Goal: Task Accomplishment & Management: Manage account settings

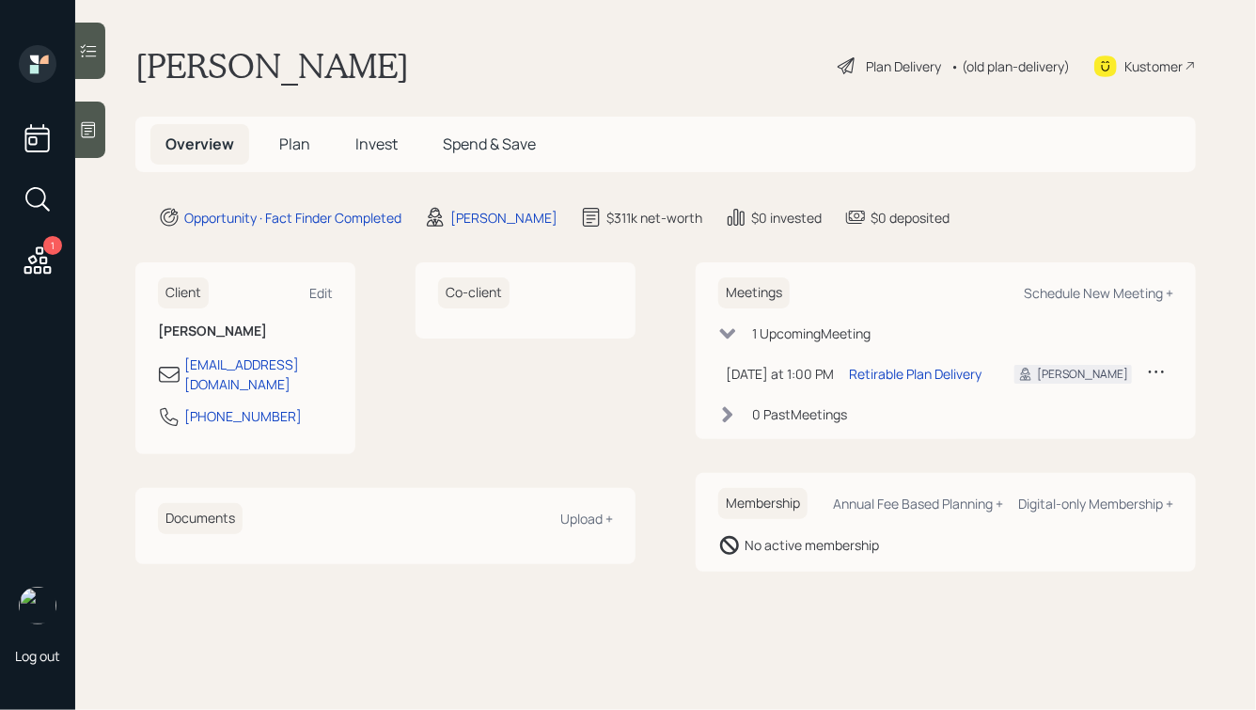
click at [866, 63] on div "Plan Delivery" at bounding box center [903, 66] width 75 height 20
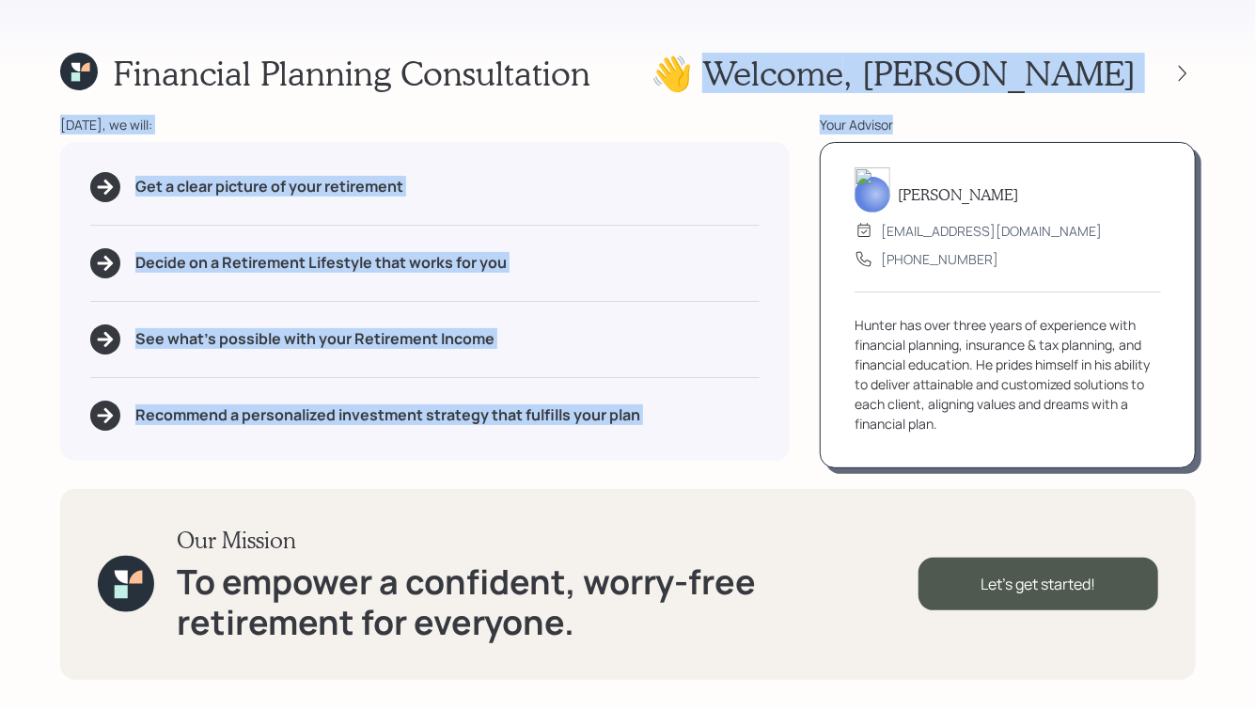
drag, startPoint x: 872, startPoint y: 73, endPoint x: 918, endPoint y: 116, distance: 62.5
click at [918, 116] on div "Financial Planning Consultation 👋 Welcome , Rodney Today, we will: Get a clear …" at bounding box center [628, 355] width 1256 height 710
click at [918, 116] on div "Your Advisor" at bounding box center [1007, 125] width 376 height 20
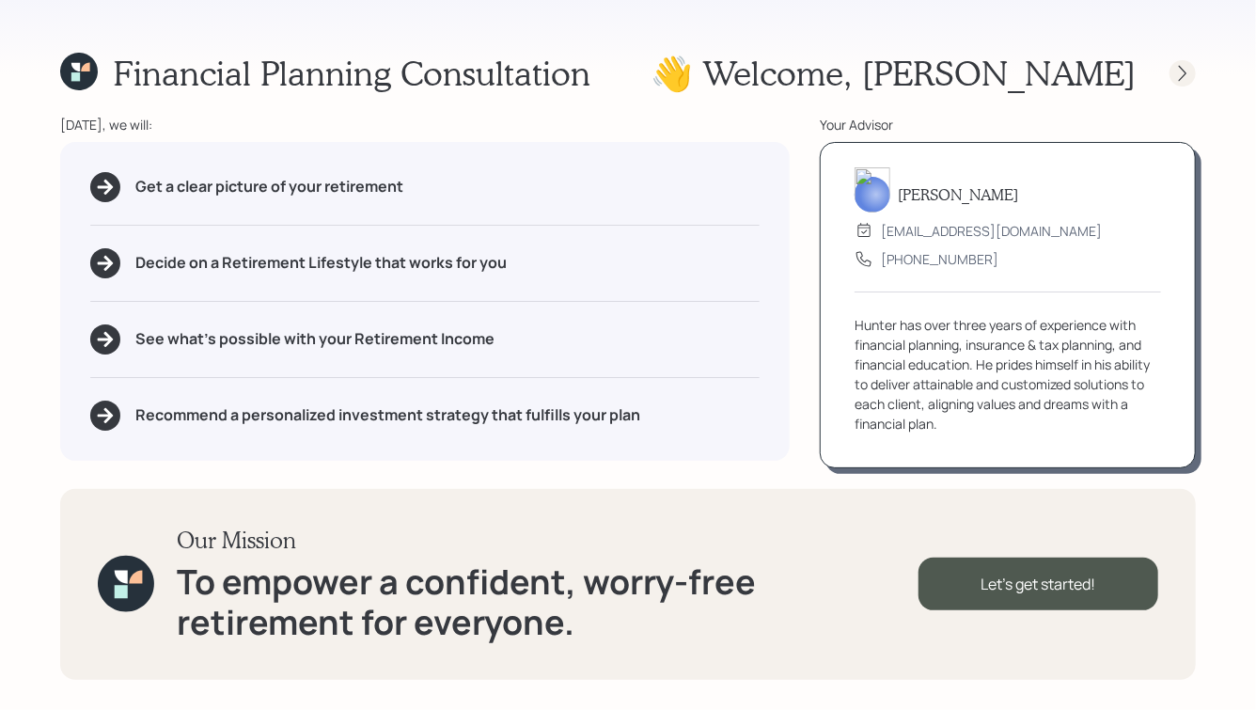
click at [1181, 68] on icon at bounding box center [1182, 73] width 8 height 16
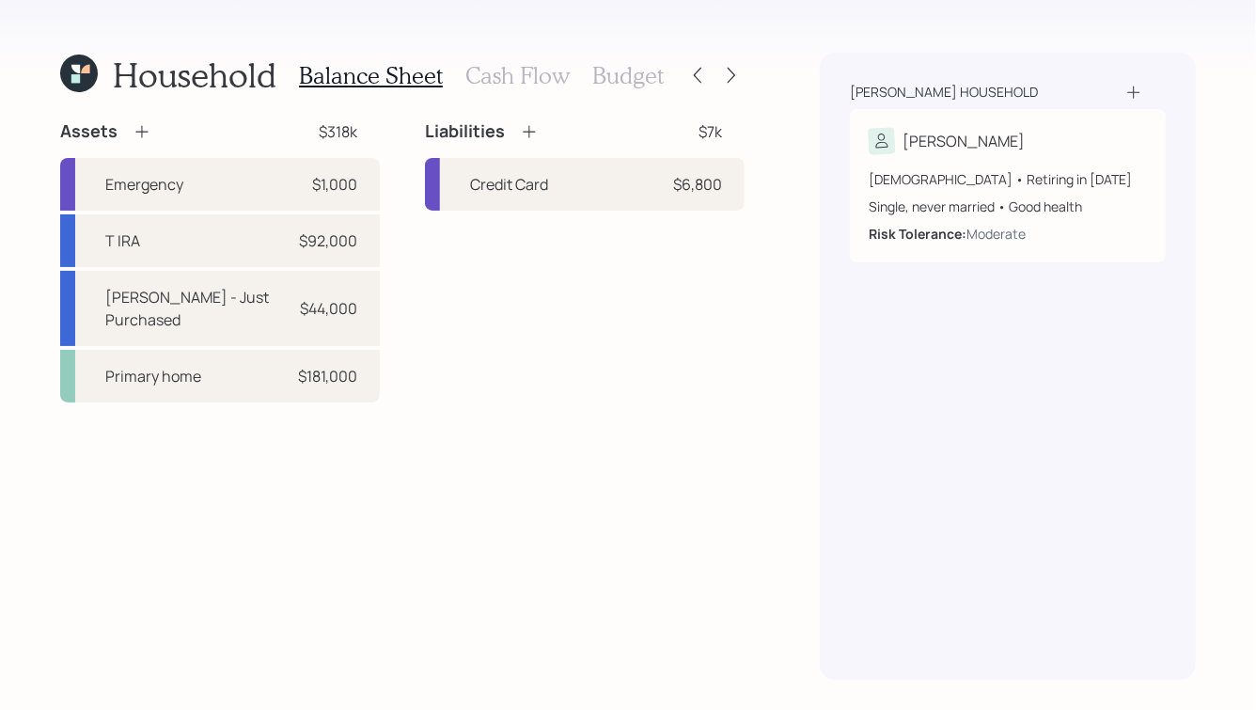
click at [531, 81] on h3 "Cash Flow" at bounding box center [517, 75] width 104 height 27
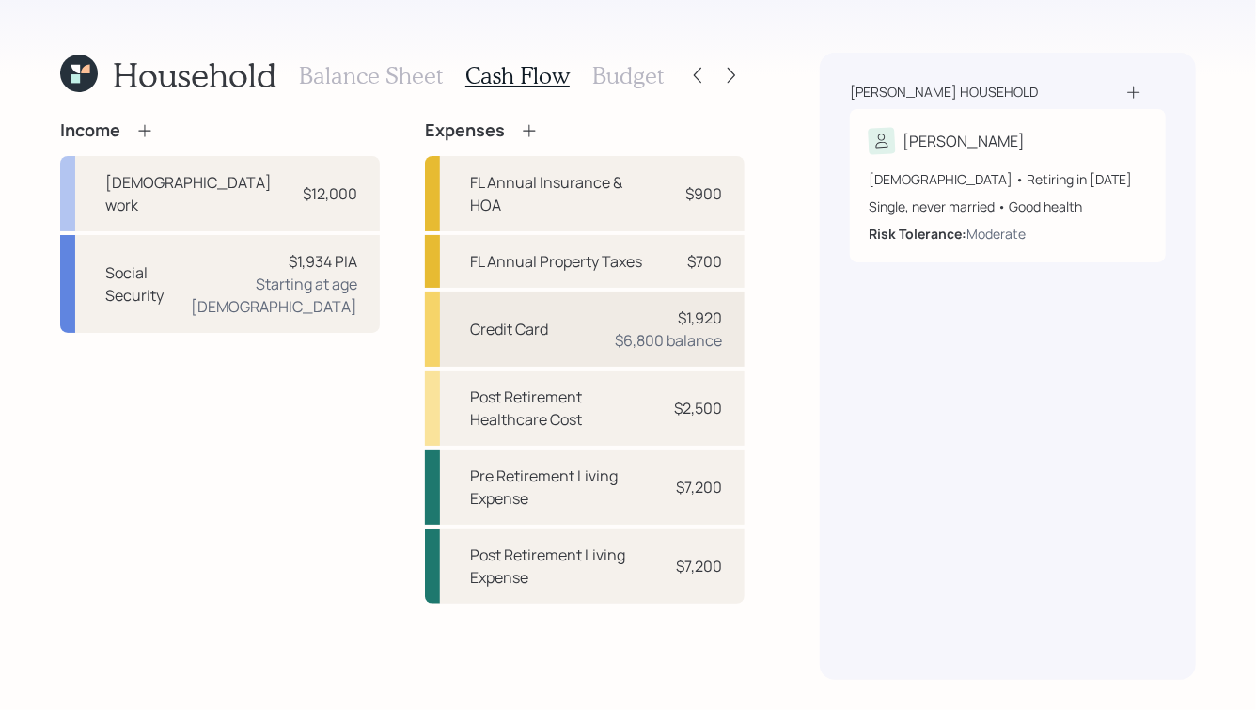
click at [508, 319] on div "Credit Card" at bounding box center [509, 329] width 78 height 23
select select "credit_card"
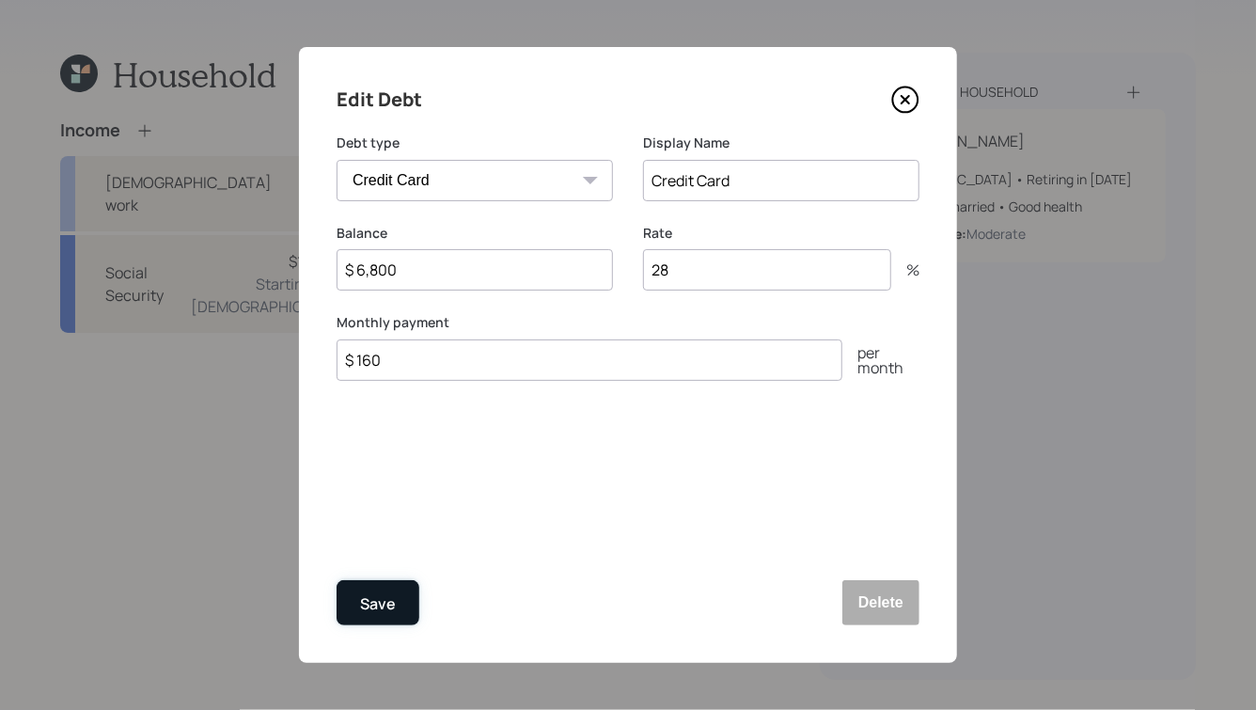
click at [379, 591] on div "Save" at bounding box center [378, 603] width 36 height 25
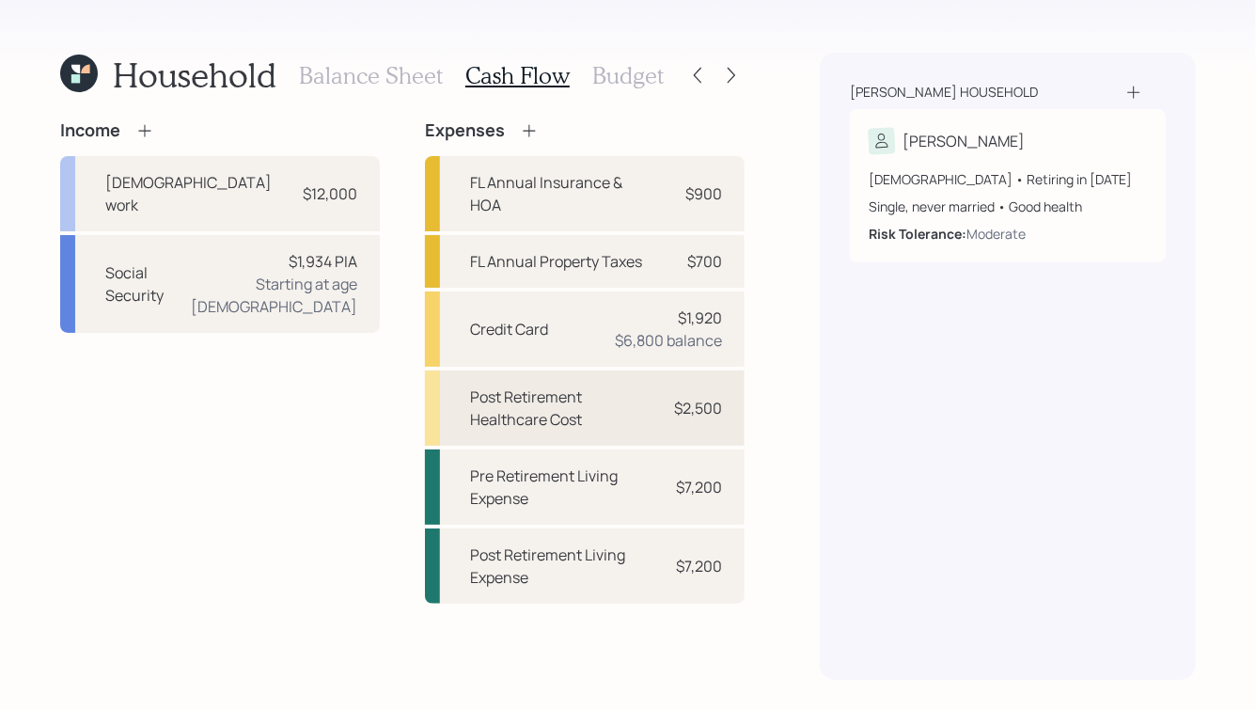
click at [554, 390] on div "Post Retirement Healthcare Cost" at bounding box center [560, 407] width 180 height 45
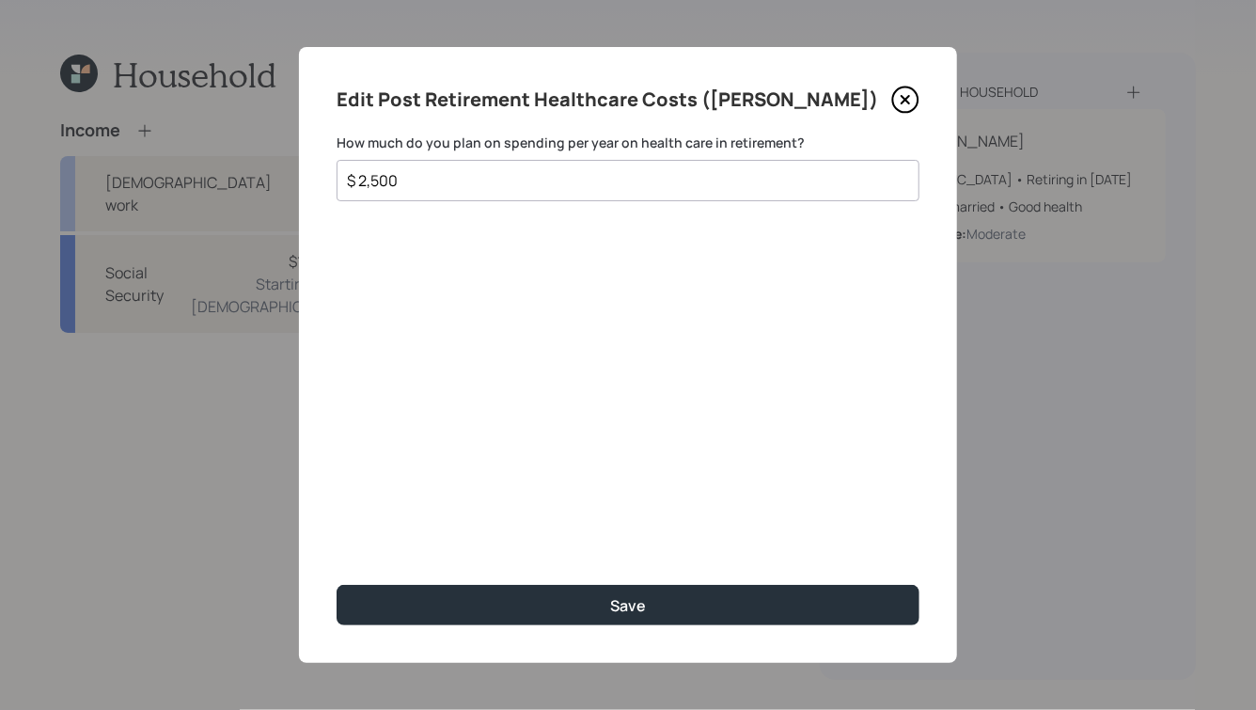
click at [413, 182] on input "$ 2,500" at bounding box center [620, 180] width 551 height 23
type input "$ 3,500"
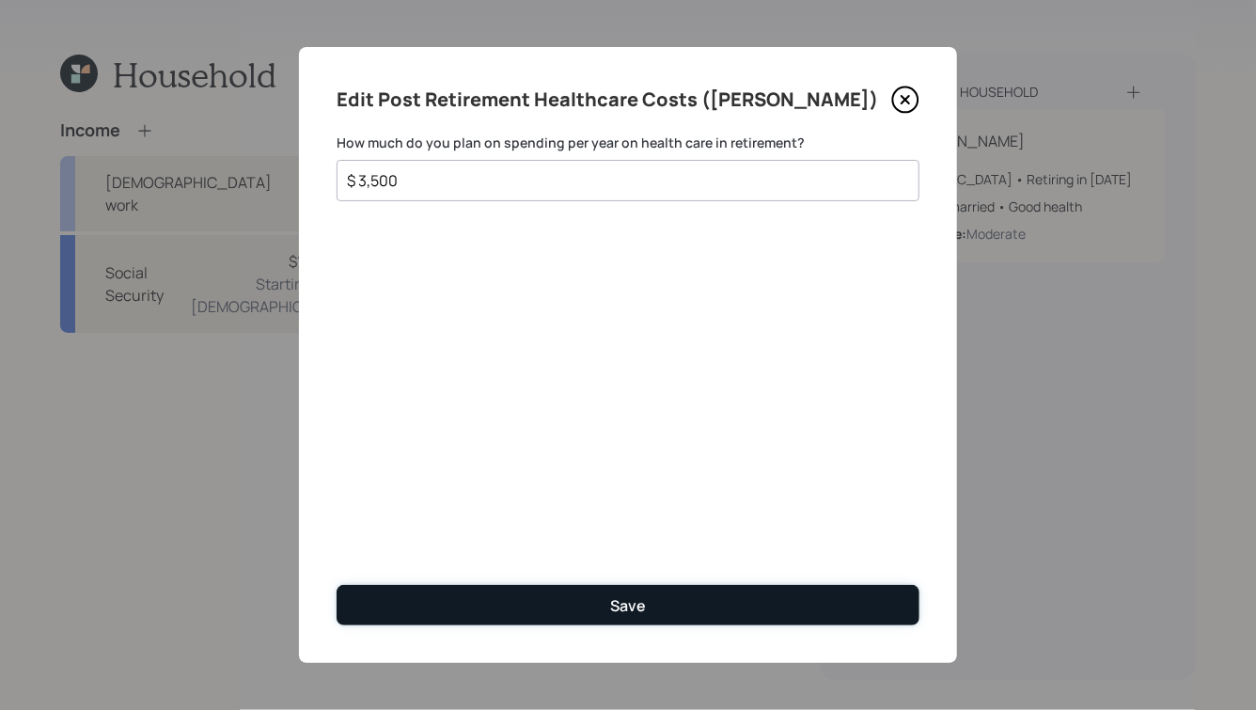
click at [544, 601] on button "Save" at bounding box center [627, 605] width 583 height 40
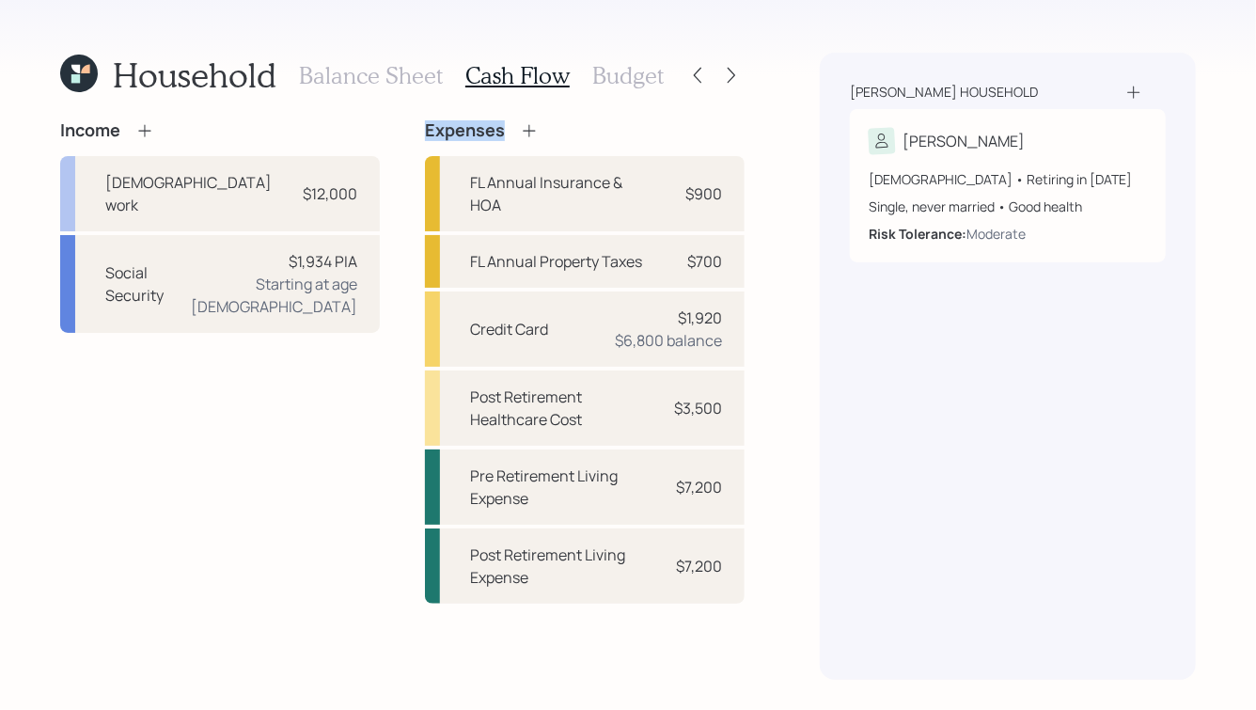
drag, startPoint x: 412, startPoint y: 130, endPoint x: 504, endPoint y: 135, distance: 92.3
click at [504, 135] on div "Income Full-time work $12,000 Social Security $1,934 PIA Starting at age 67 Exp…" at bounding box center [402, 361] width 684 height 483
click at [504, 135] on div "Expenses" at bounding box center [482, 130] width 114 height 21
drag, startPoint x: 416, startPoint y: 132, endPoint x: 582, endPoint y: 148, distance: 166.2
click at [582, 148] on div "Income Full-time work $12,000 Social Security $1,934 PIA Starting at age 67 Exp…" at bounding box center [402, 361] width 684 height 483
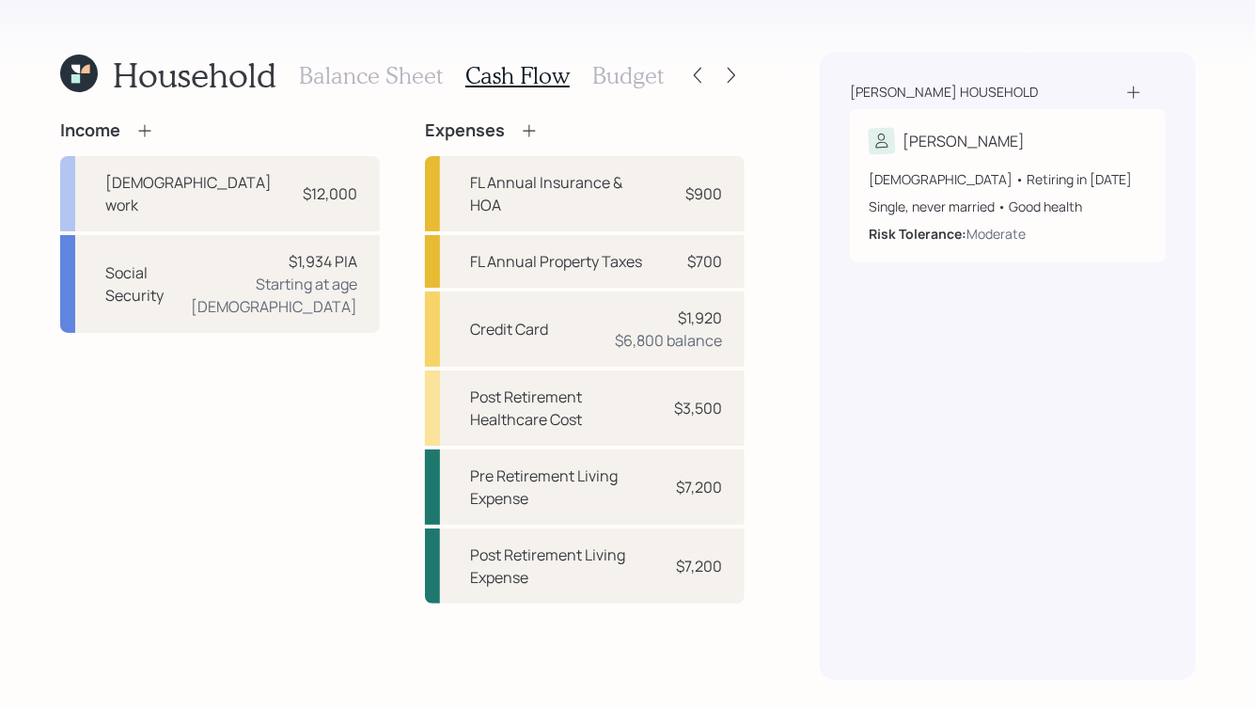
click at [582, 148] on div "Expenses FL Annual Insurance & HOA $900 FL Annual Property Taxes $700 Credit Ca…" at bounding box center [585, 361] width 320 height 483
click at [628, 76] on h3 "Budget" at bounding box center [627, 75] width 71 height 27
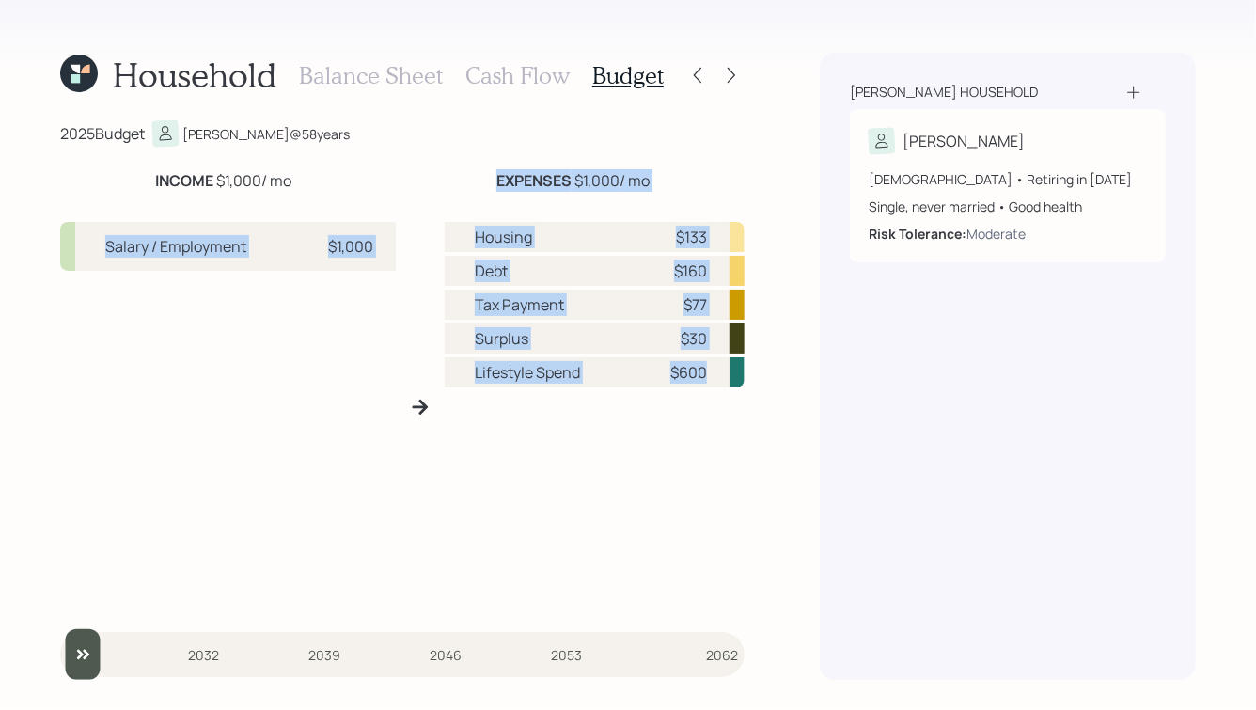
drag, startPoint x: 476, startPoint y: 165, endPoint x: 691, endPoint y: 400, distance: 318.6
click at [691, 400] on div "2025 Budget Rodney @ 58 years INCOME $1,000 / mo EXPENSES $1,000 / mo Salary / …" at bounding box center [402, 399] width 684 height 559
click at [691, 400] on div "Housing $133 Debt $160 Tax Payment $77 Surplus $30 Lifestyle Spend $600" at bounding box center [595, 414] width 300 height 384
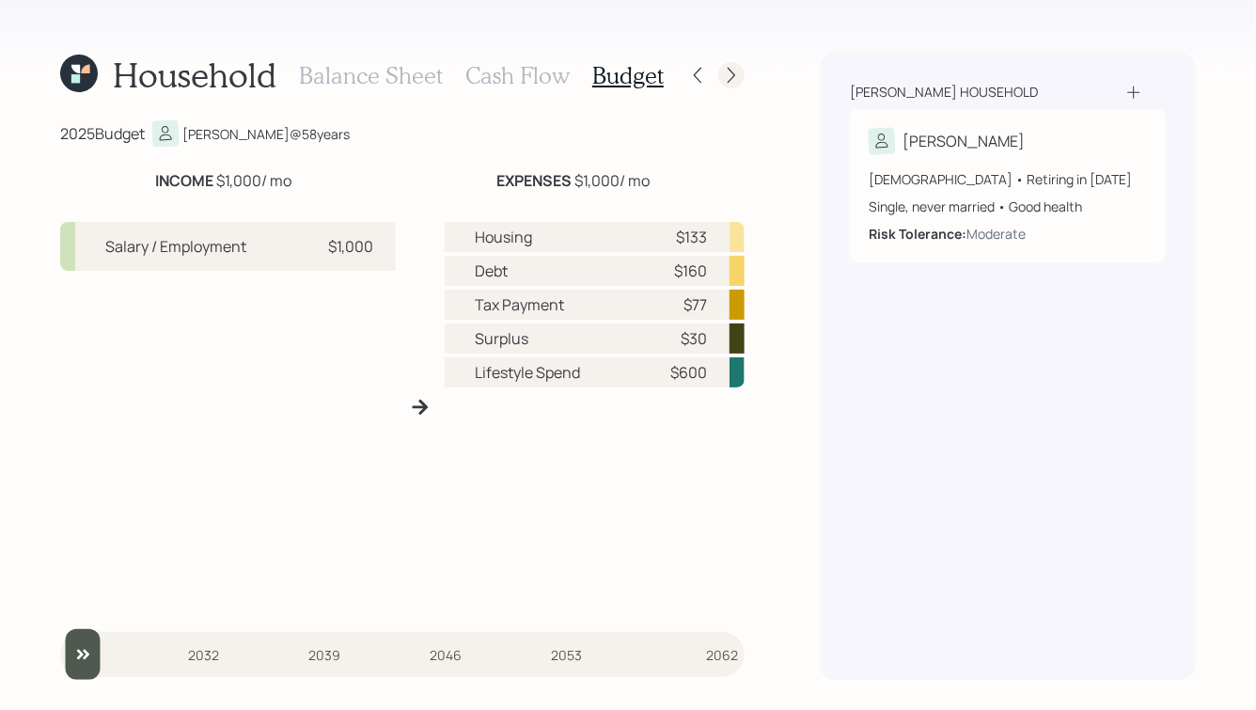
click at [734, 74] on icon at bounding box center [731, 76] width 8 height 16
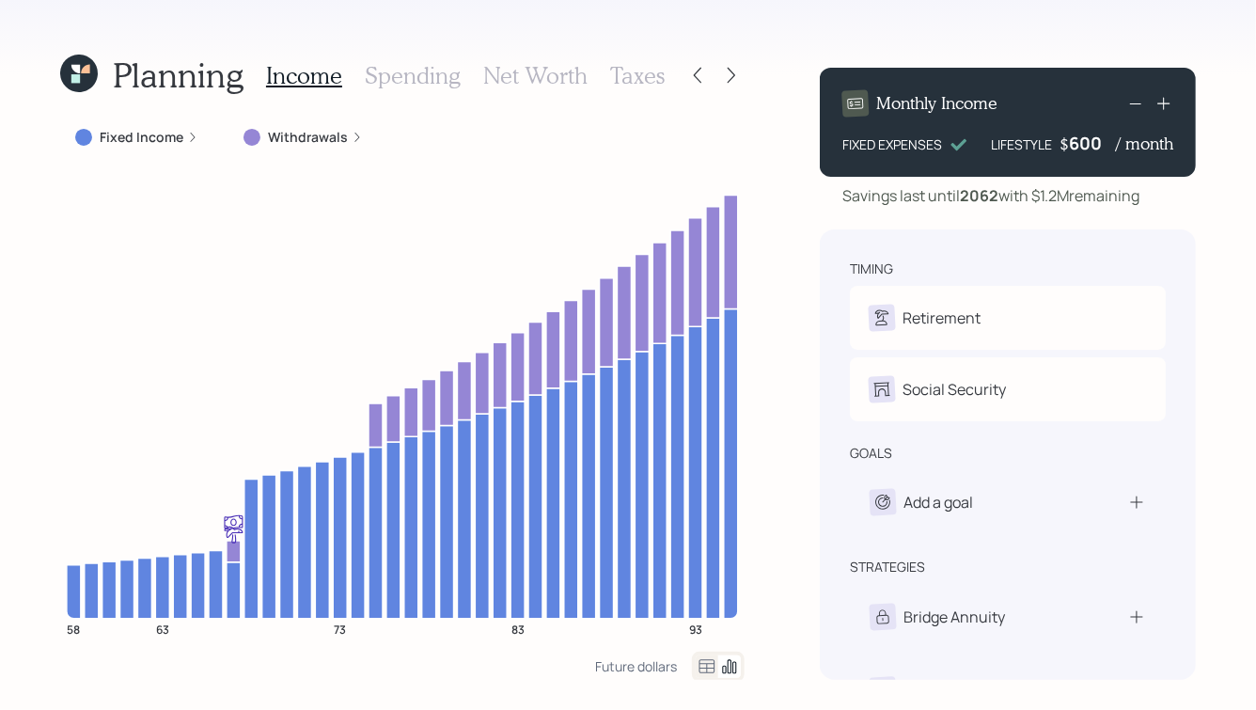
scroll to position [54, 0]
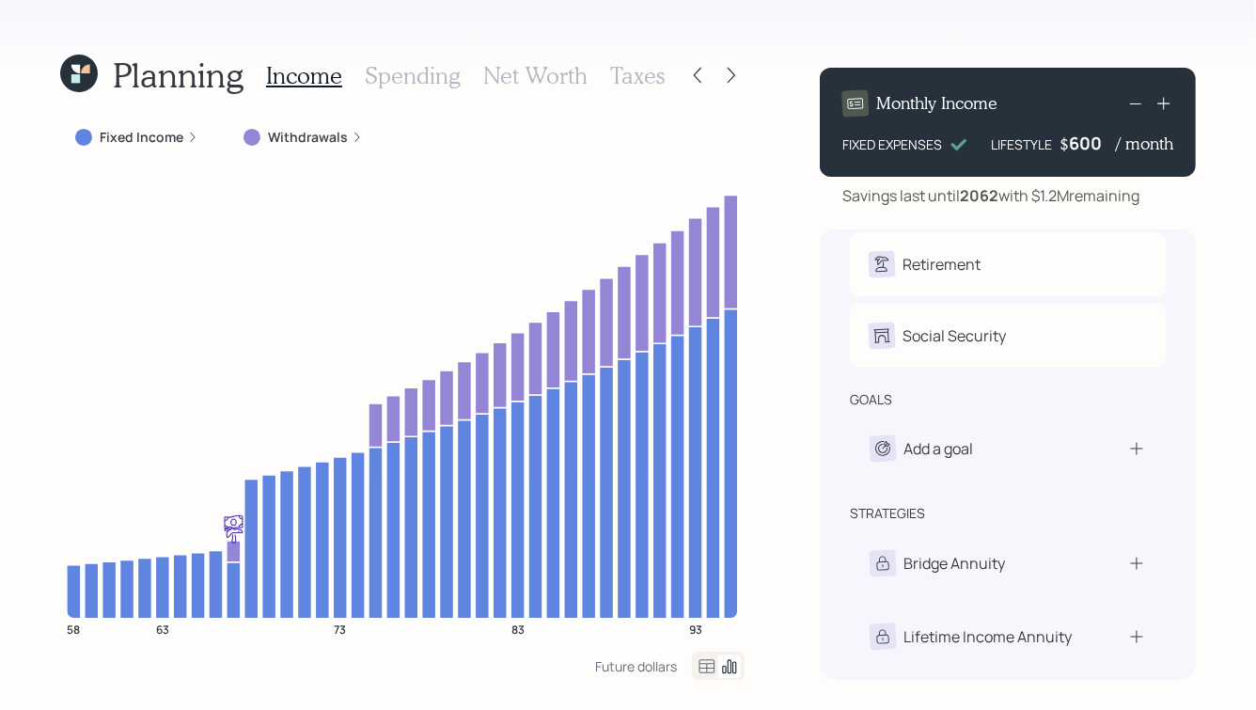
click at [628, 77] on h3 "Taxes" at bounding box center [637, 75] width 55 height 27
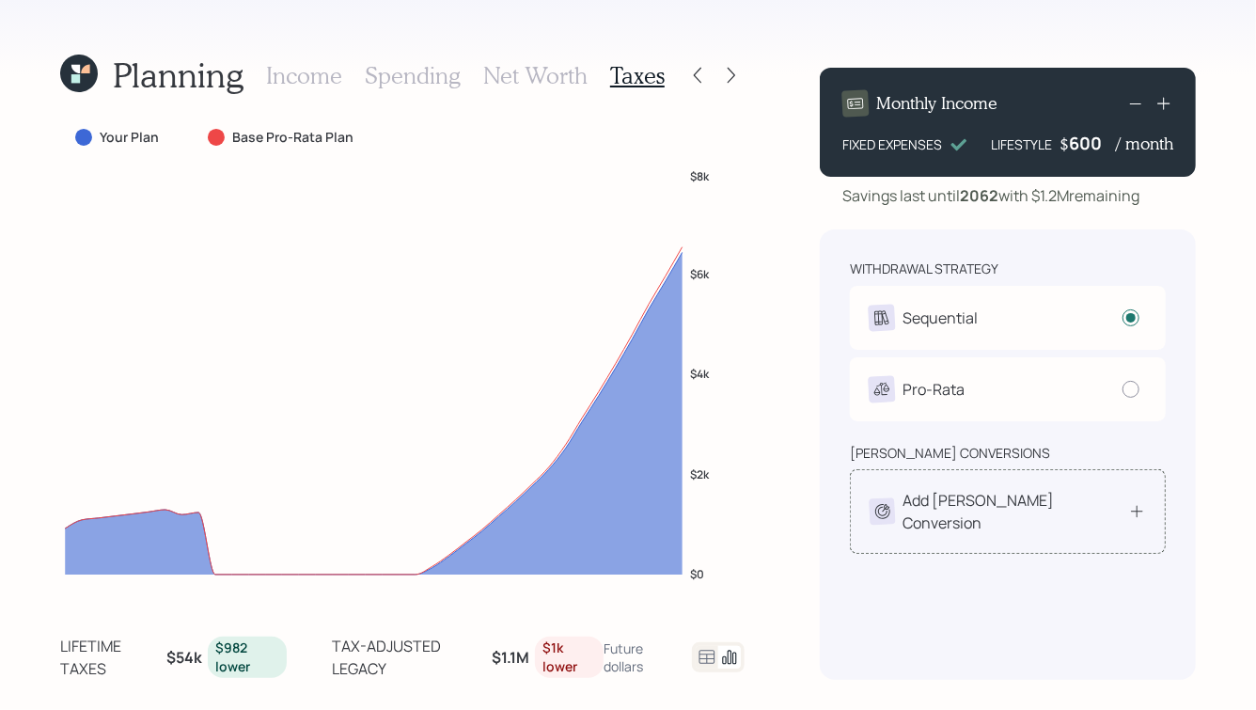
click at [1031, 517] on div "Add Roth Conversion" at bounding box center [1008, 511] width 316 height 85
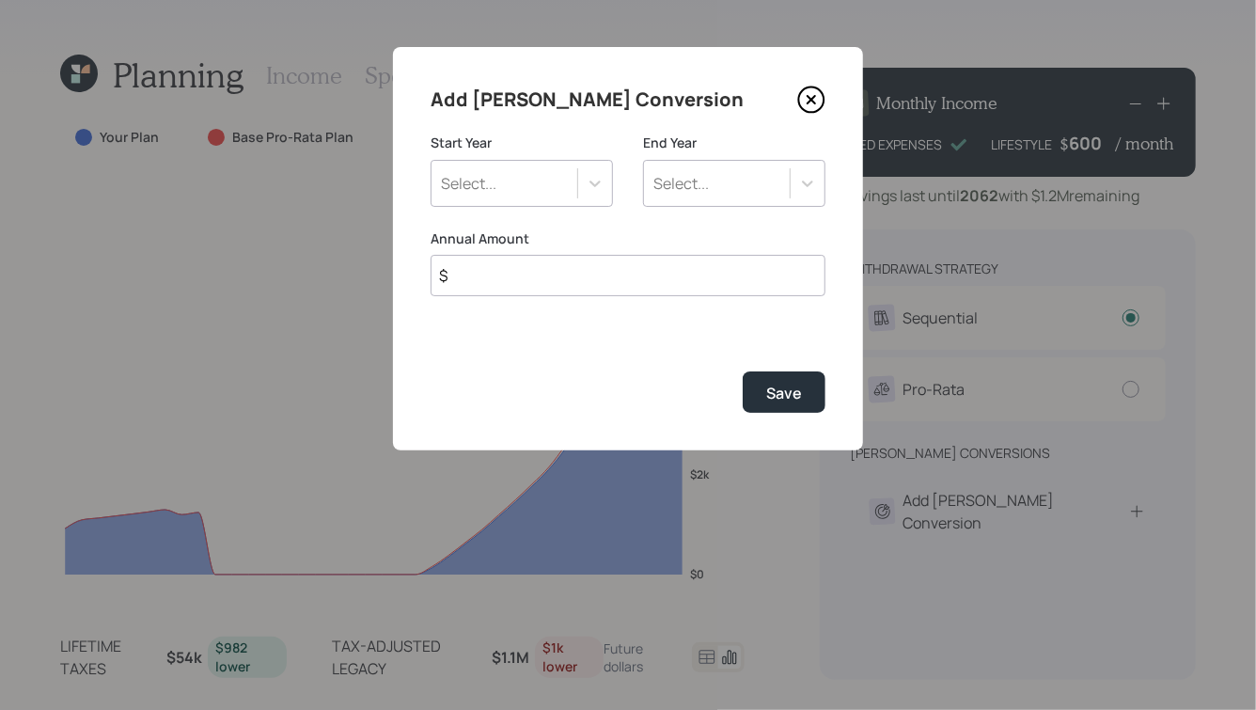
click at [527, 158] on div "Start Year Select..." at bounding box center [521, 169] width 182 height 73
click at [524, 183] on div "Select..." at bounding box center [504, 183] width 146 height 32
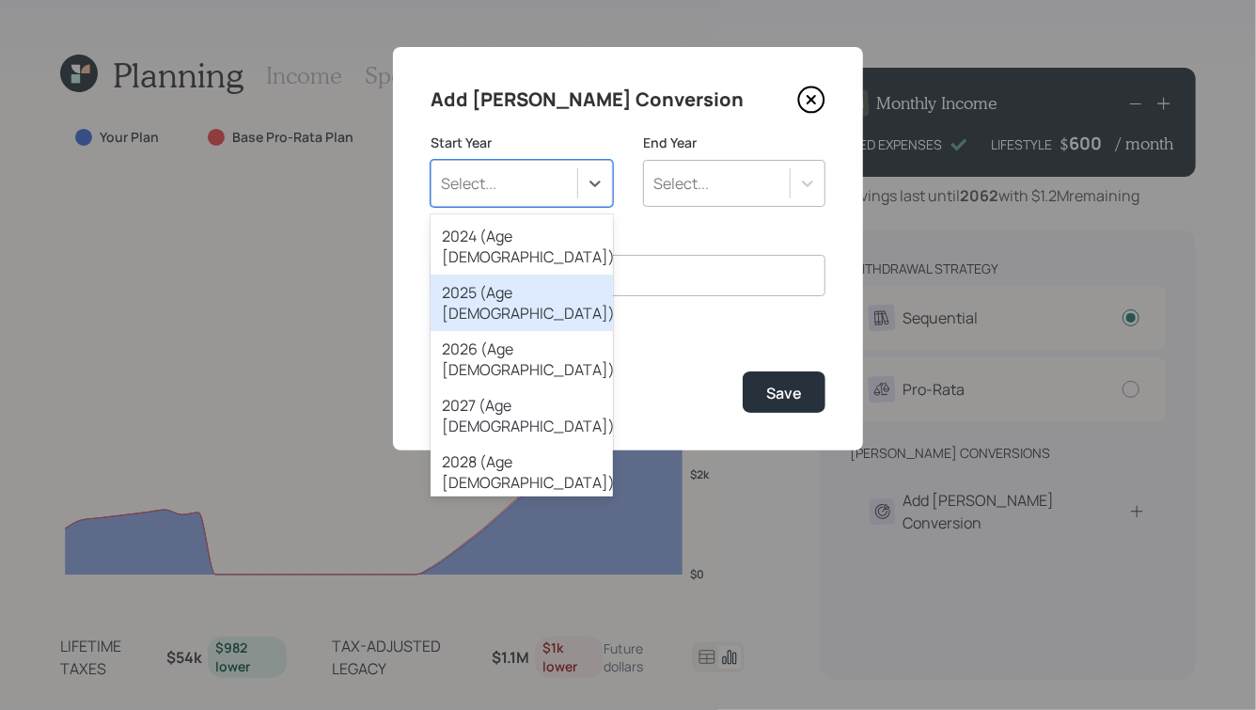
click at [565, 277] on div "2025 (Age 58)" at bounding box center [521, 302] width 182 height 56
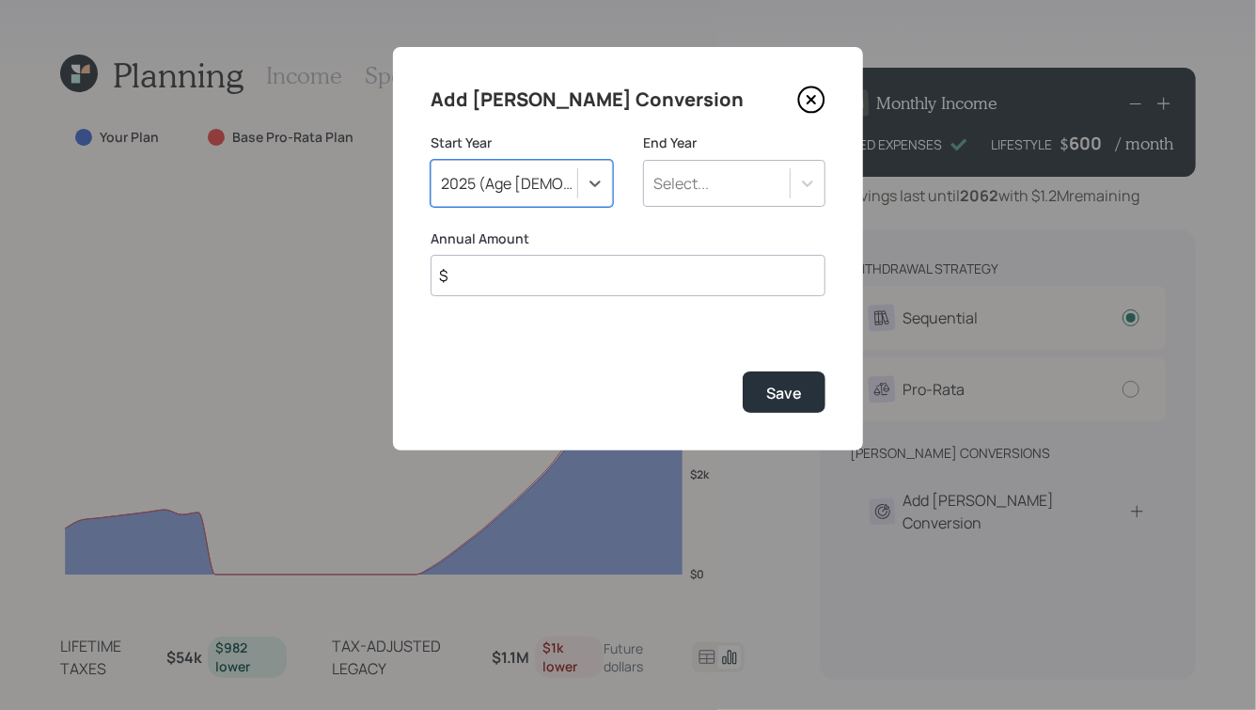
click at [721, 176] on div "Select..." at bounding box center [717, 183] width 146 height 32
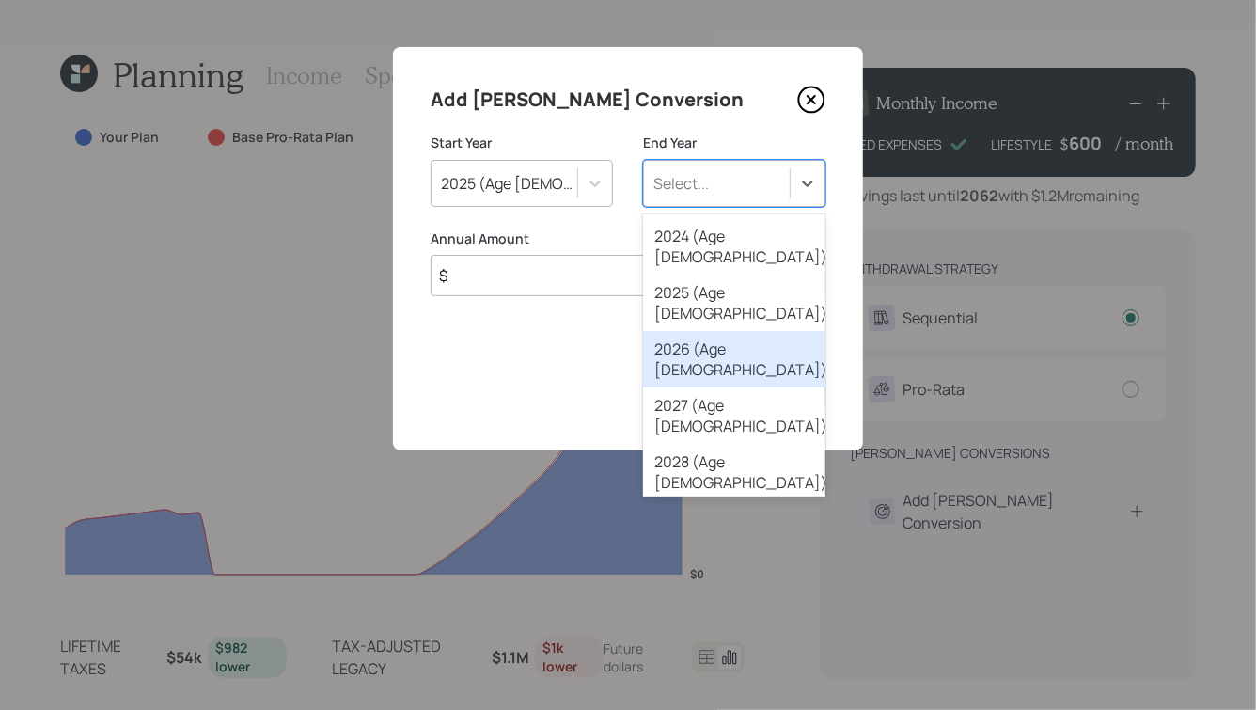
click at [704, 331] on div "2026 (Age 59)" at bounding box center [734, 359] width 182 height 56
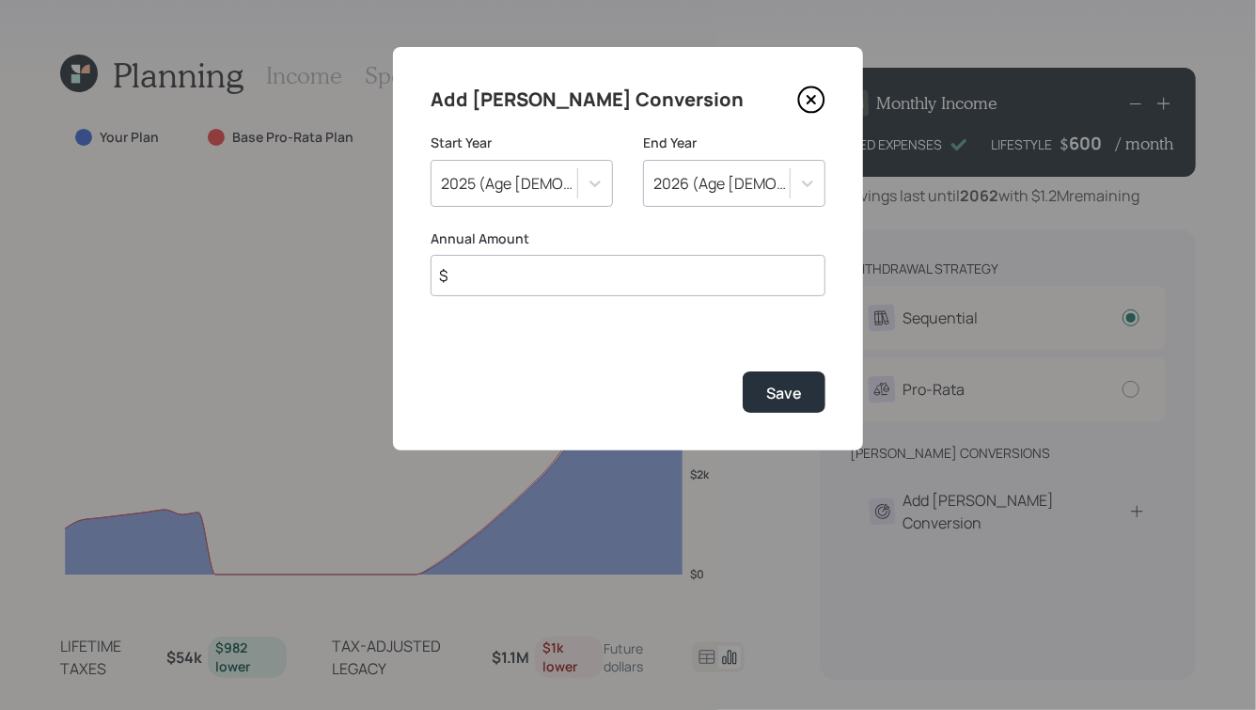
click at [551, 269] on input "$" at bounding box center [627, 275] width 395 height 41
type input "$ 15,000"
click at [788, 394] on div "Save" at bounding box center [784, 392] width 36 height 21
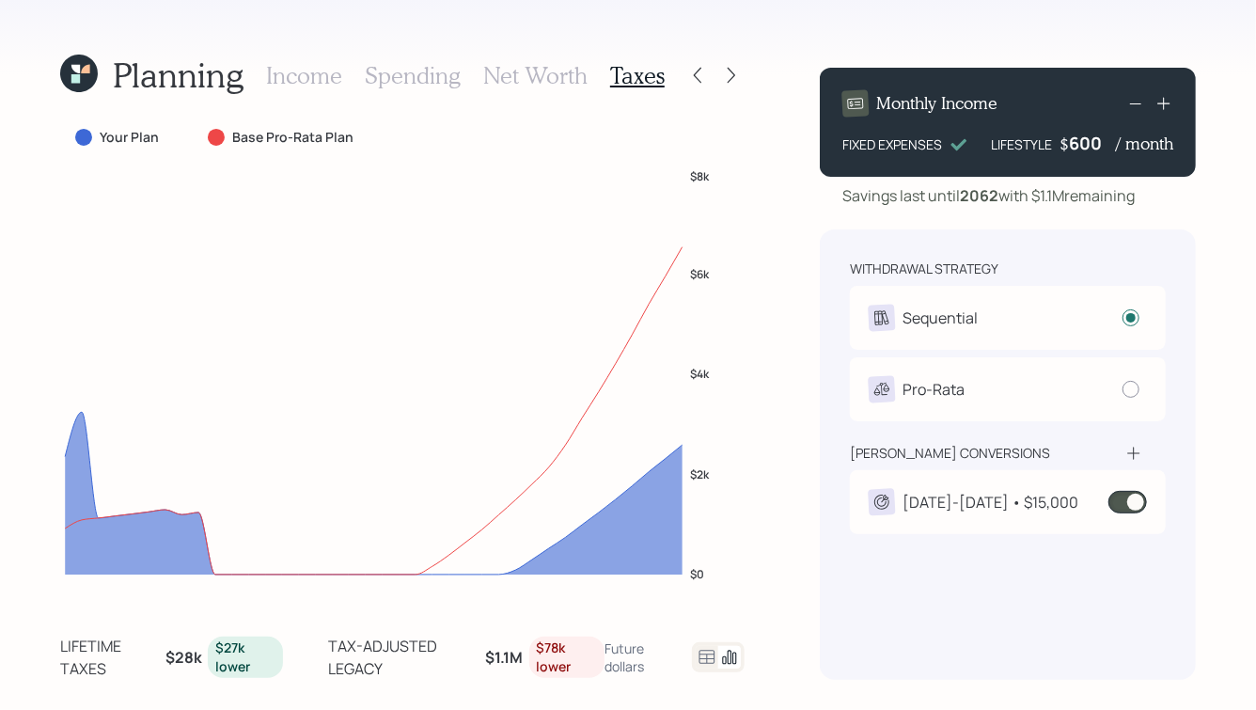
click at [1135, 498] on span at bounding box center [1127, 502] width 39 height 23
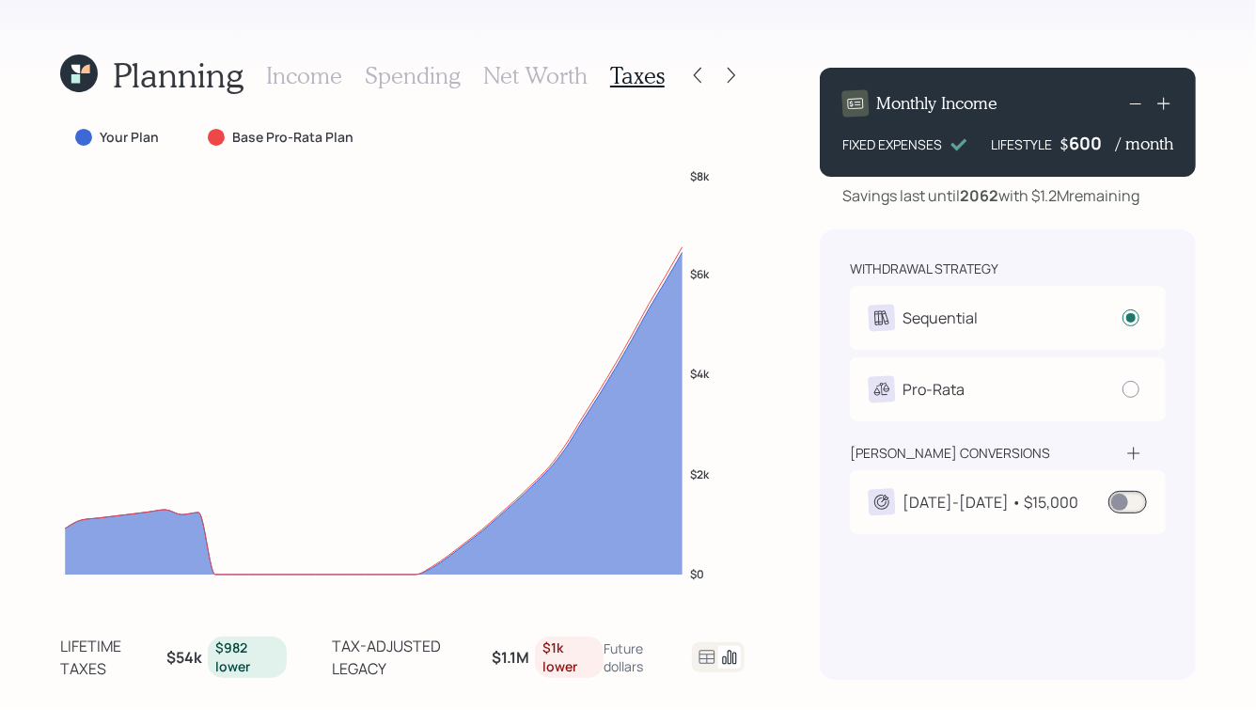
click at [1016, 492] on div "2025-2026 • $15,000" at bounding box center [990, 502] width 176 height 23
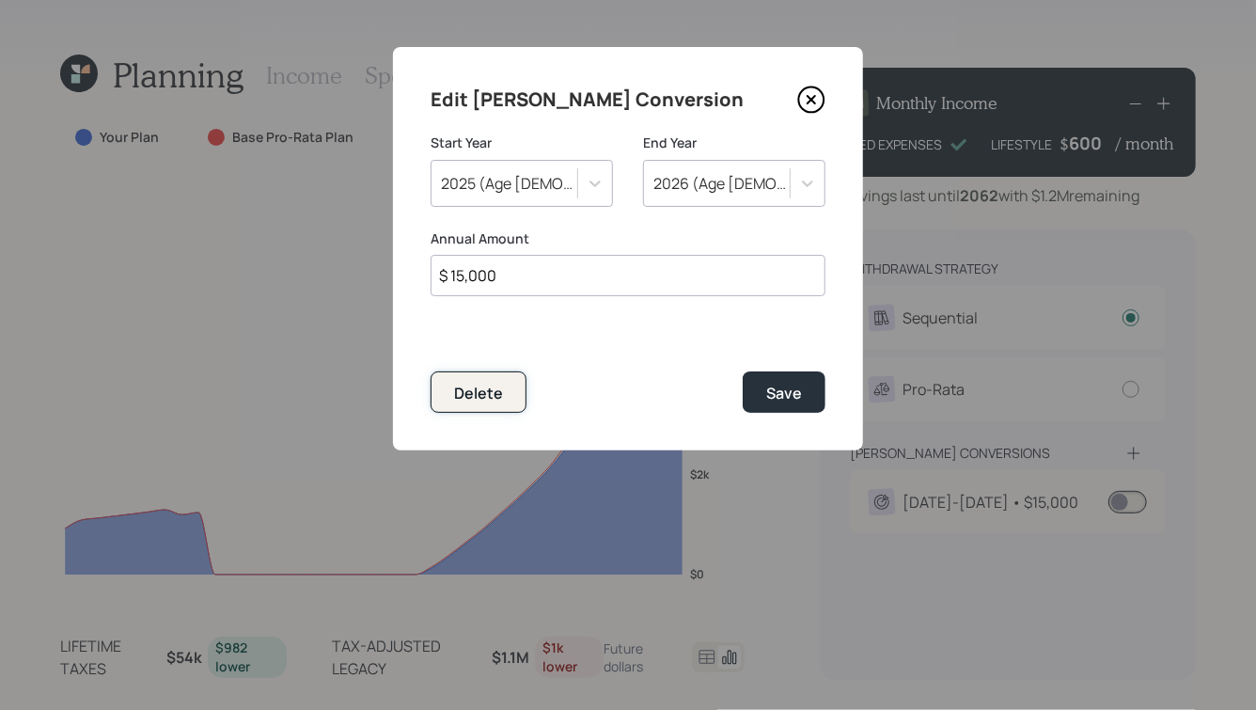
click at [495, 402] on div "Delete" at bounding box center [478, 392] width 49 height 21
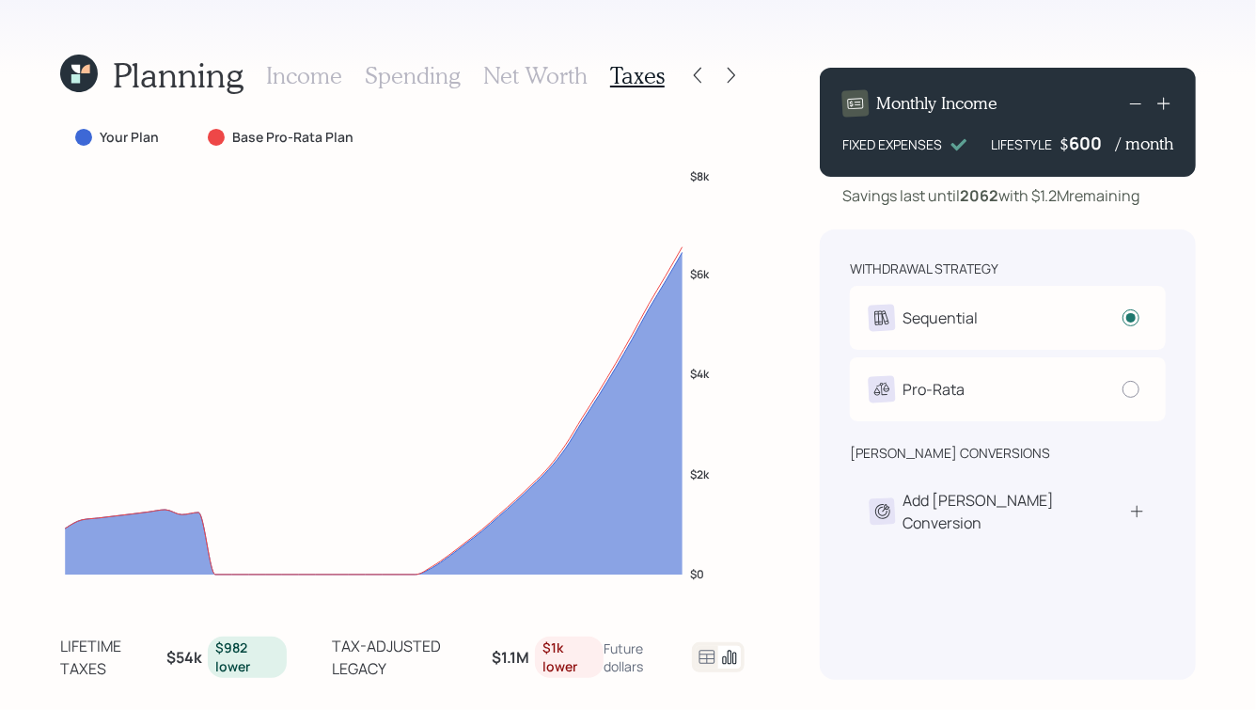
click at [413, 85] on h3 "Spending" at bounding box center [413, 75] width 96 height 27
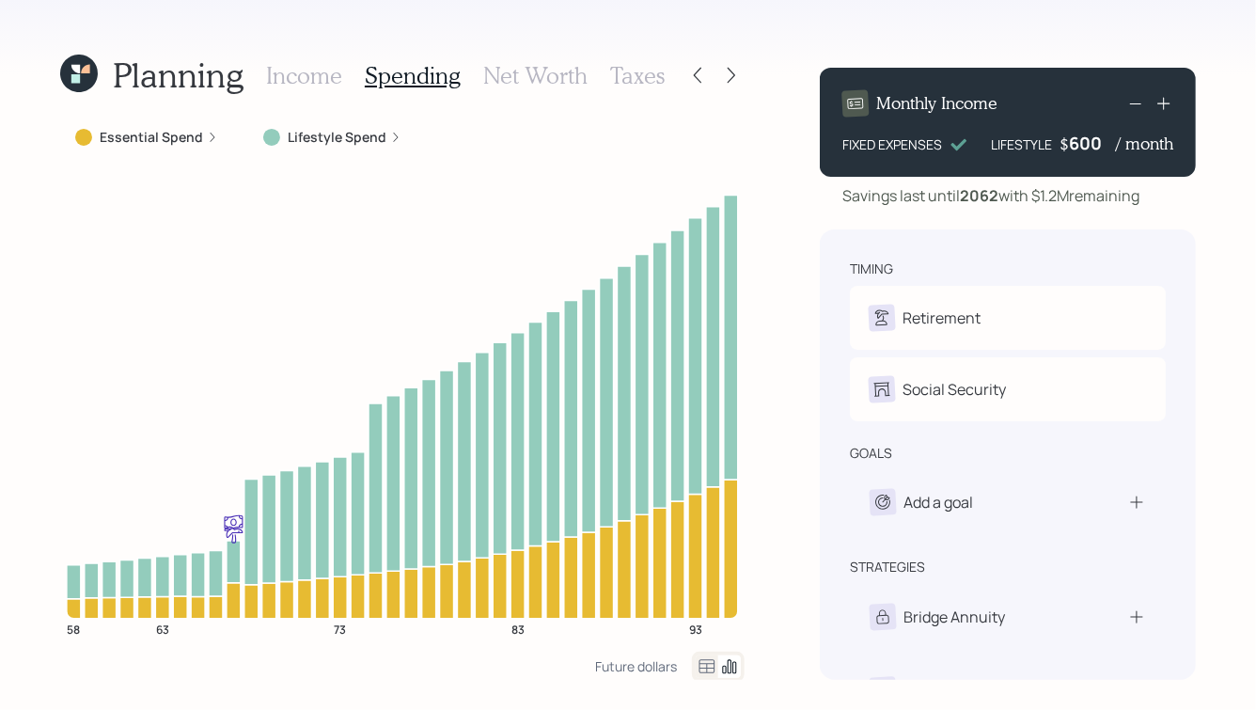
click at [531, 63] on h3 "Net Worth" at bounding box center [535, 75] width 104 height 27
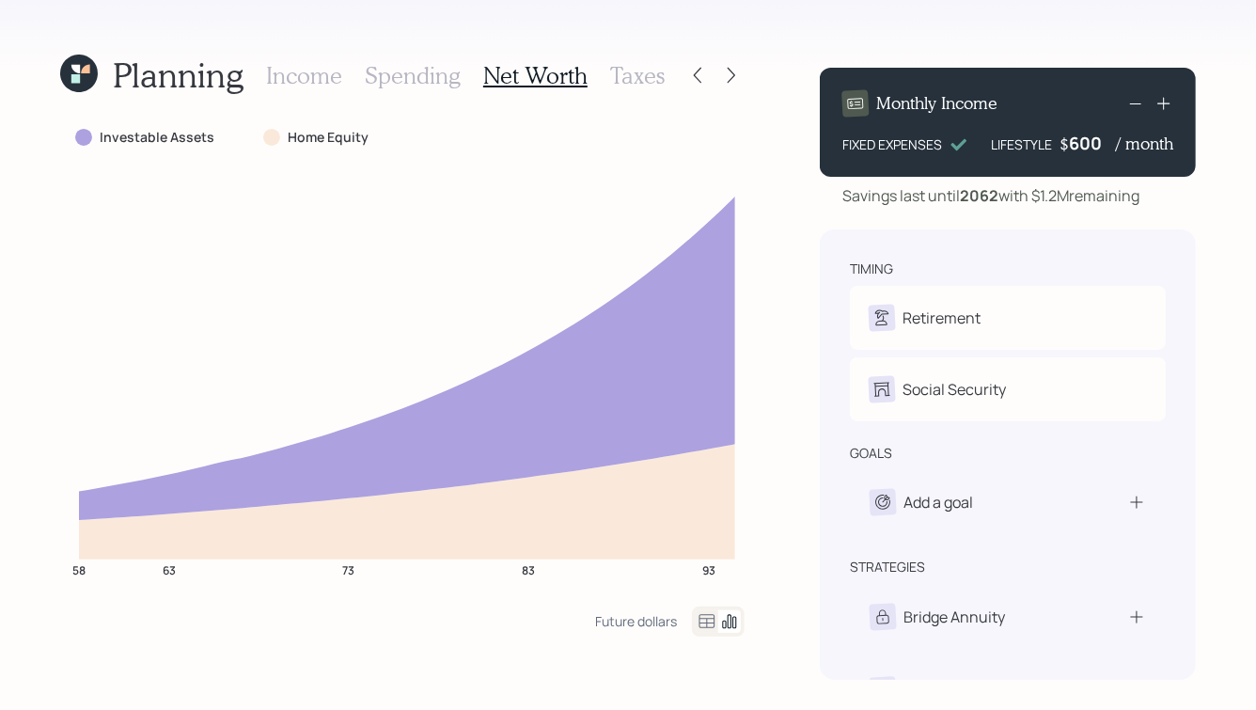
click at [293, 68] on h3 "Income" at bounding box center [304, 75] width 76 height 27
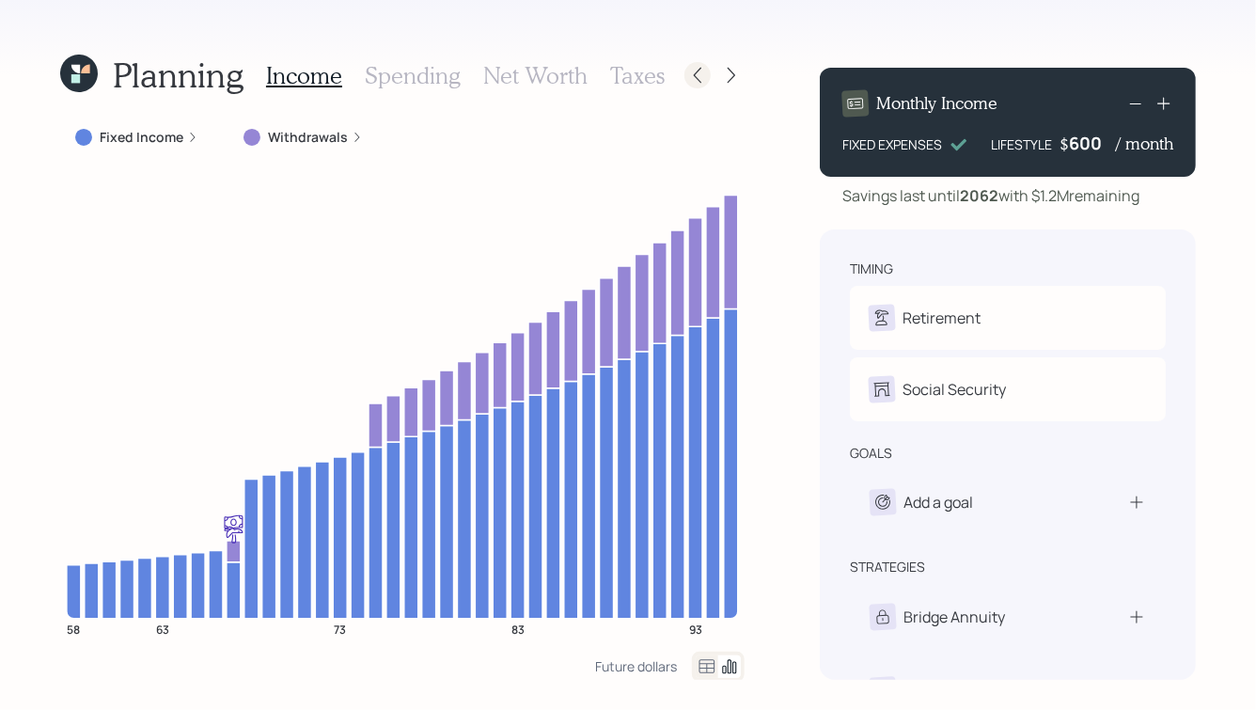
click at [698, 75] on icon at bounding box center [697, 75] width 19 height 19
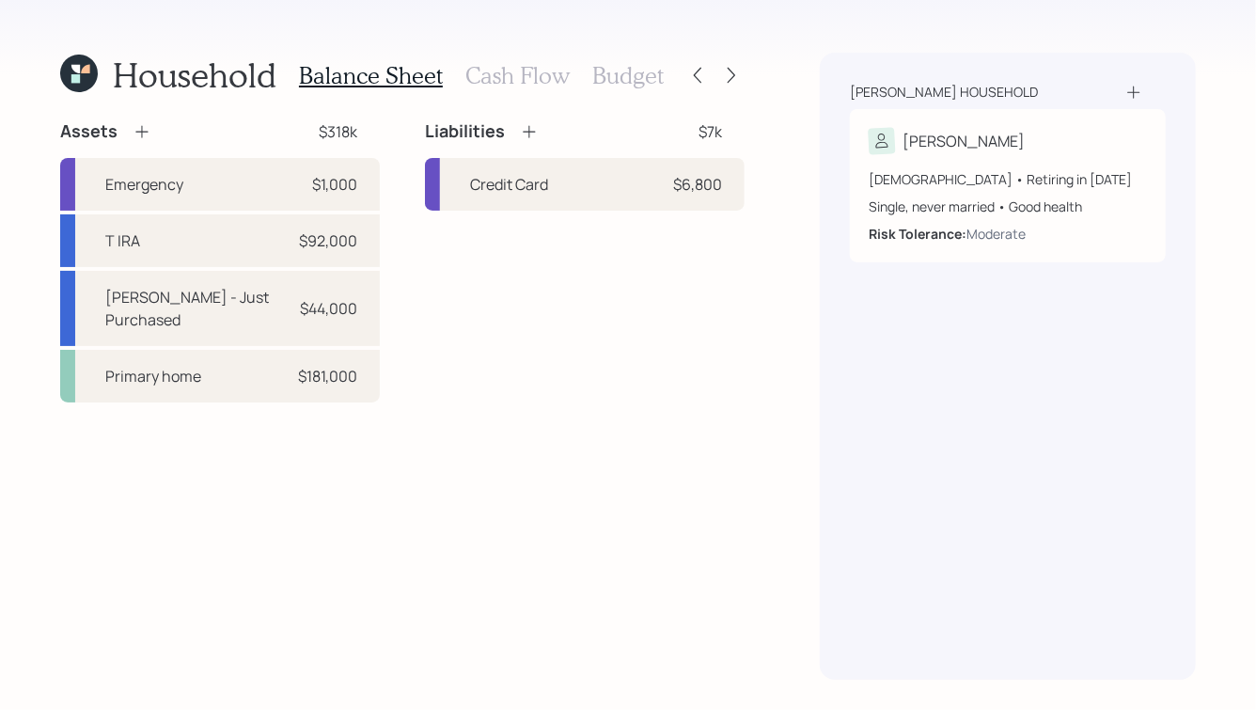
click at [536, 129] on icon at bounding box center [529, 131] width 19 height 19
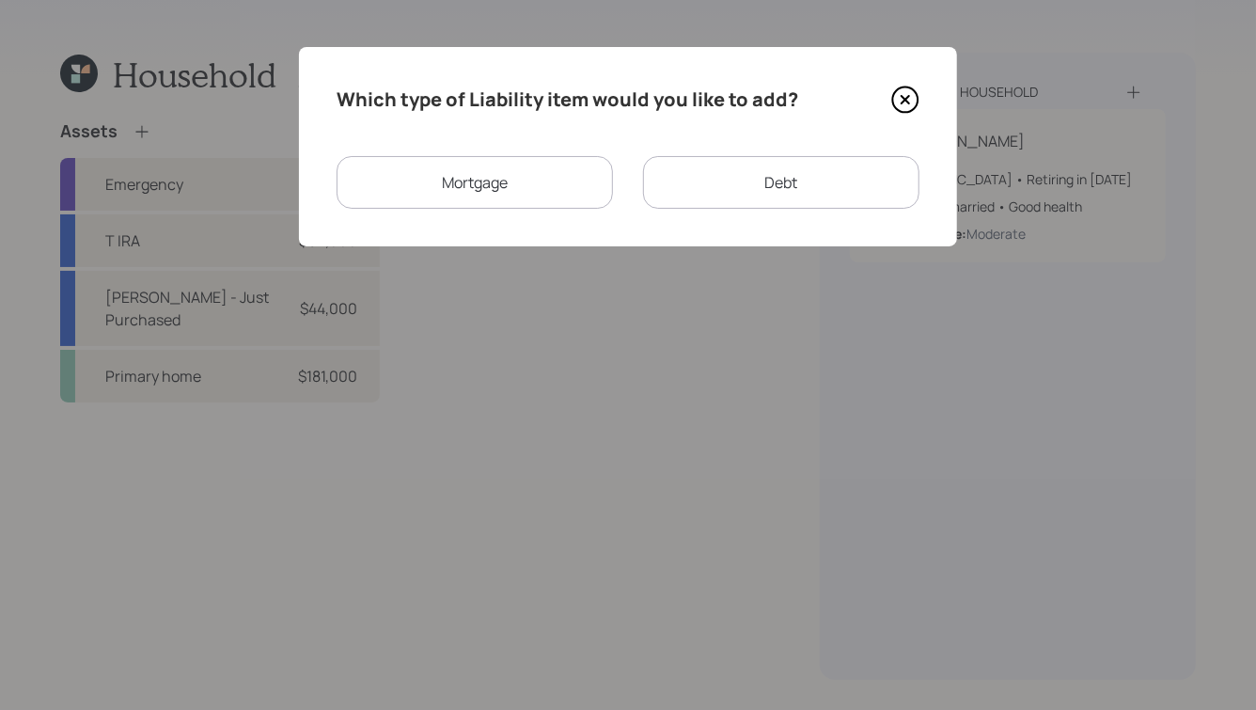
click at [706, 186] on div "Debt" at bounding box center [781, 182] width 276 height 53
select select "credit_card"
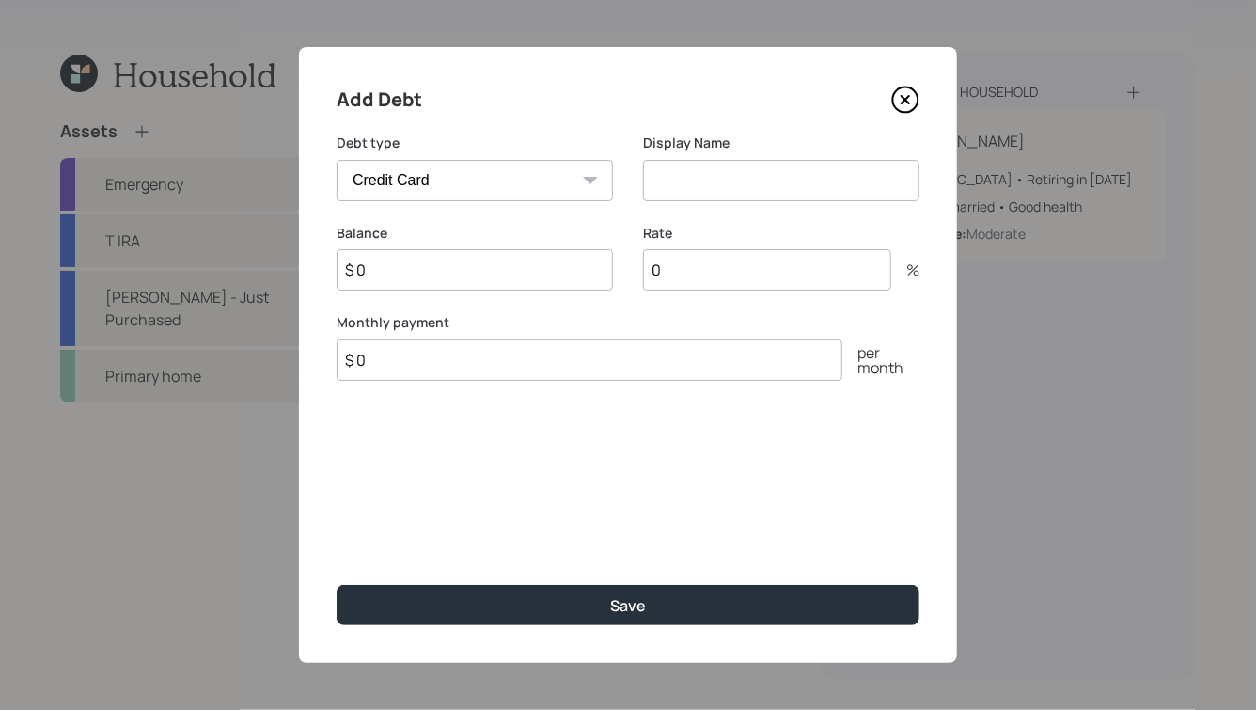
click at [709, 181] on input at bounding box center [781, 180] width 276 height 41
type input "R"
type input "Credit Card"
type input "$ 245"
click at [694, 281] on input "0" at bounding box center [767, 269] width 248 height 41
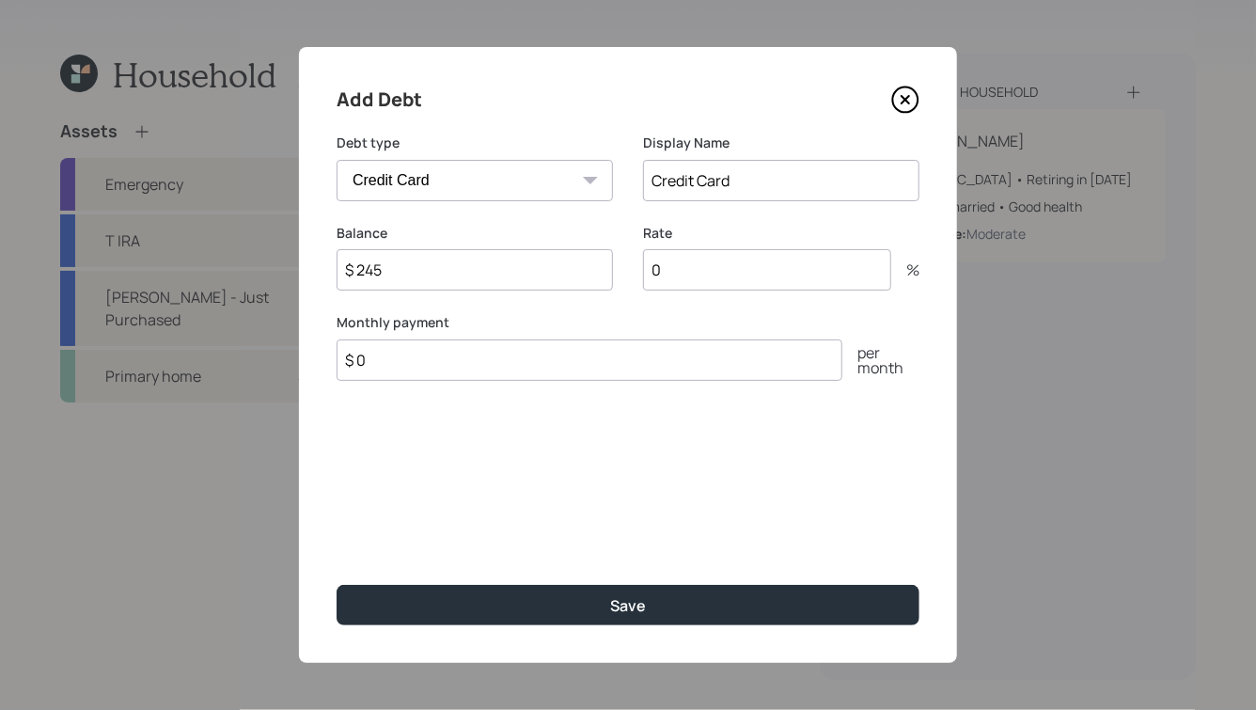
click at [694, 281] on input "0" at bounding box center [767, 269] width 248 height 41
type input "28"
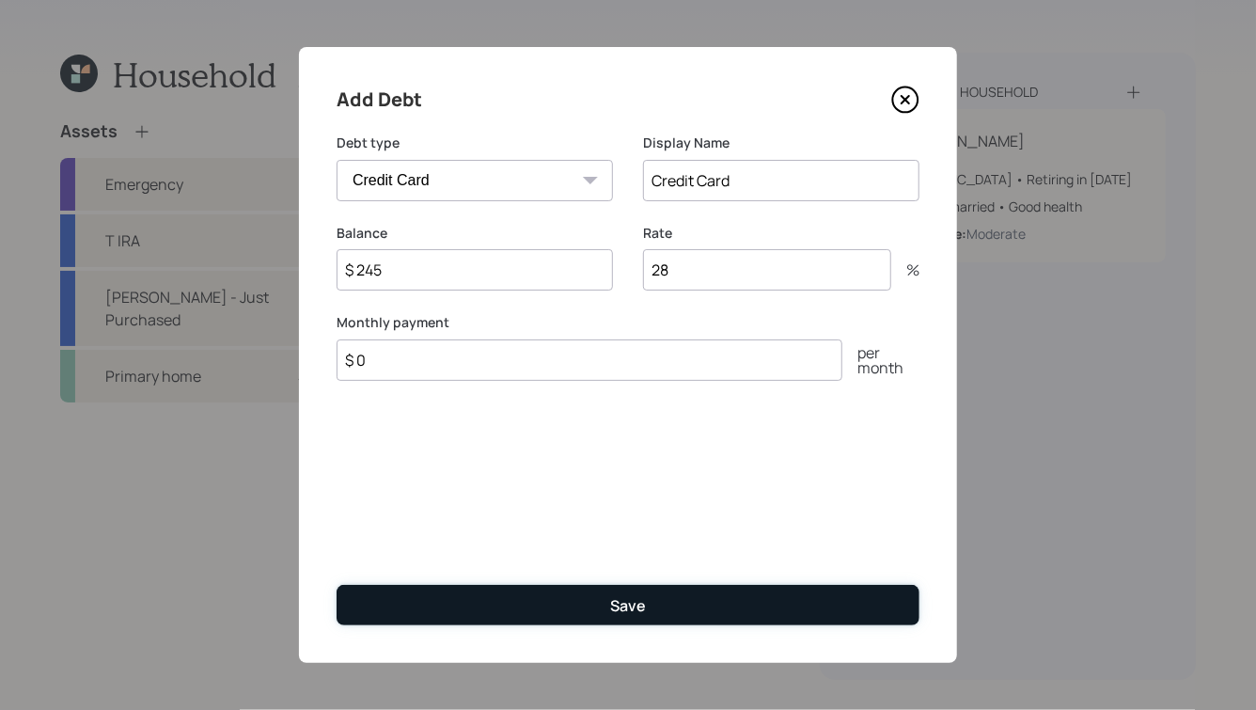
click at [562, 600] on button "Save" at bounding box center [627, 605] width 583 height 40
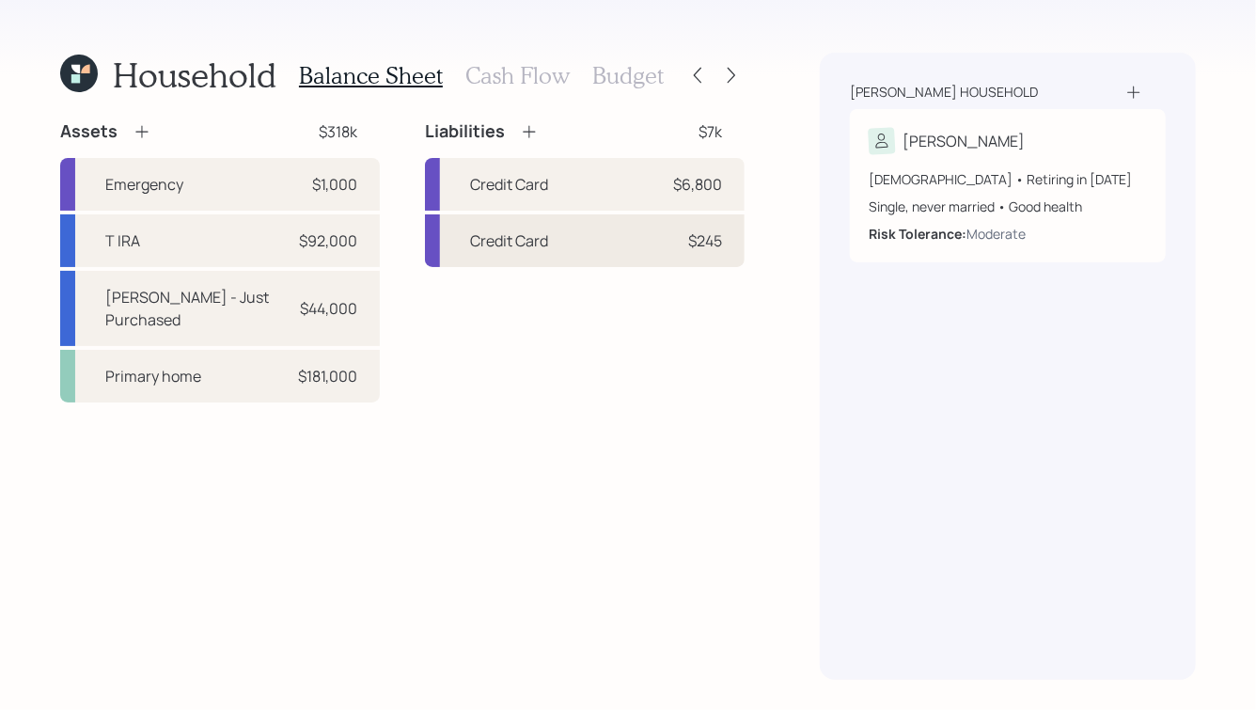
click at [589, 234] on div "Credit Card $245" at bounding box center [585, 240] width 320 height 53
select select "credit_card"
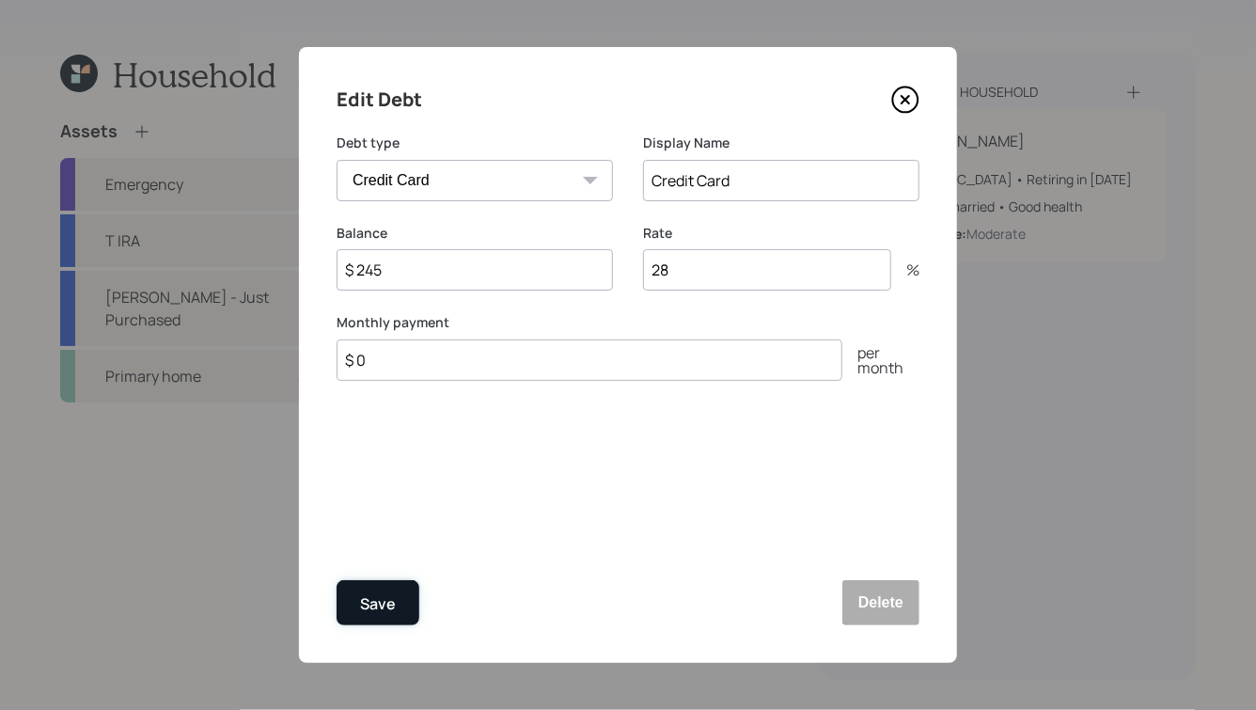
click at [365, 601] on div "Save" at bounding box center [378, 603] width 36 height 25
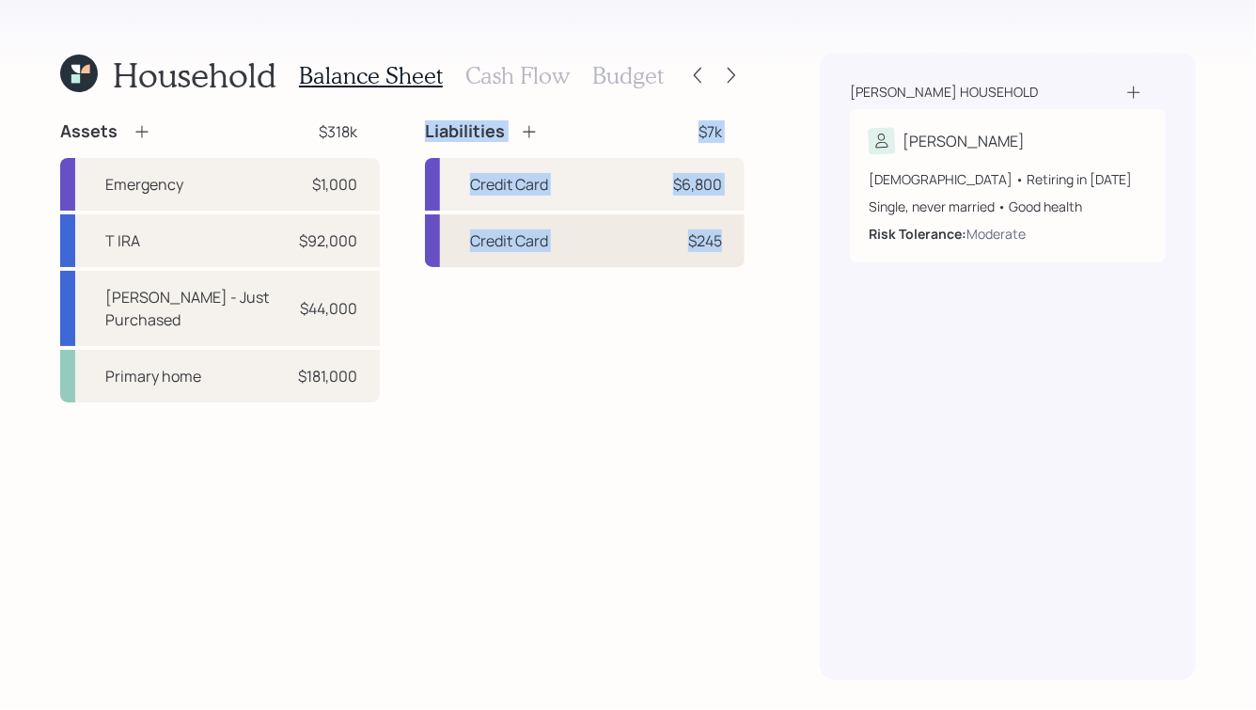
drag, startPoint x: 417, startPoint y: 124, endPoint x: 647, endPoint y: 266, distance: 270.5
click at [647, 266] on div "Assets $318k Emergency $1,000 T IRA $92,000 Roth IRA Annuity - Just Purchased $…" at bounding box center [402, 261] width 684 height 282
click at [713, 299] on div "Liabilities $7k Credit Card $6,800 Credit Card $245" at bounding box center [585, 261] width 320 height 282
click at [526, 86] on h3 "Cash Flow" at bounding box center [517, 75] width 104 height 27
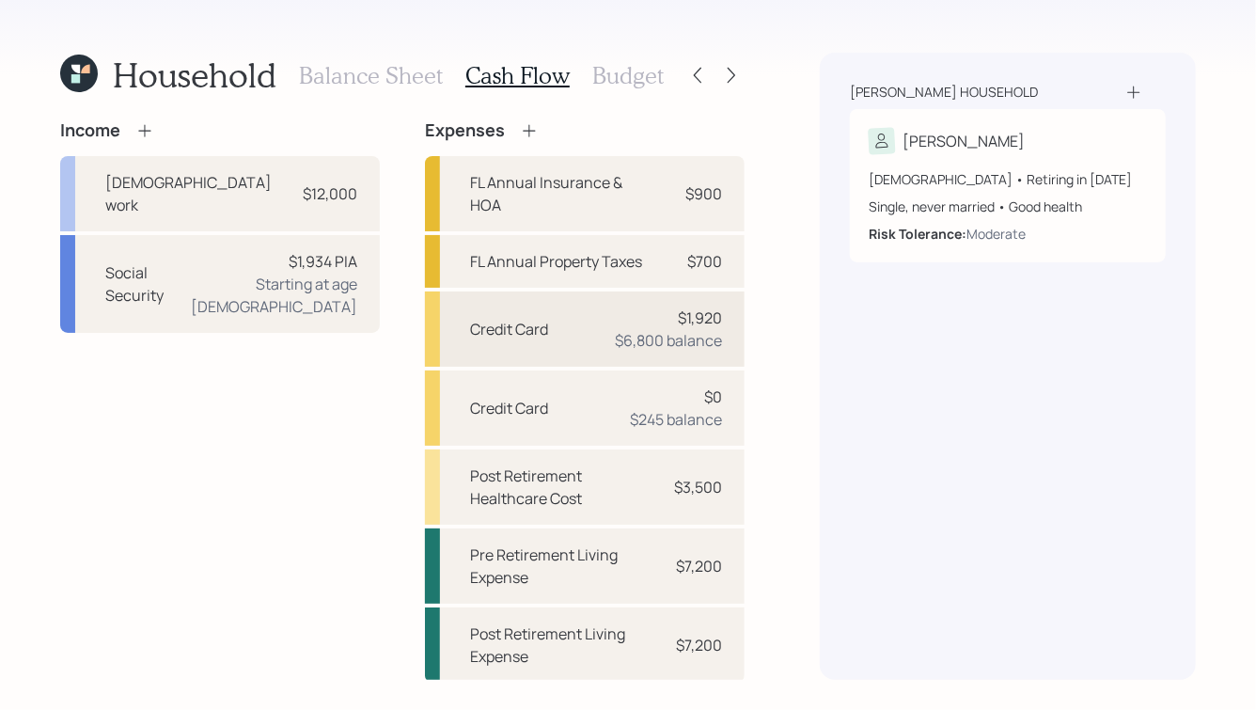
scroll to position [1, 0]
click at [616, 77] on h3 "Budget" at bounding box center [627, 75] width 71 height 27
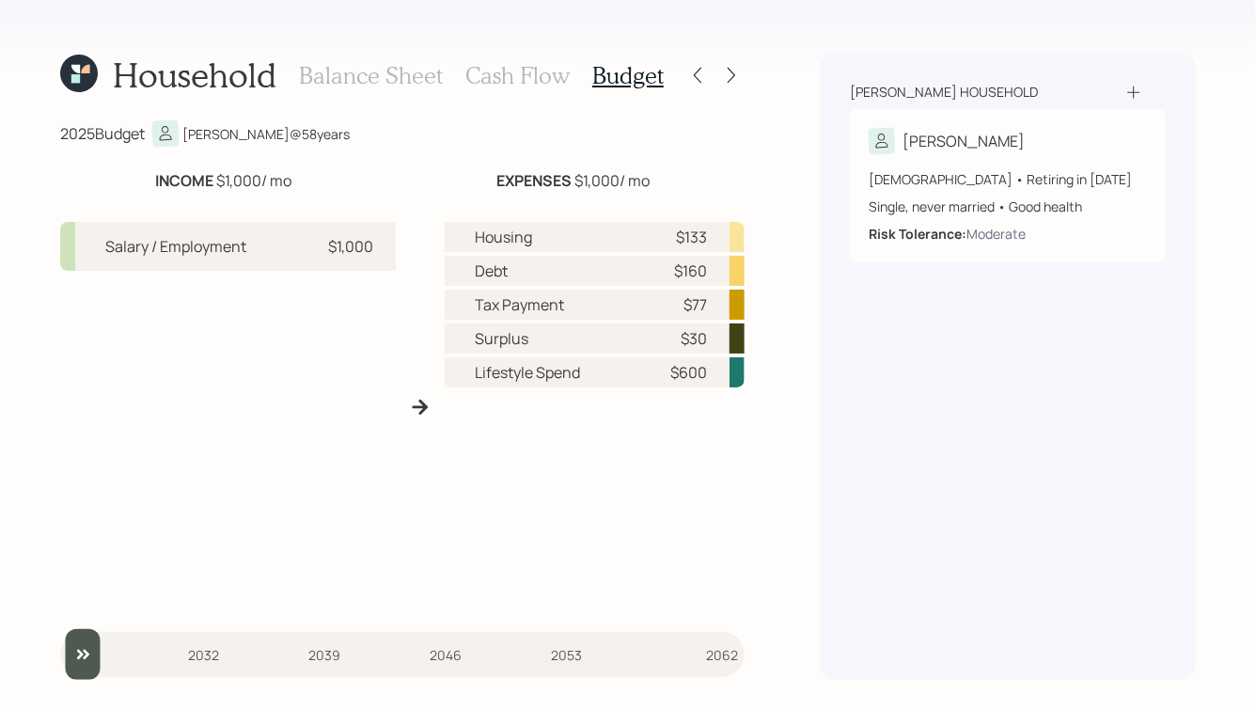
click at [363, 76] on h3 "Balance Sheet" at bounding box center [371, 75] width 144 height 27
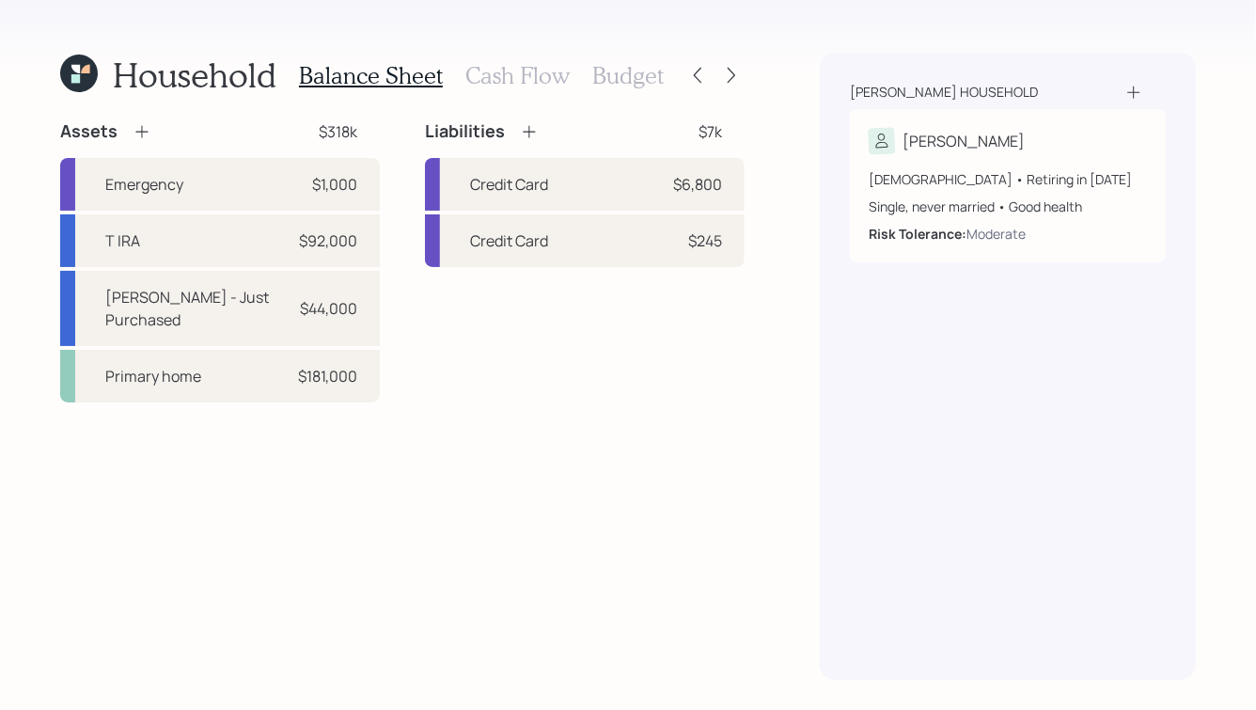
click at [531, 78] on h3 "Cash Flow" at bounding box center [517, 75] width 104 height 27
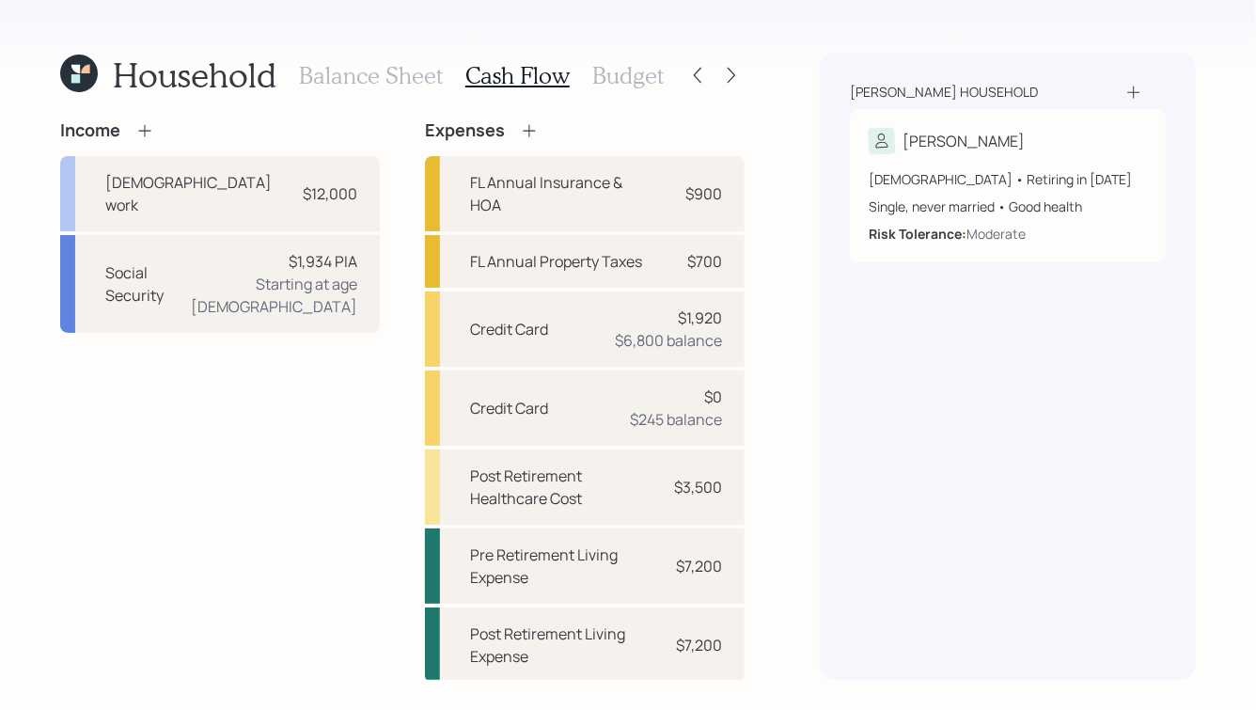
click at [601, 83] on h3 "Budget" at bounding box center [627, 75] width 71 height 27
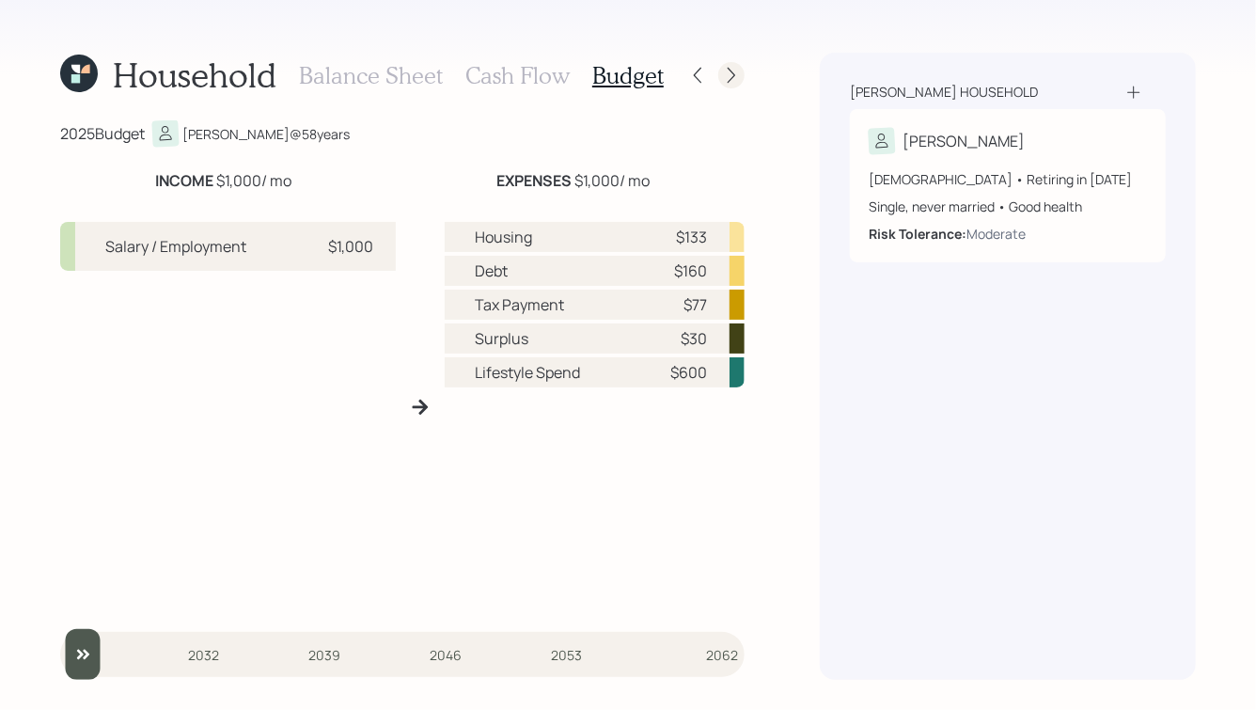
click at [727, 71] on icon at bounding box center [731, 75] width 19 height 19
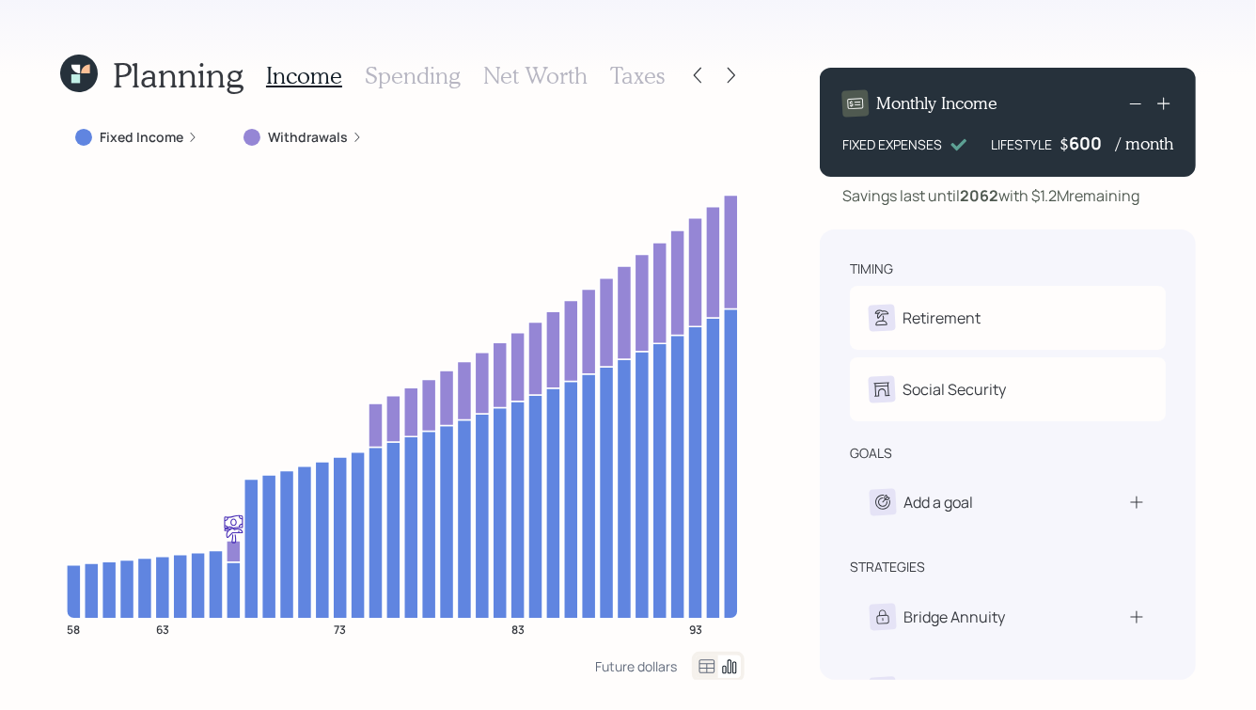
click at [1162, 104] on icon at bounding box center [1163, 103] width 19 height 19
click at [396, 74] on h3 "Spending" at bounding box center [413, 75] width 96 height 27
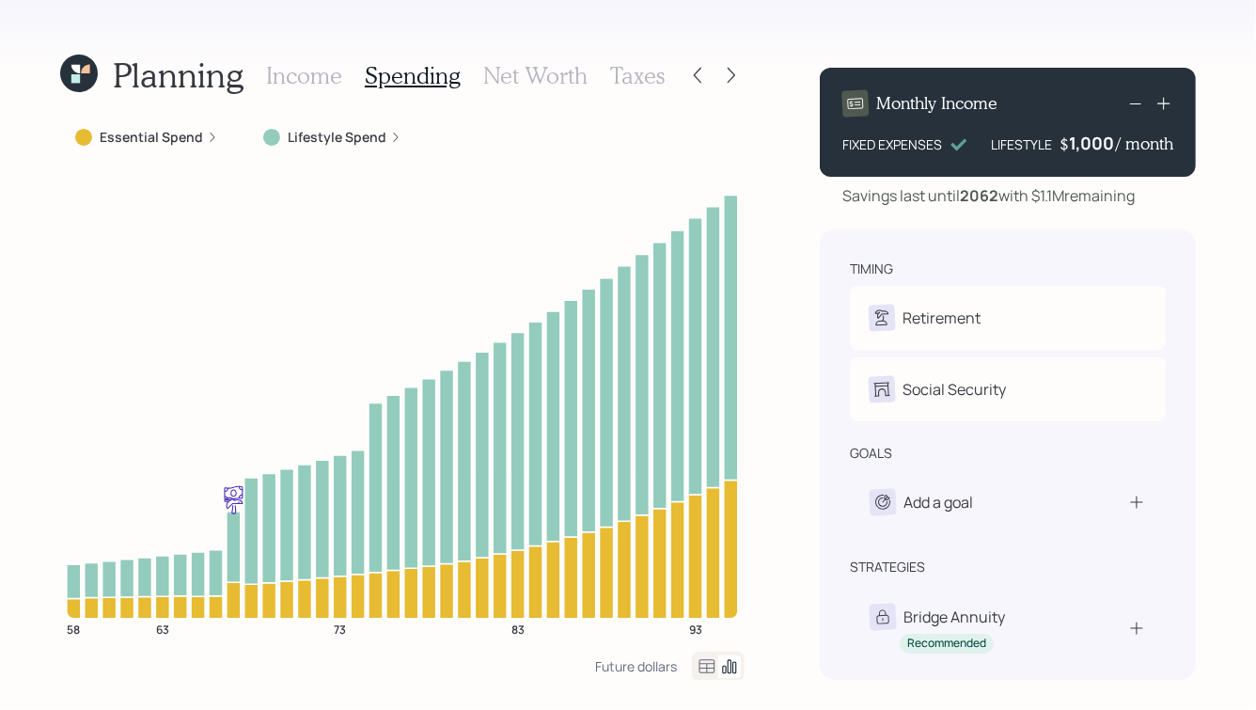
click at [352, 139] on label "Lifestyle Spend" at bounding box center [337, 137] width 99 height 19
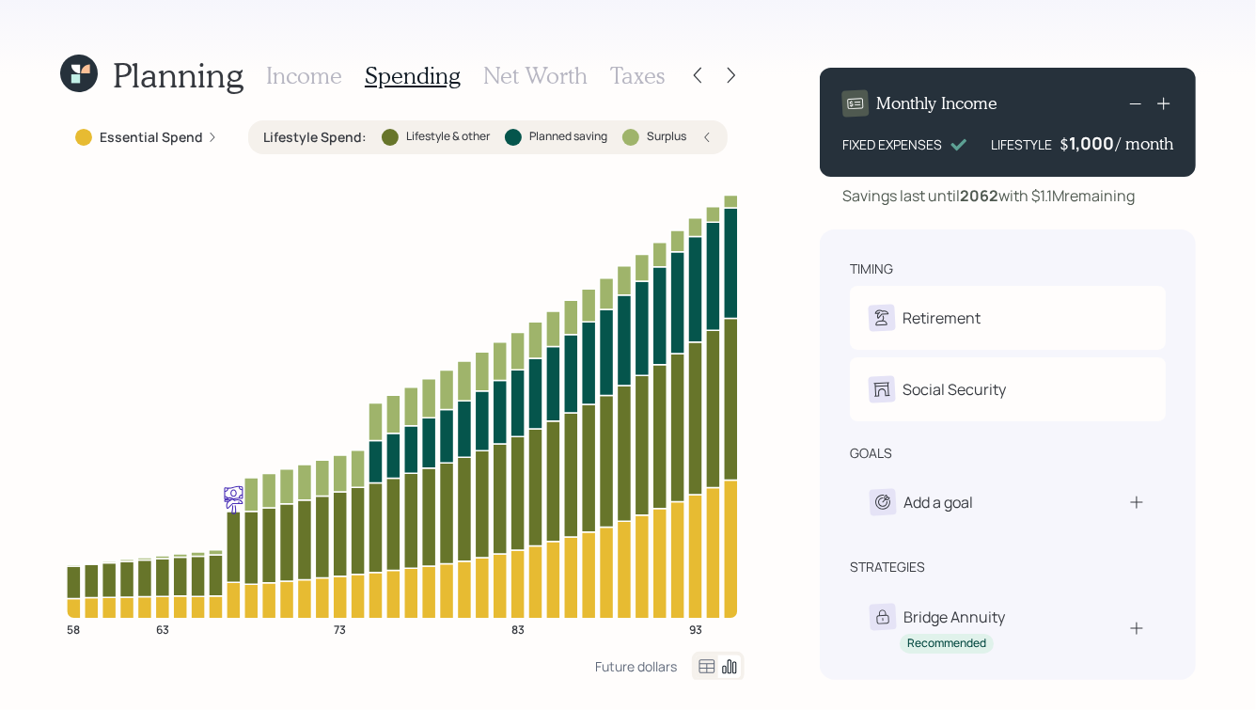
click at [211, 137] on icon at bounding box center [213, 137] width 5 height 9
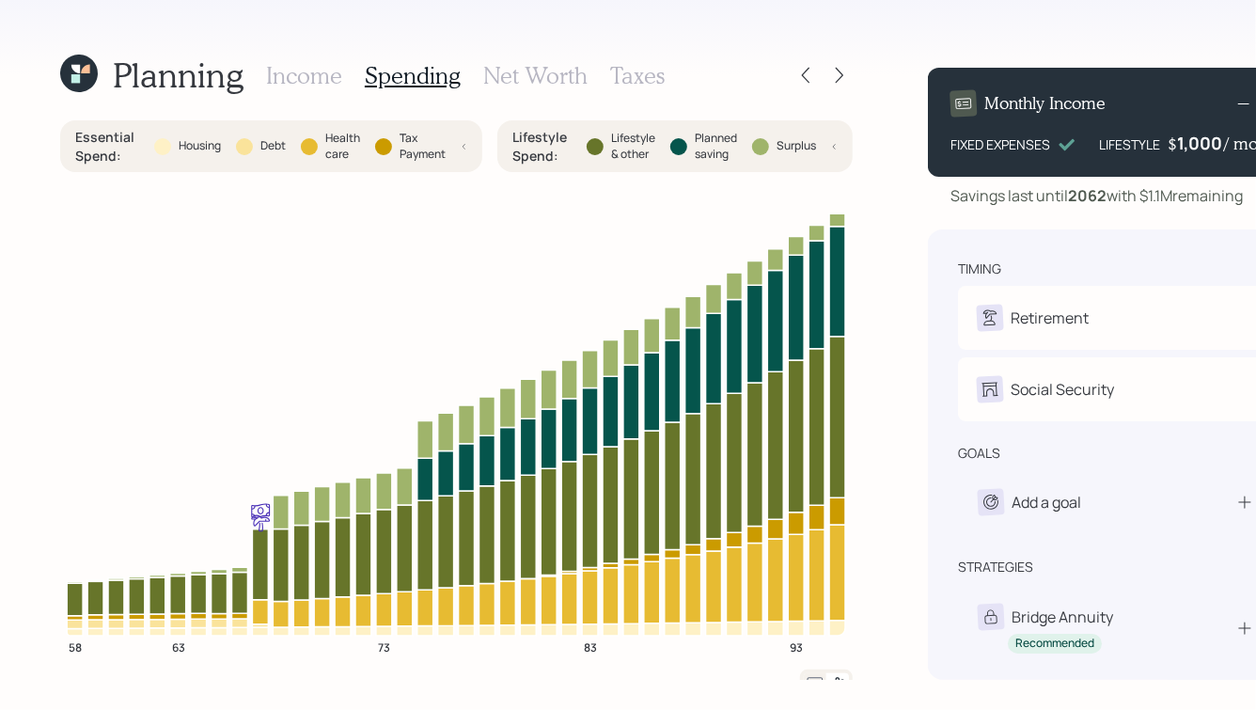
click at [289, 74] on h3 "Income" at bounding box center [304, 75] width 76 height 27
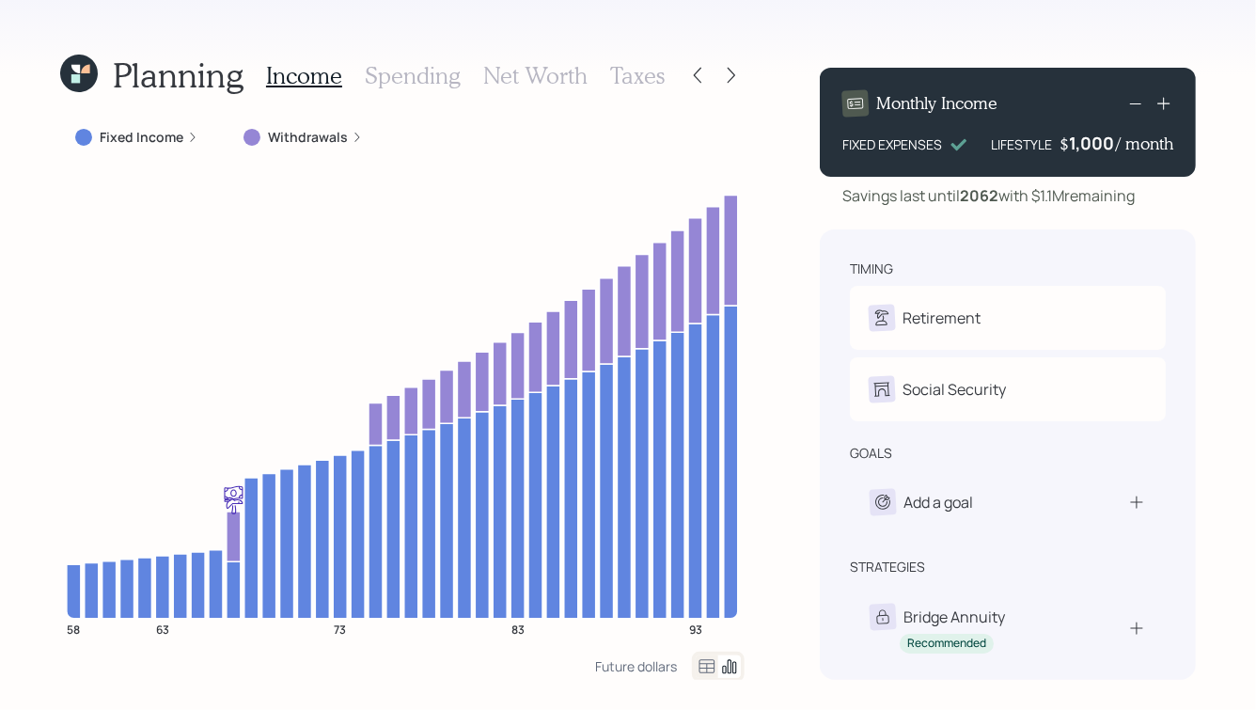
click at [340, 137] on label "Withdrawals" at bounding box center [308, 137] width 80 height 19
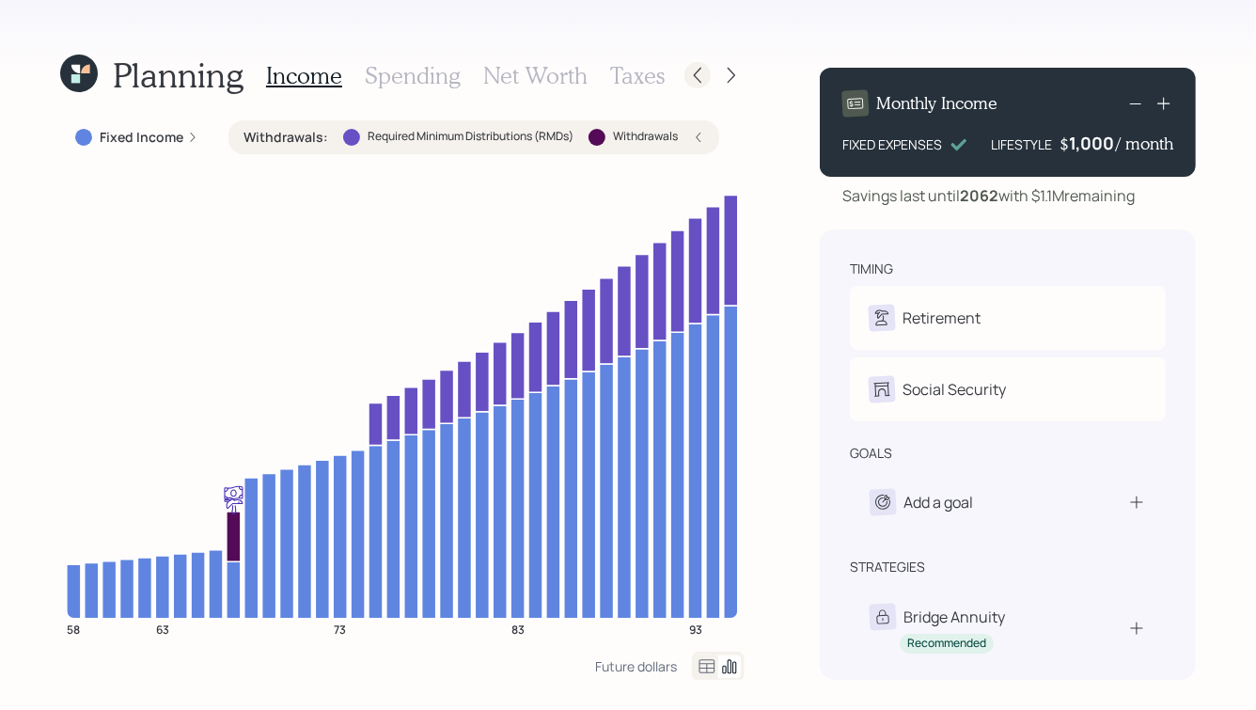
click at [697, 76] on icon at bounding box center [697, 75] width 19 height 19
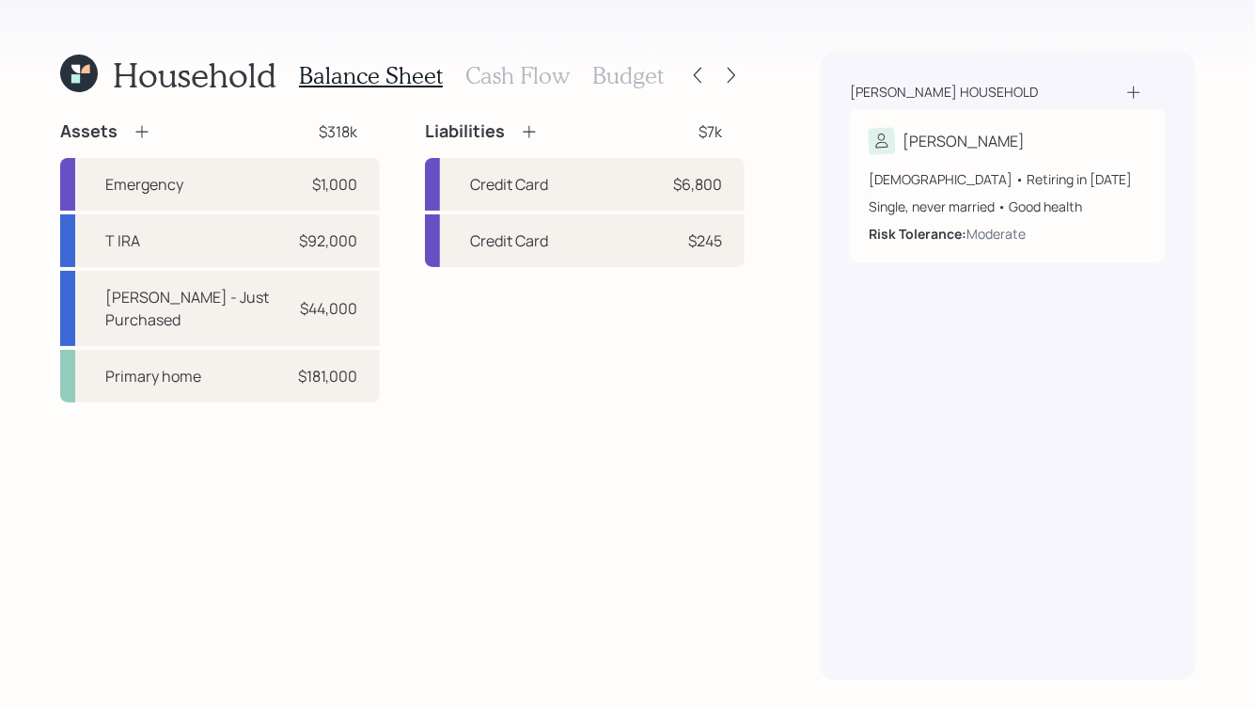
click at [498, 76] on h3 "Cash Flow" at bounding box center [517, 75] width 104 height 27
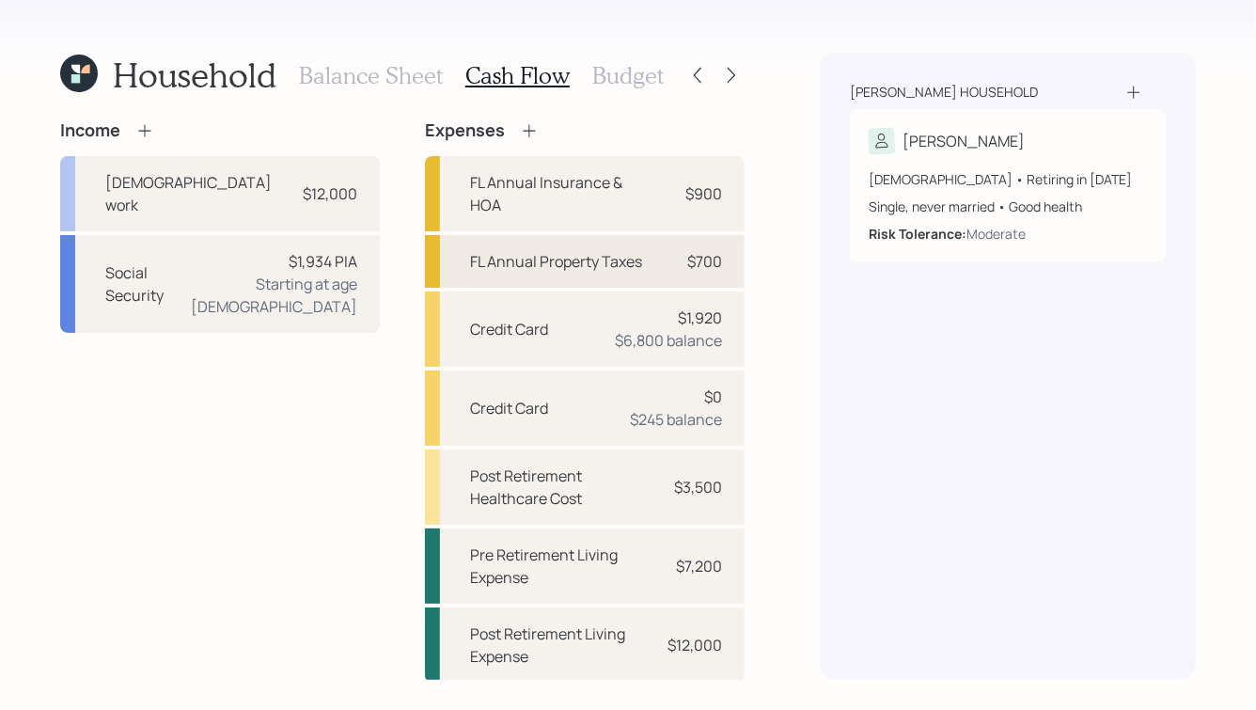
scroll to position [1, 0]
click at [289, 249] on div "$1,934 PIA" at bounding box center [323, 260] width 69 height 23
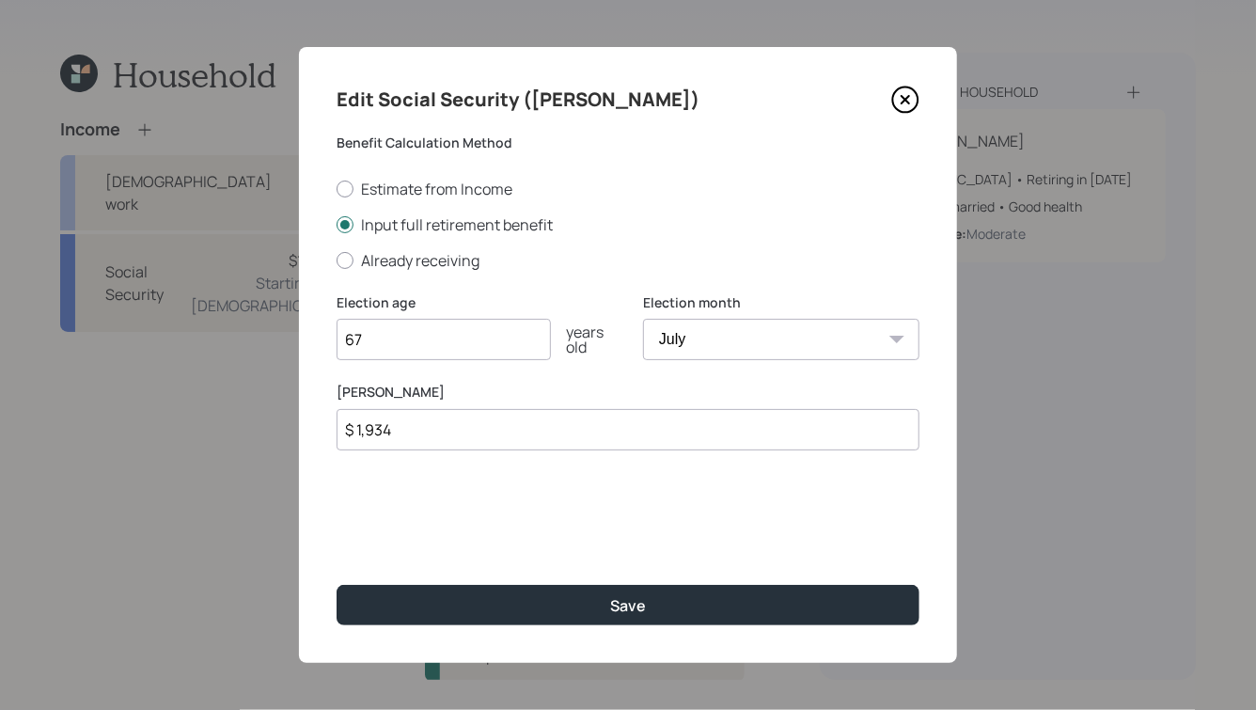
click at [717, 329] on select "January February March April May June July August September October November De…" at bounding box center [781, 339] width 276 height 41
select select "1"
click at [643, 320] on select "January February March April May June July August September October November De…" at bounding box center [781, 339] width 276 height 41
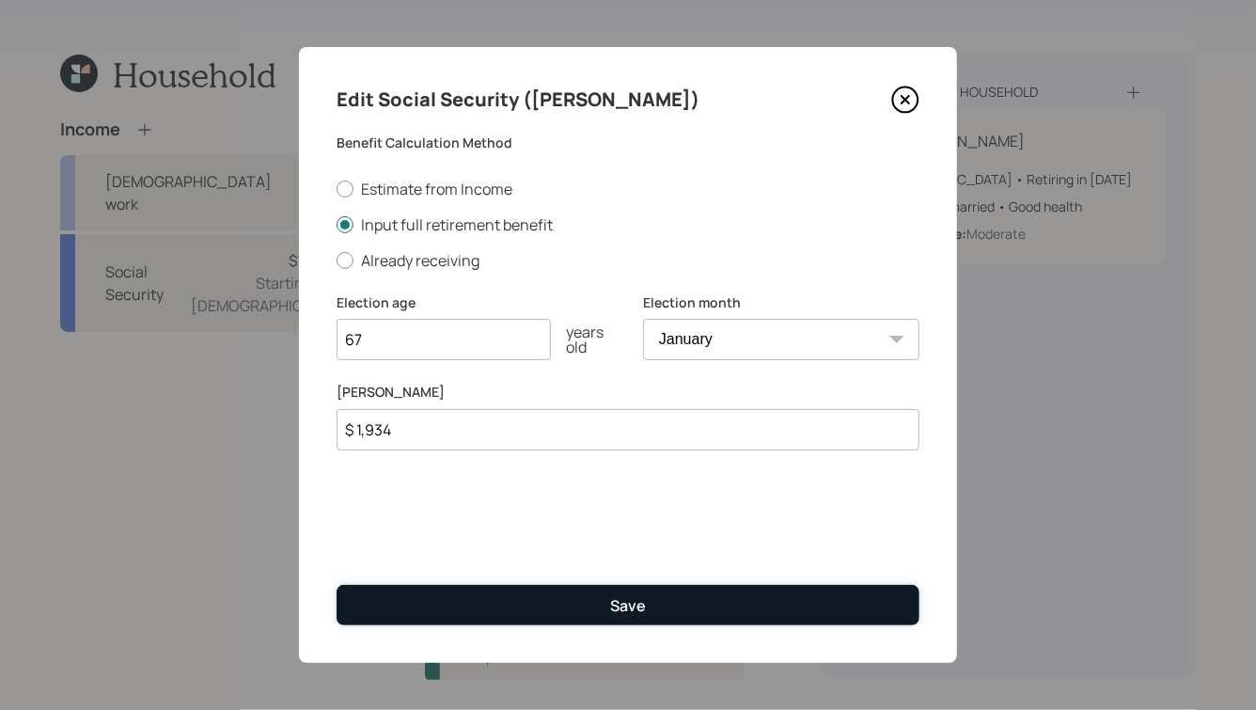
click at [617, 597] on div "Save" at bounding box center [628, 605] width 36 height 21
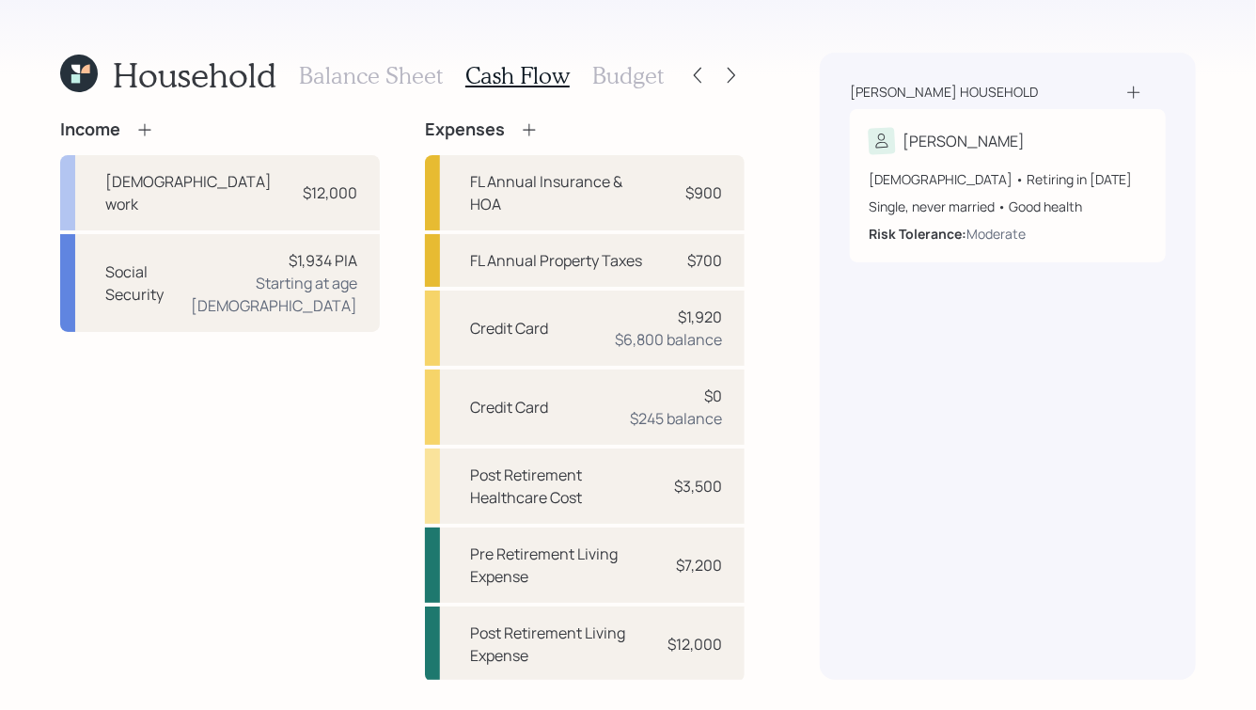
click at [647, 77] on h3 "Budget" at bounding box center [627, 75] width 71 height 27
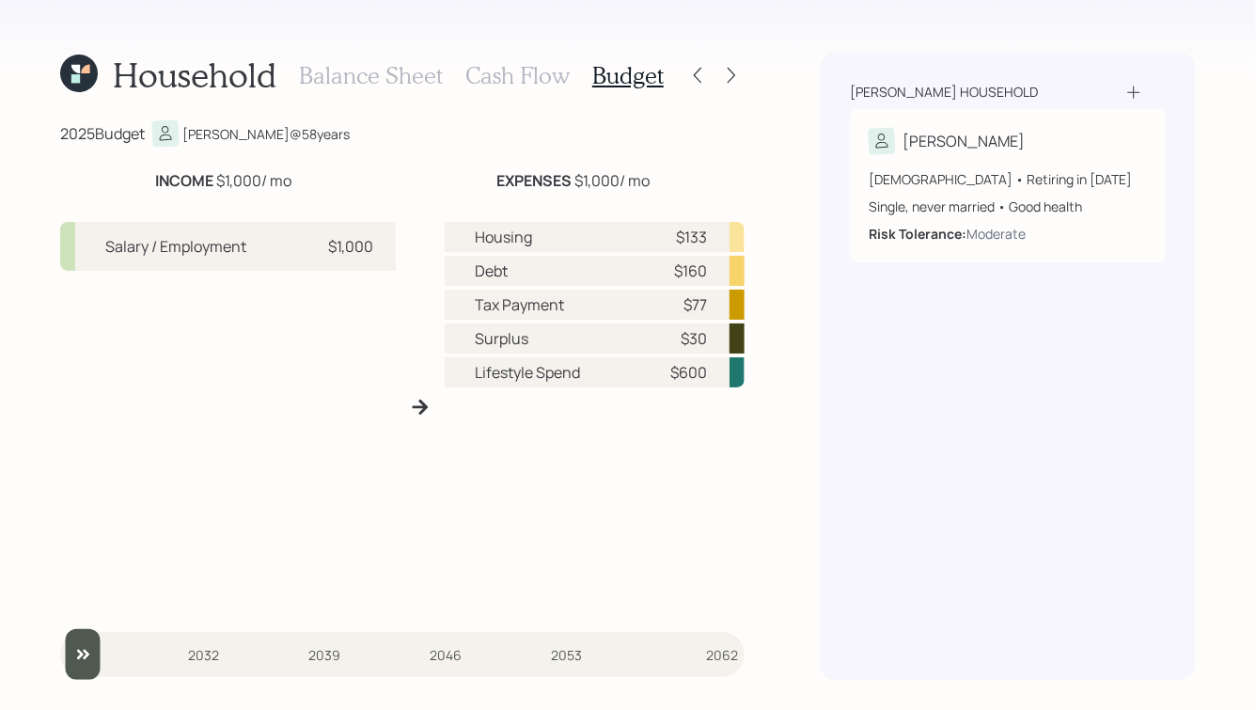
click at [753, 78] on div "Household Balance Sheet Cash Flow Budget 2025 Budget Rodney @ 58 years INCOME $…" at bounding box center [628, 355] width 1256 height 710
click at [735, 79] on icon at bounding box center [731, 75] width 19 height 19
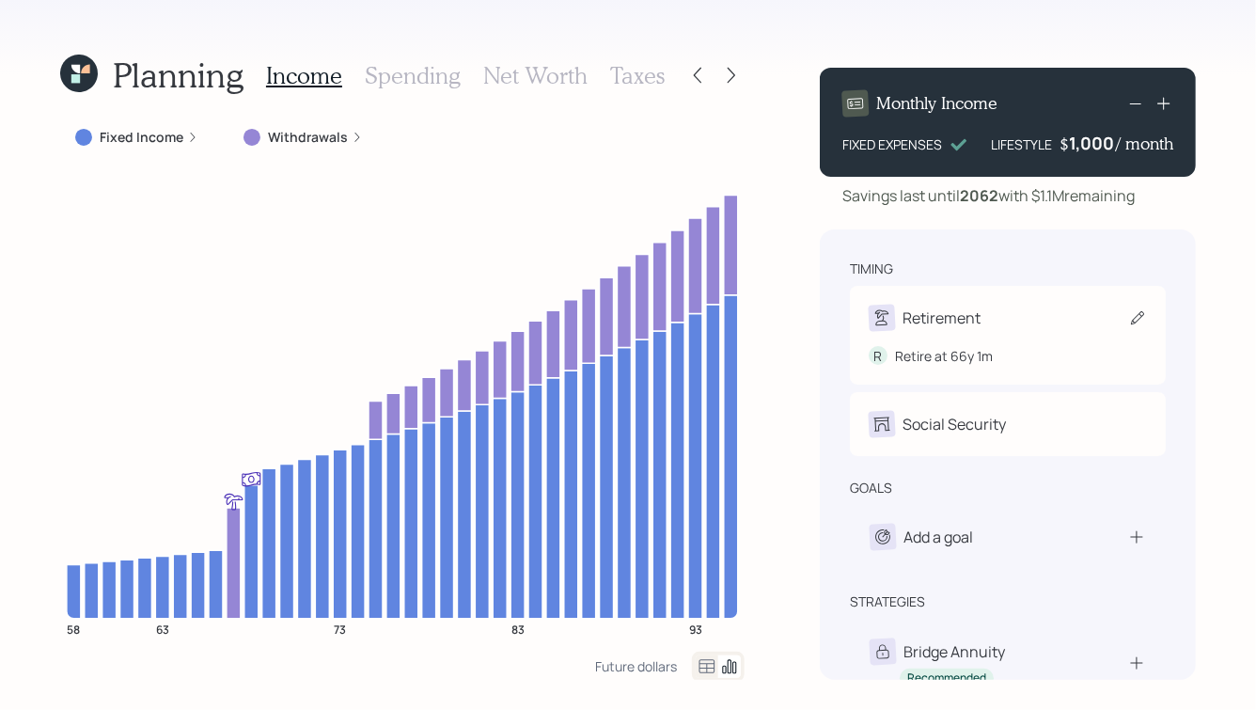
click at [941, 304] on div "Retirement" at bounding box center [924, 317] width 112 height 26
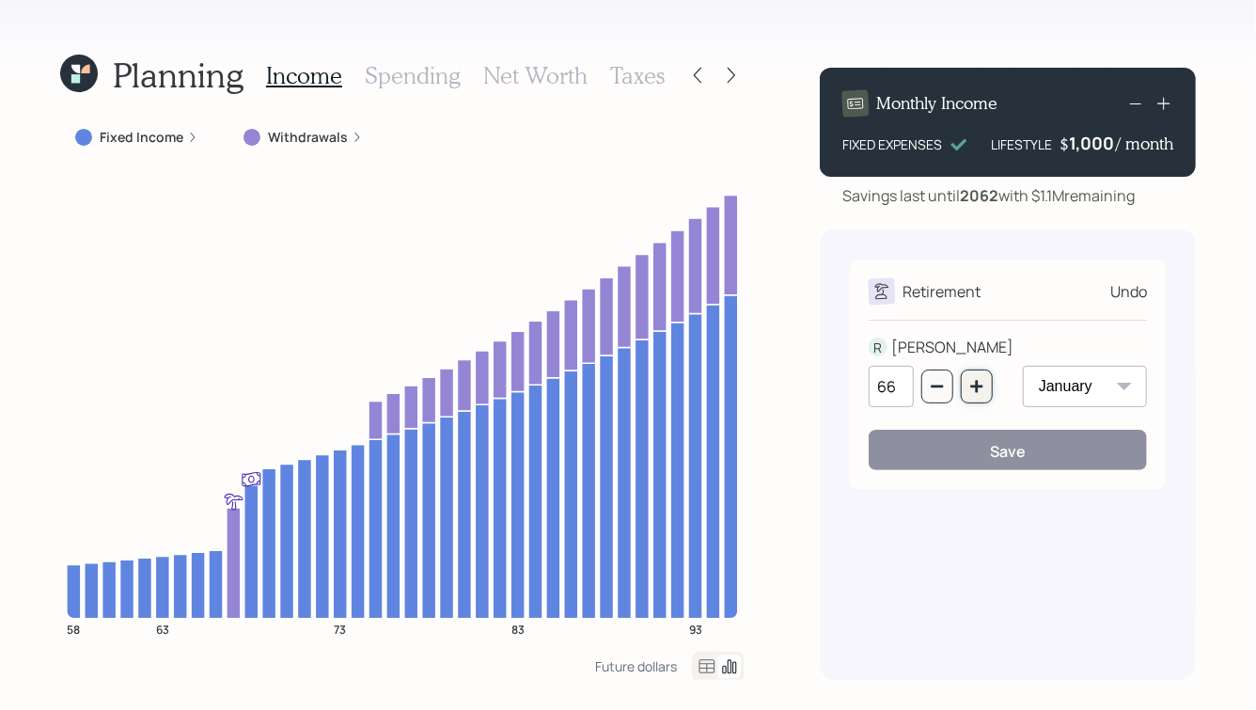
click at [971, 383] on icon "button" at bounding box center [976, 386] width 15 height 15
type input "67"
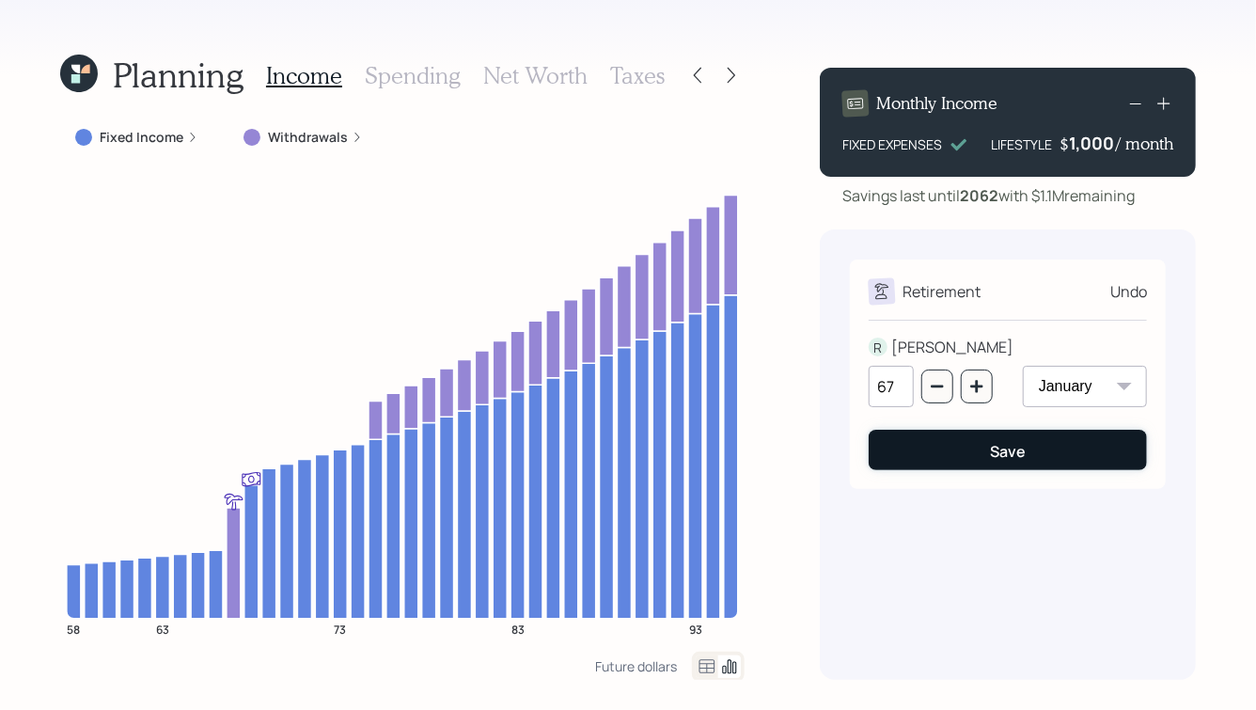
click at [920, 450] on button "Save" at bounding box center [1007, 449] width 278 height 40
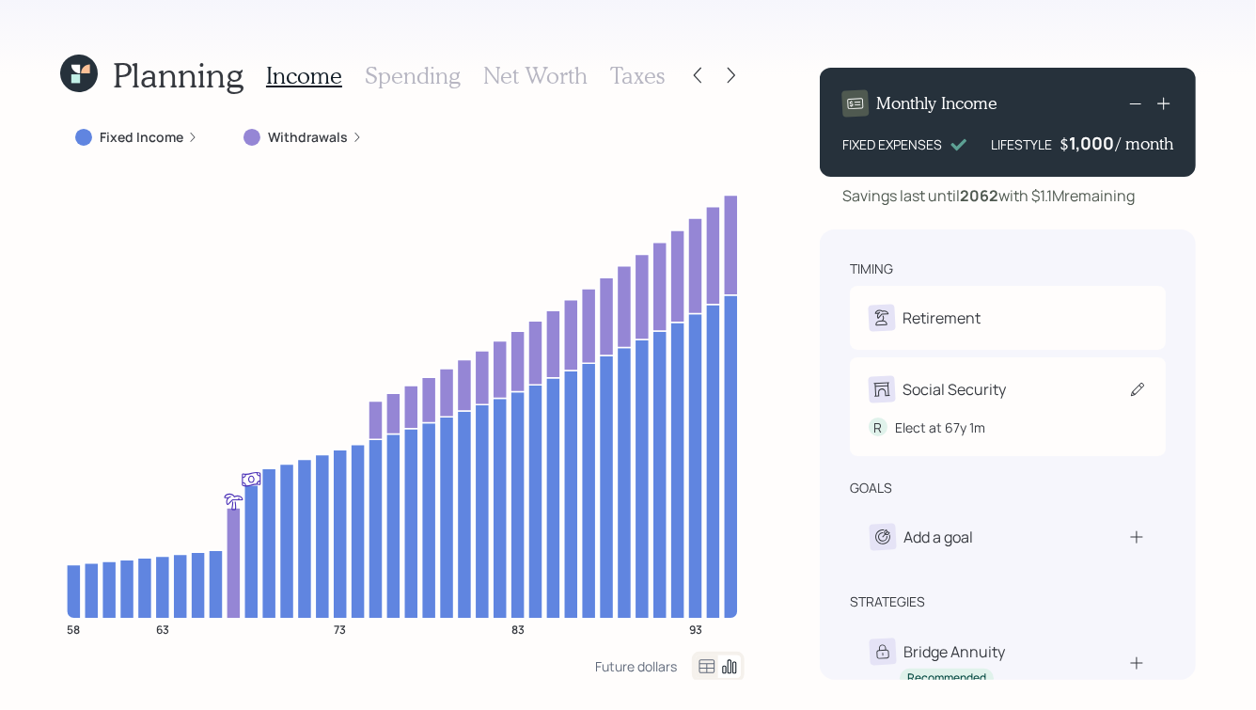
click at [997, 413] on div "R Elect at 67y 1m" at bounding box center [1007, 419] width 278 height 35
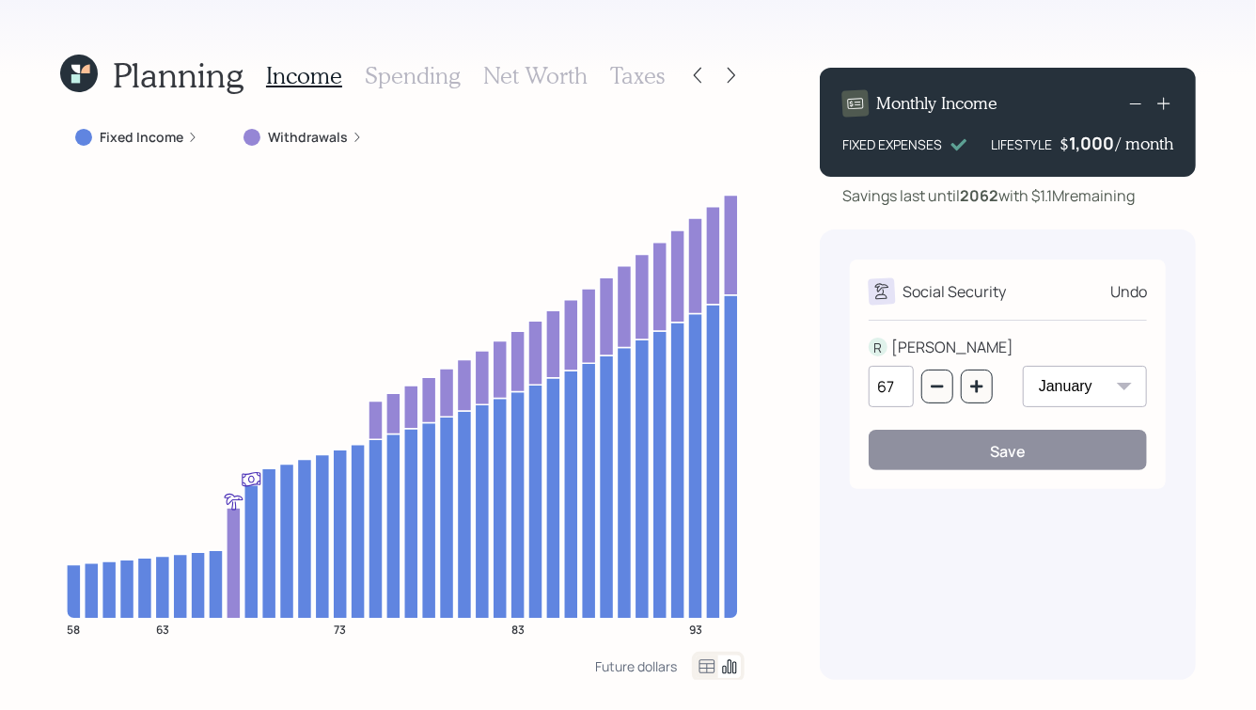
click at [1211, 347] on div "Planning Income Spending Net Worth Taxes Fixed Income Withdrawals 58 63 73 83 9…" at bounding box center [628, 355] width 1256 height 710
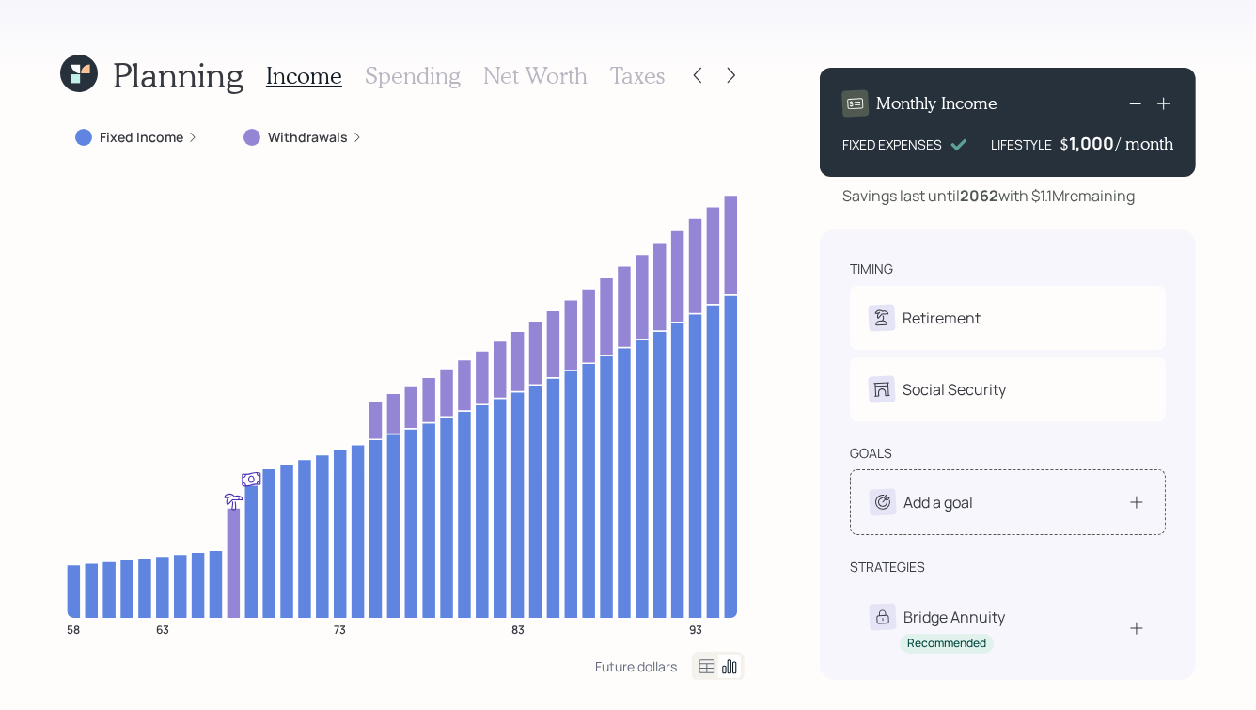
scroll to position [76, 0]
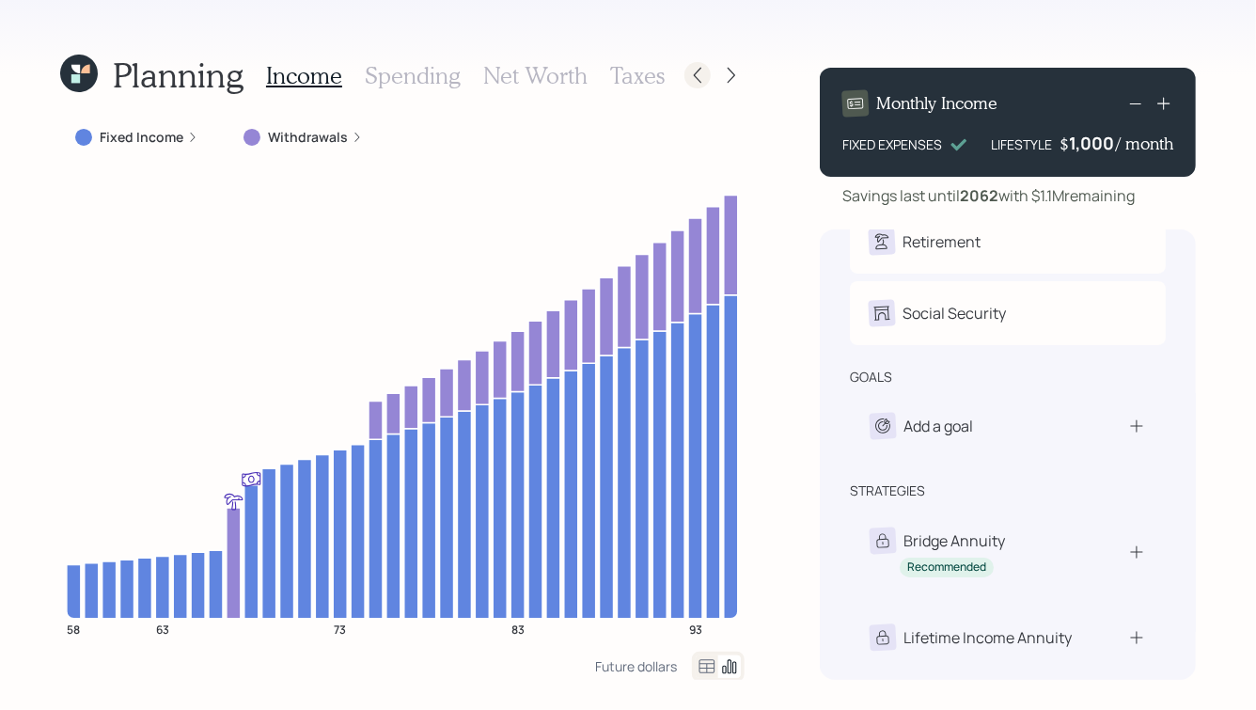
click at [699, 69] on icon at bounding box center [698, 76] width 8 height 16
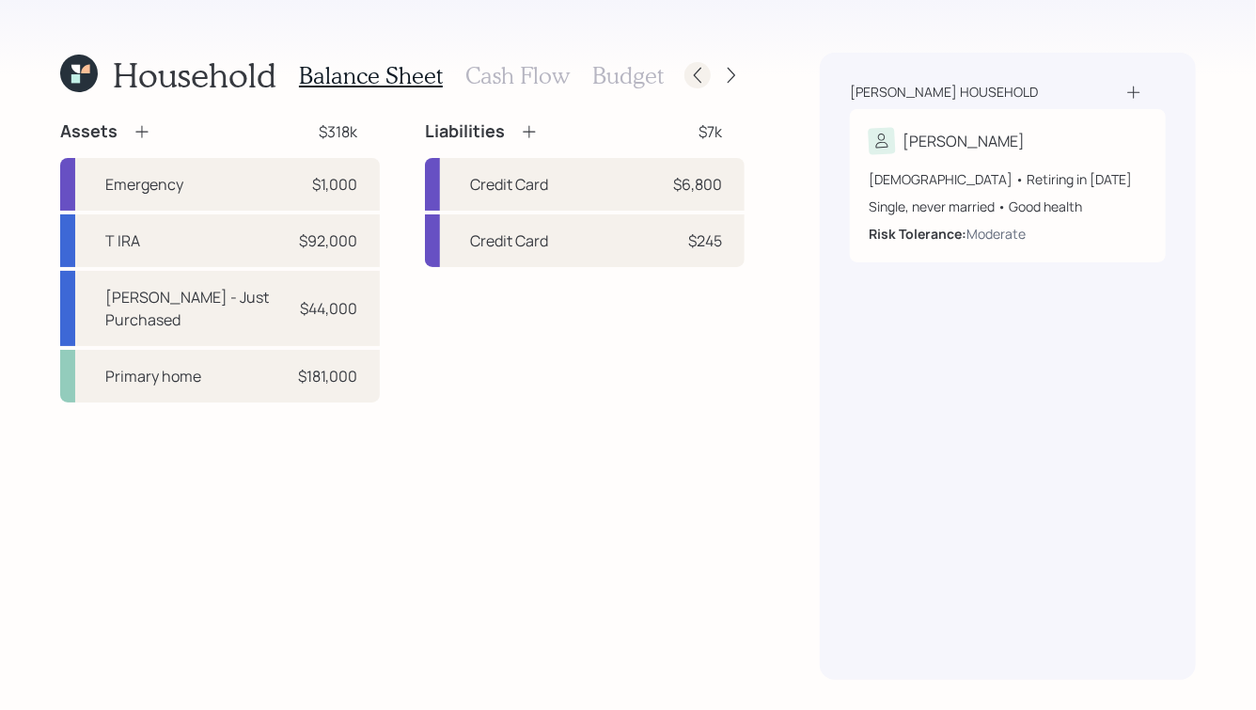
click at [689, 85] on div at bounding box center [697, 75] width 26 height 26
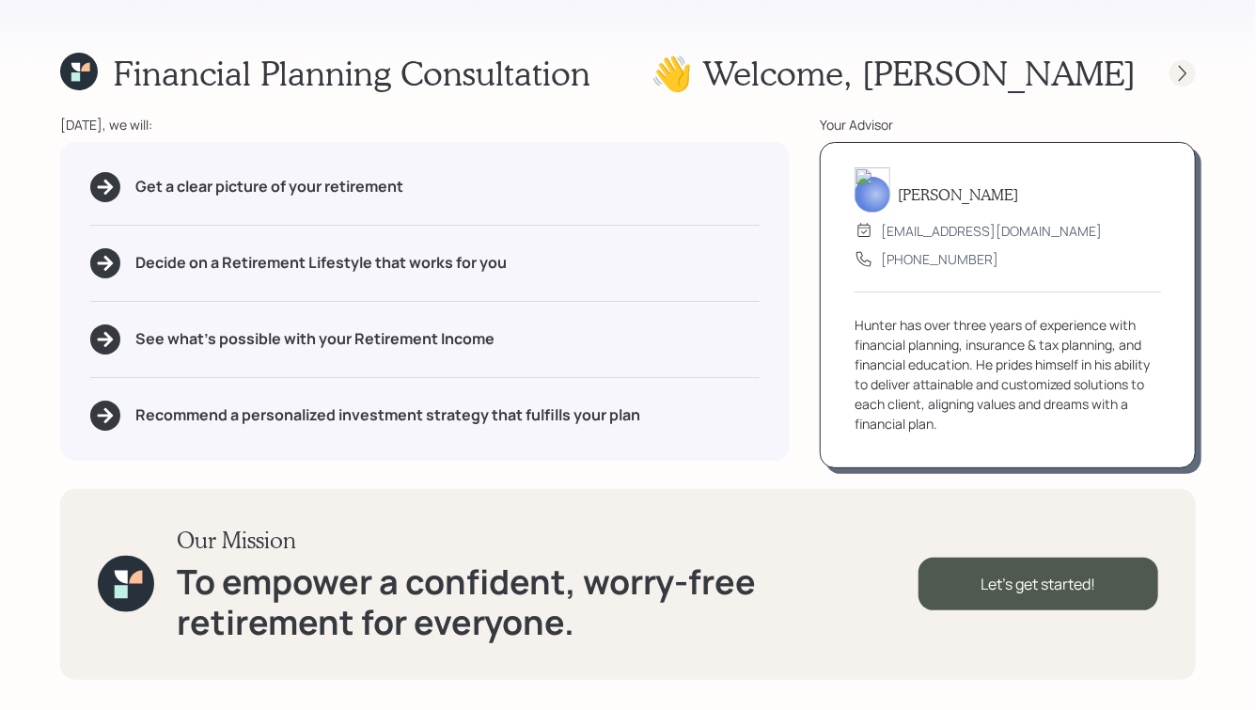
click at [1180, 62] on div at bounding box center [1182, 73] width 26 height 26
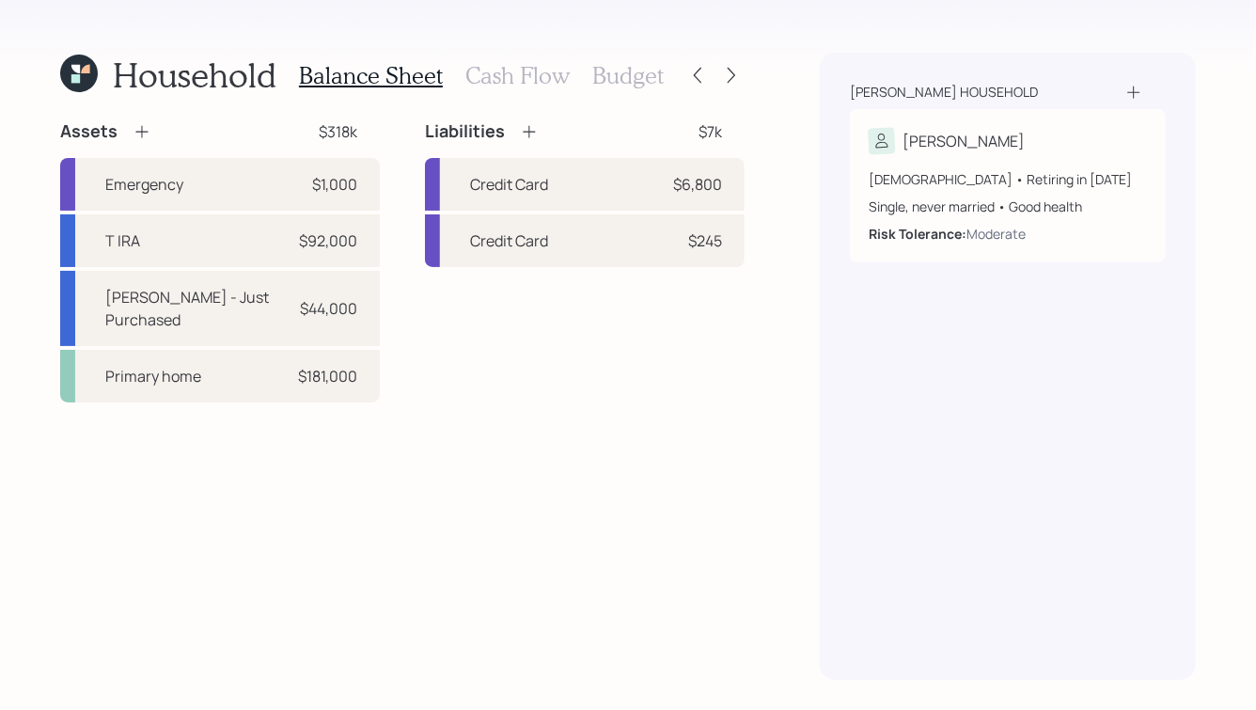
click at [501, 68] on h3 "Cash Flow" at bounding box center [517, 75] width 104 height 27
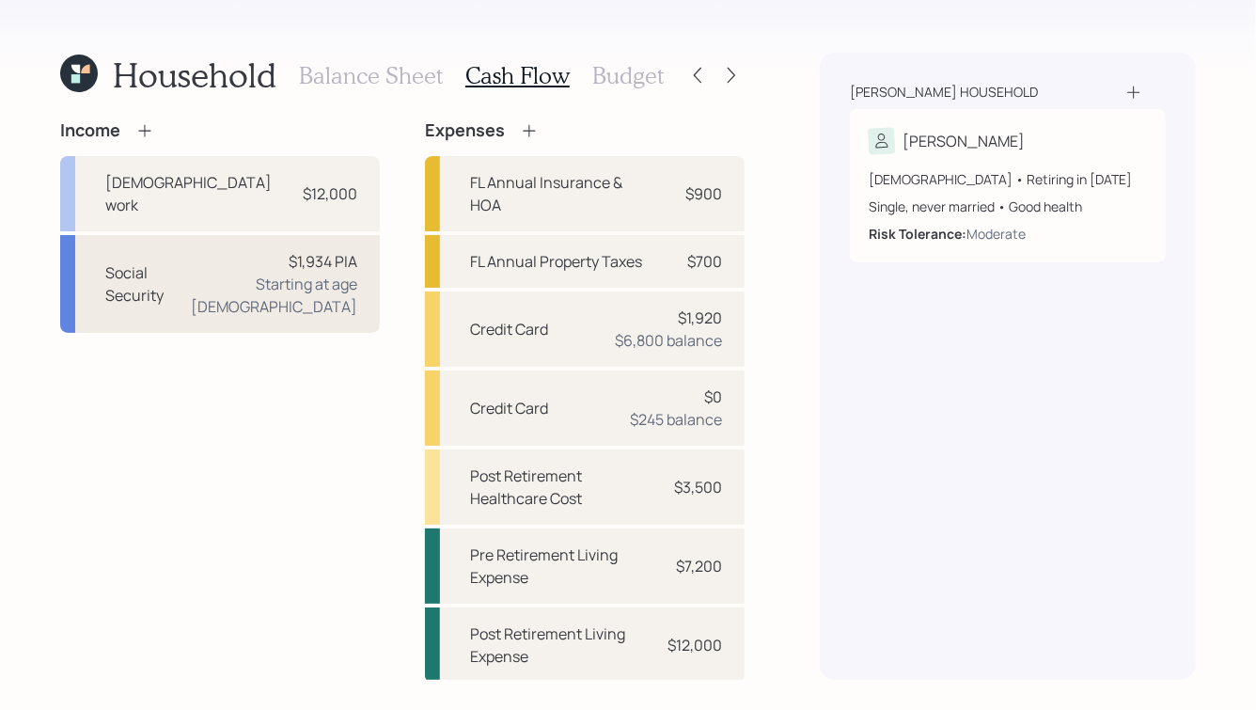
click at [323, 273] on div "Starting at age [DEMOGRAPHIC_DATA]" at bounding box center [271, 295] width 171 height 45
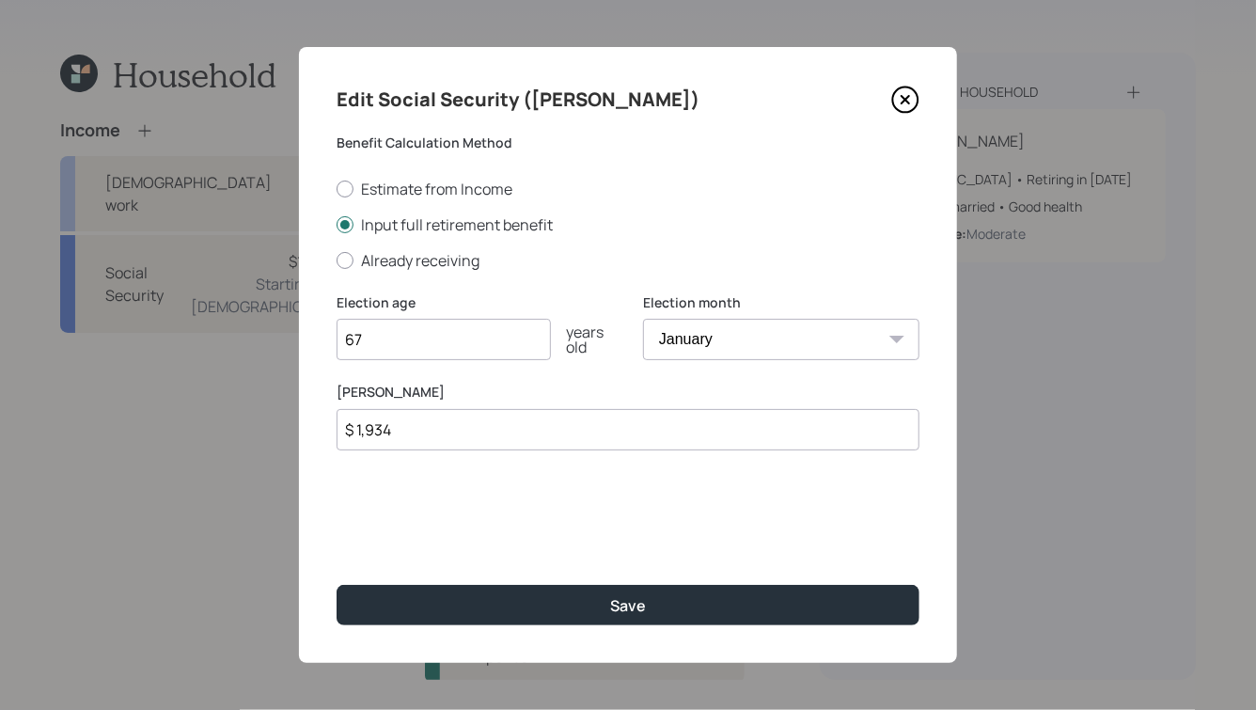
click at [740, 347] on select "January February March April May June July August September October November De…" at bounding box center [781, 339] width 276 height 41
click at [643, 320] on select "January February March April May June July August September October November De…" at bounding box center [781, 339] width 276 height 41
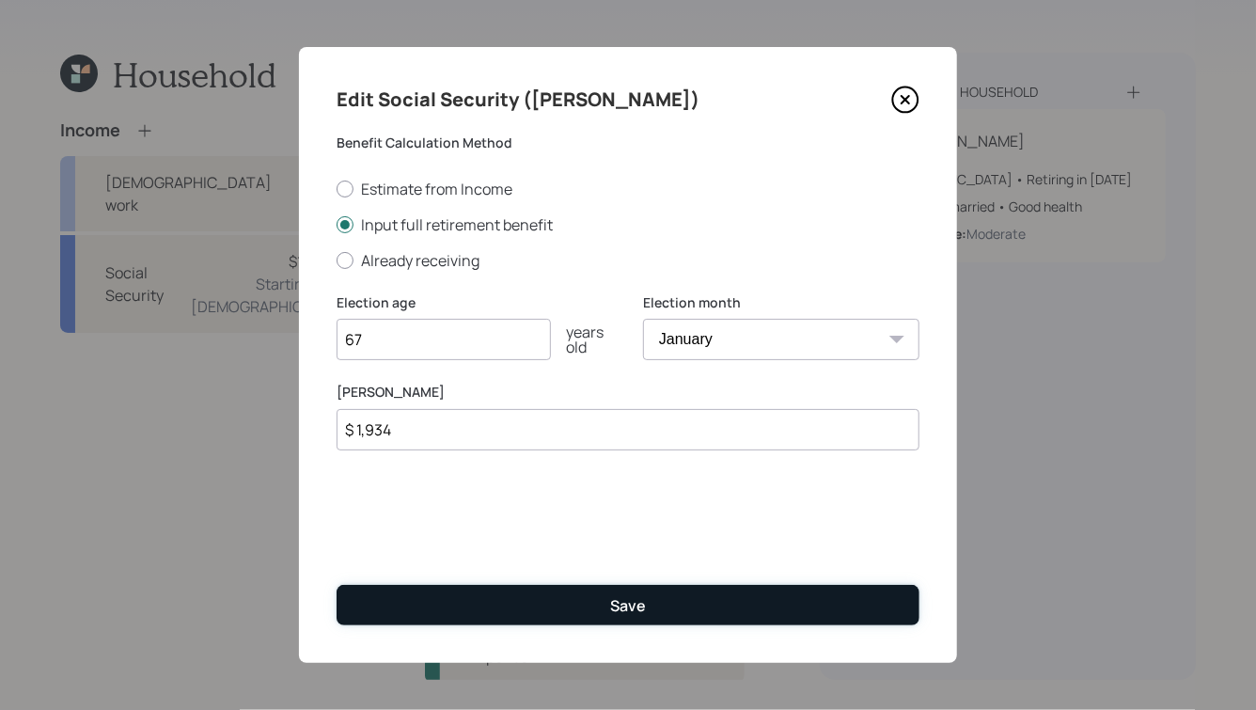
click at [616, 616] on button "Save" at bounding box center [627, 605] width 583 height 40
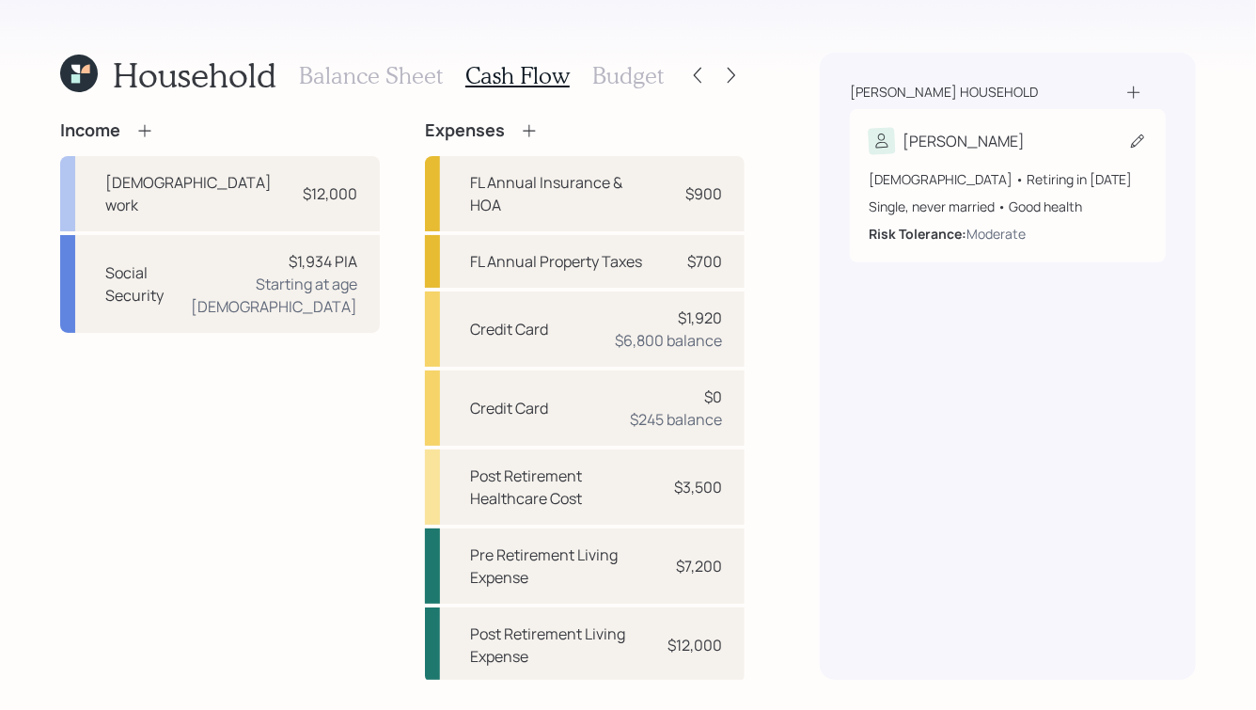
click at [1037, 186] on div "[DEMOGRAPHIC_DATA] • Retiring in [DATE]" at bounding box center [1007, 179] width 278 height 20
select select "good"
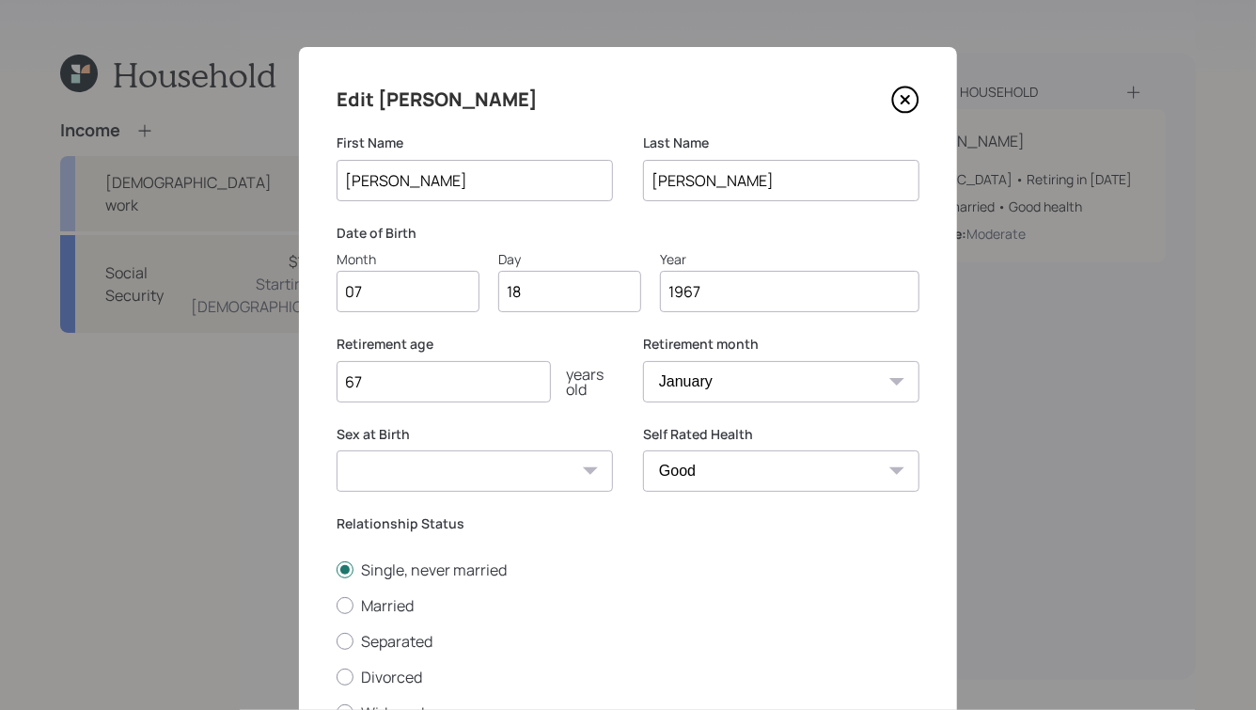
scroll to position [163, 0]
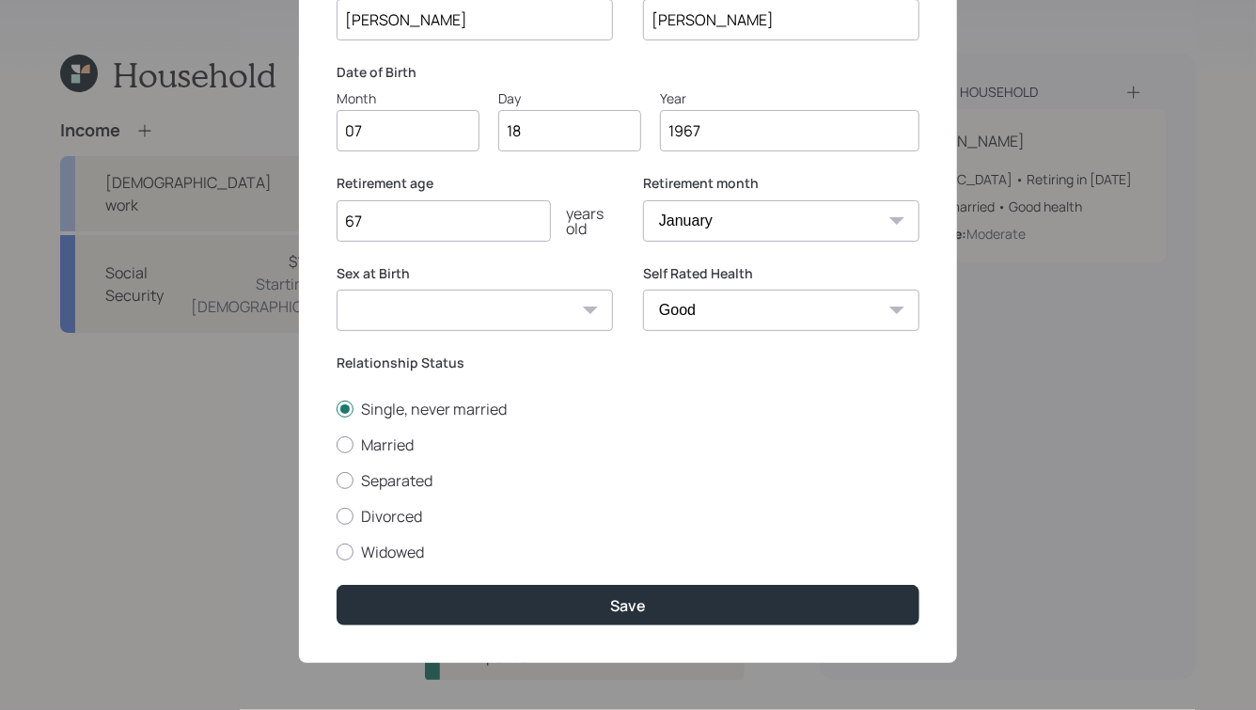
click at [551, 294] on select "[DEMOGRAPHIC_DATA] [DEMOGRAPHIC_DATA] Other / Prefer not to say" at bounding box center [474, 309] width 276 height 41
select select "[DEMOGRAPHIC_DATA]"
click at [336, 289] on select "[DEMOGRAPHIC_DATA] [DEMOGRAPHIC_DATA] Other / Prefer not to say" at bounding box center [474, 309] width 276 height 41
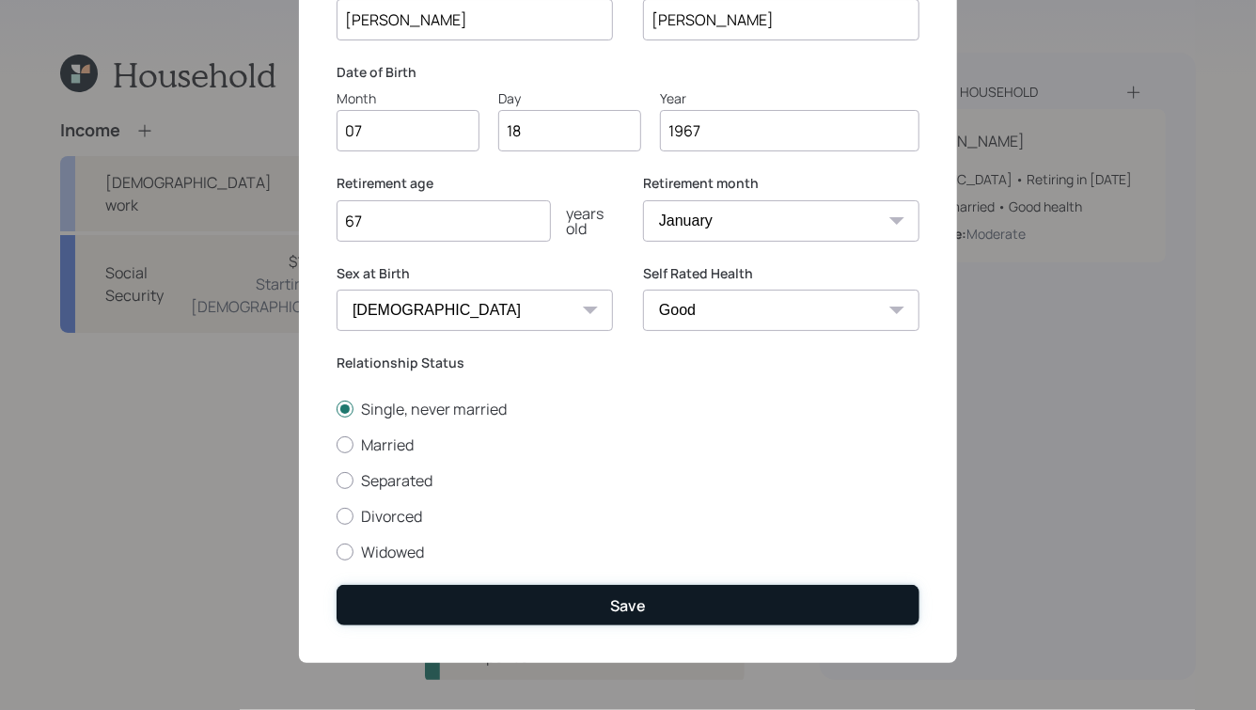
click at [681, 609] on button "Save" at bounding box center [627, 605] width 583 height 40
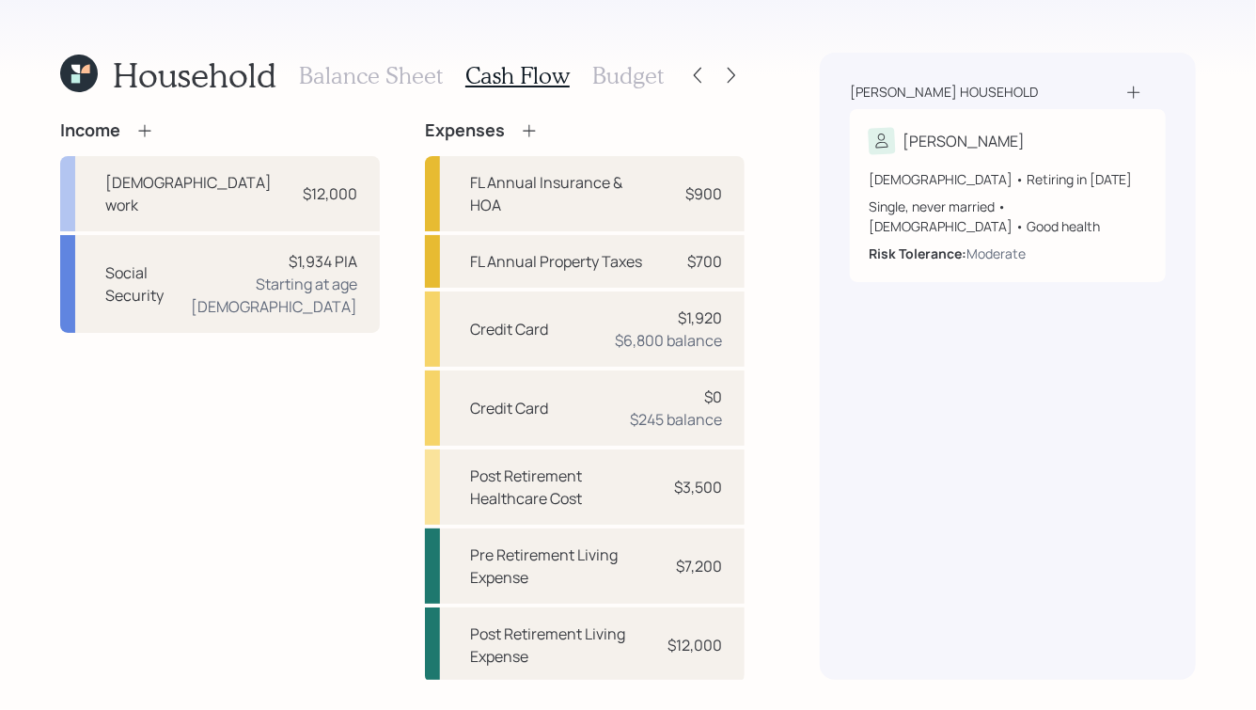
click at [611, 63] on h3 "Budget" at bounding box center [627, 75] width 71 height 27
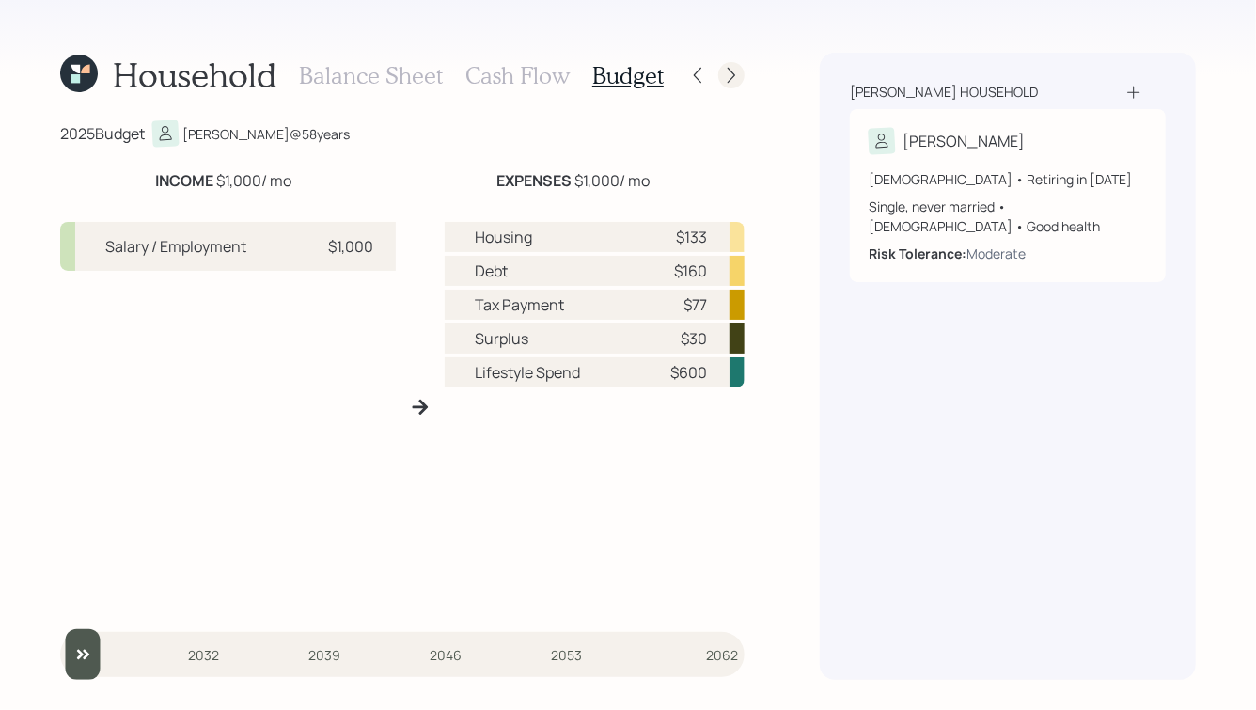
click at [729, 70] on icon at bounding box center [731, 76] width 8 height 16
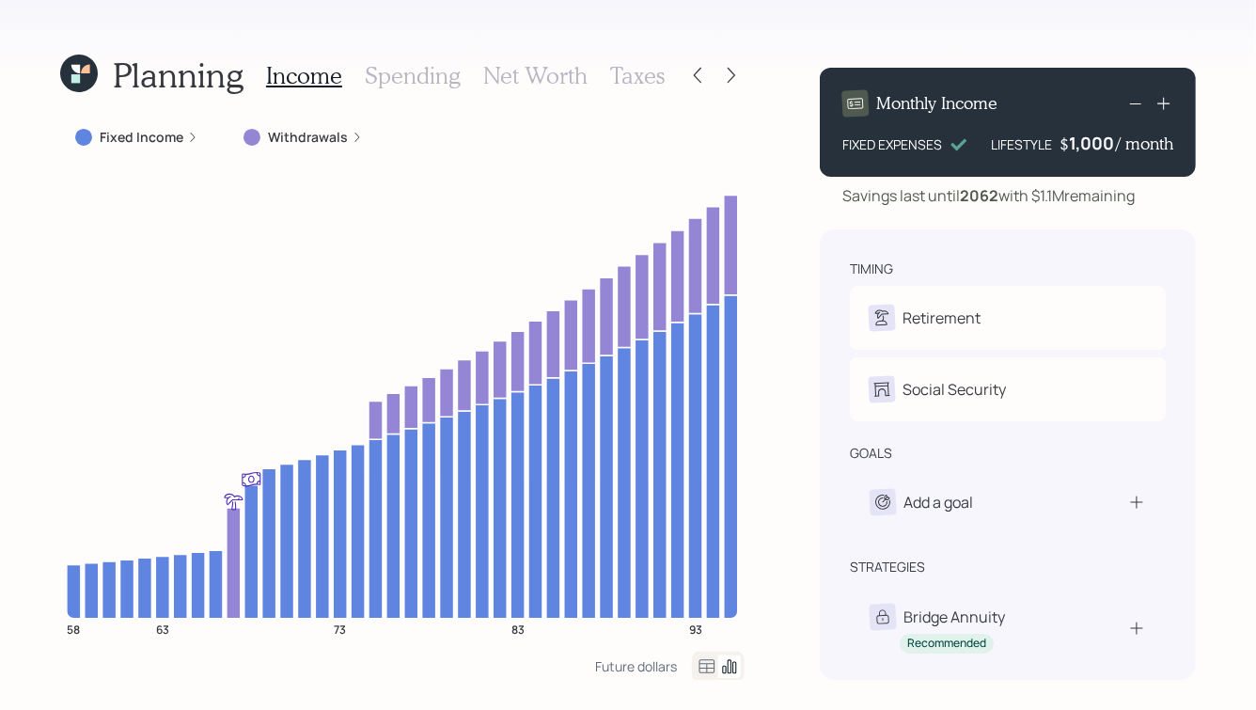
click at [422, 78] on h3 "Spending" at bounding box center [413, 75] width 96 height 27
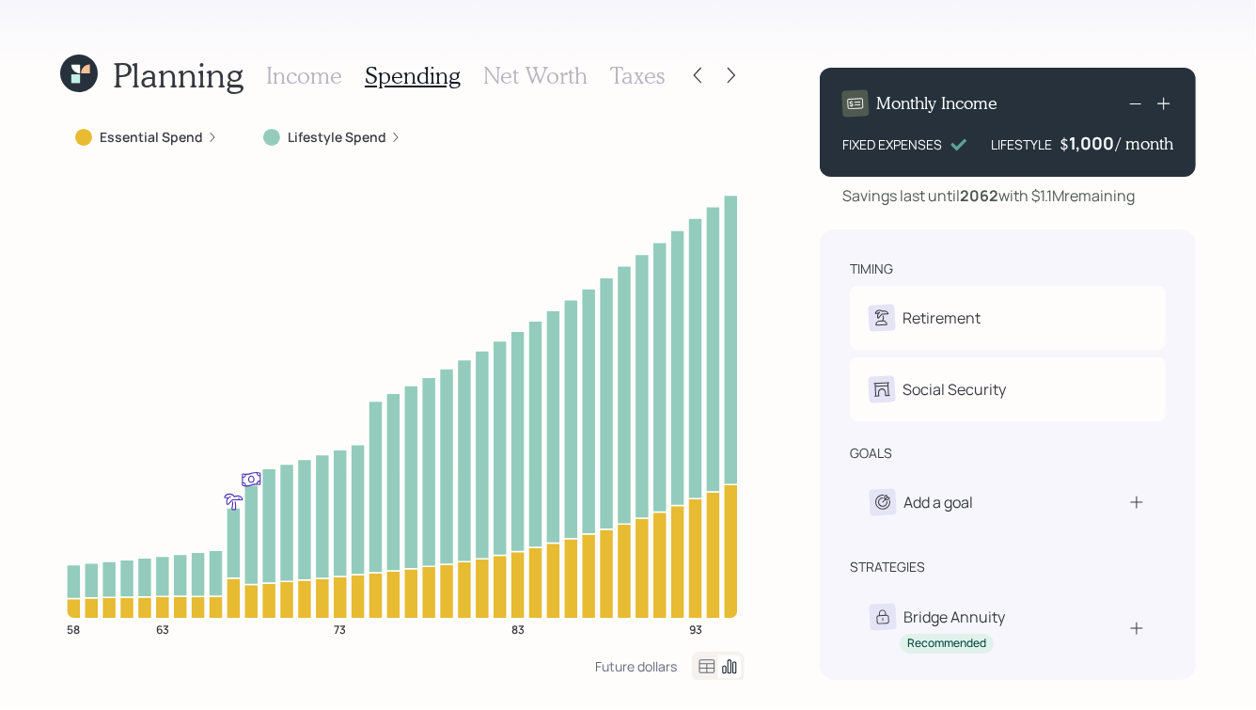
click at [343, 133] on label "Lifestyle Spend" at bounding box center [337, 137] width 99 height 19
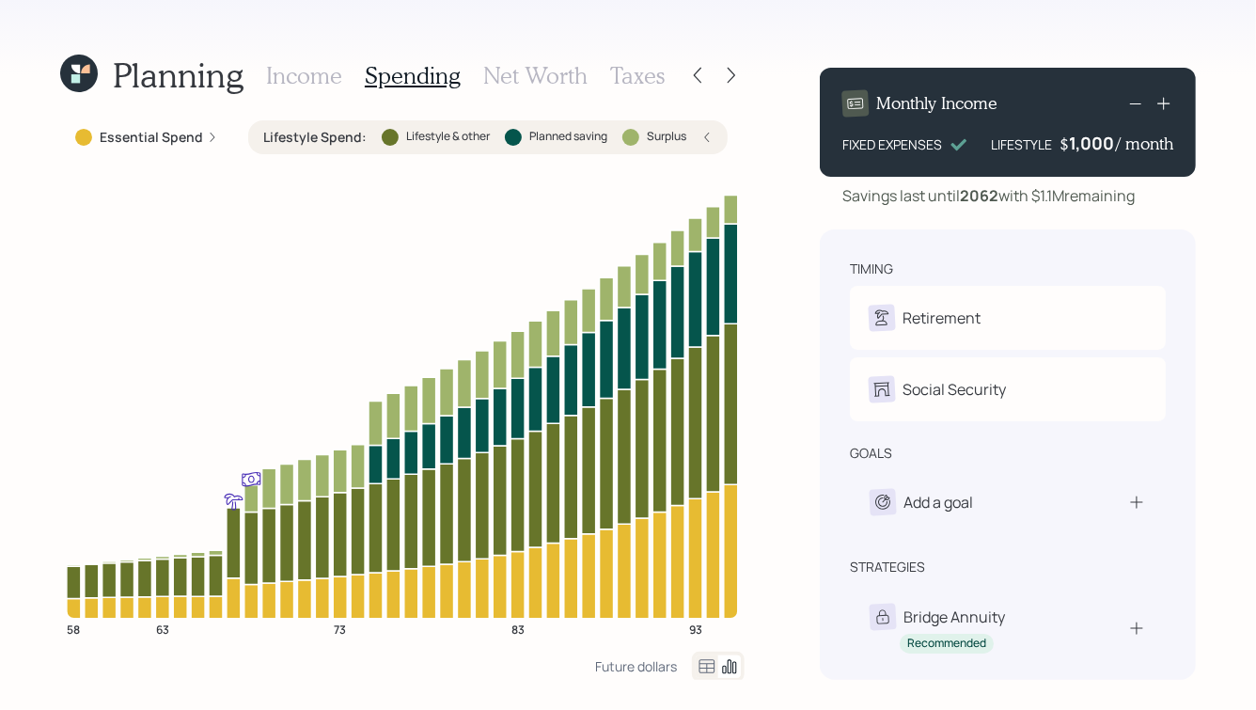
click at [179, 128] on label "Essential Spend" at bounding box center [151, 137] width 103 height 19
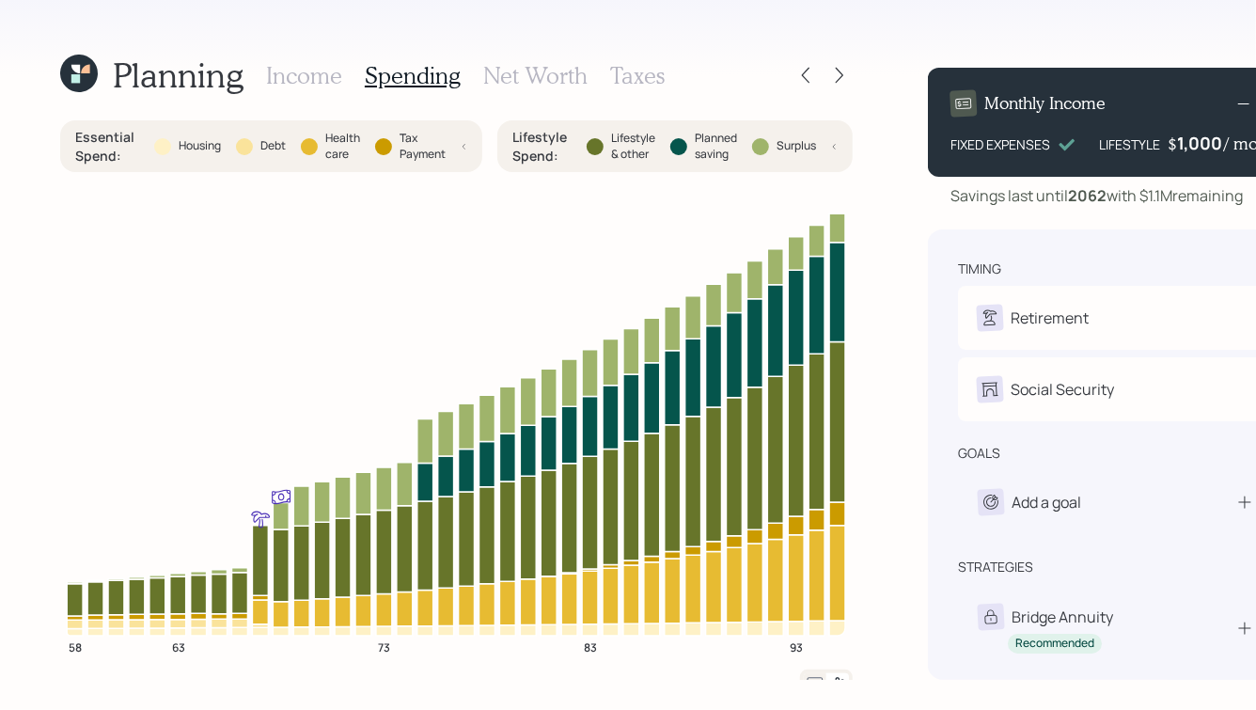
click at [317, 69] on h3 "Income" at bounding box center [304, 75] width 76 height 27
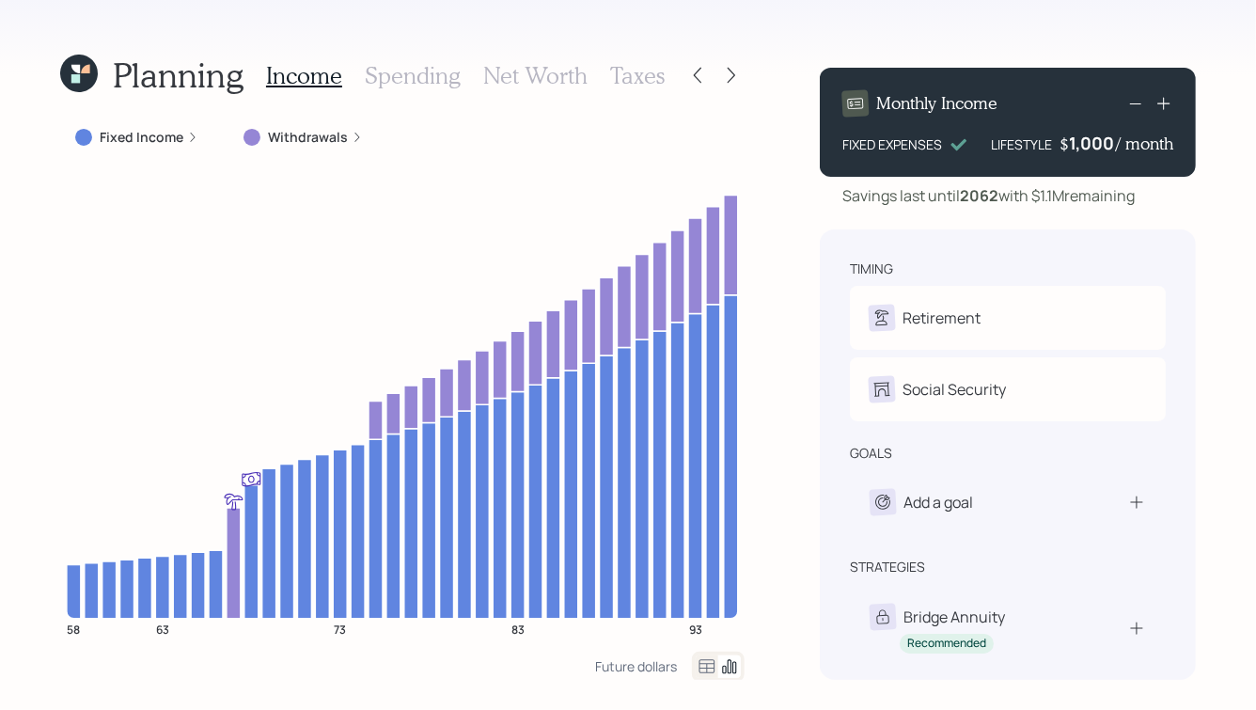
click at [299, 128] on label "Withdrawals" at bounding box center [308, 137] width 80 height 19
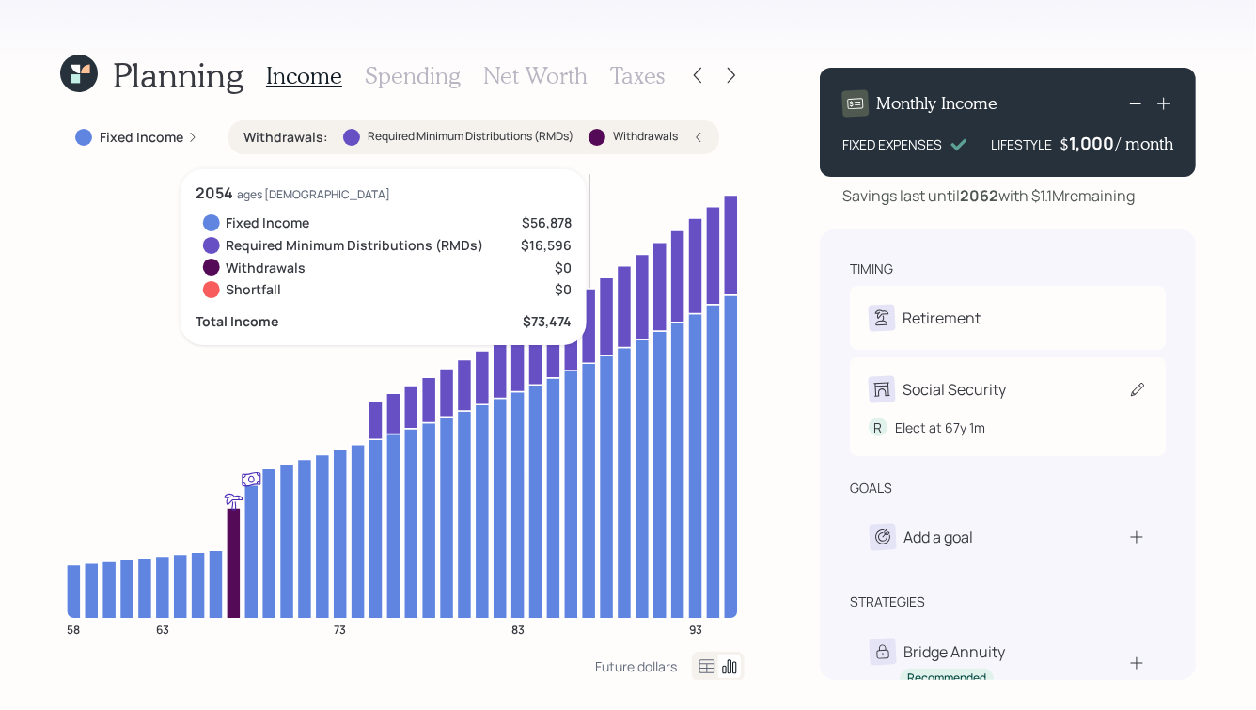
click at [1064, 403] on div "R Elect at 67y 1m" at bounding box center [1007, 419] width 278 height 35
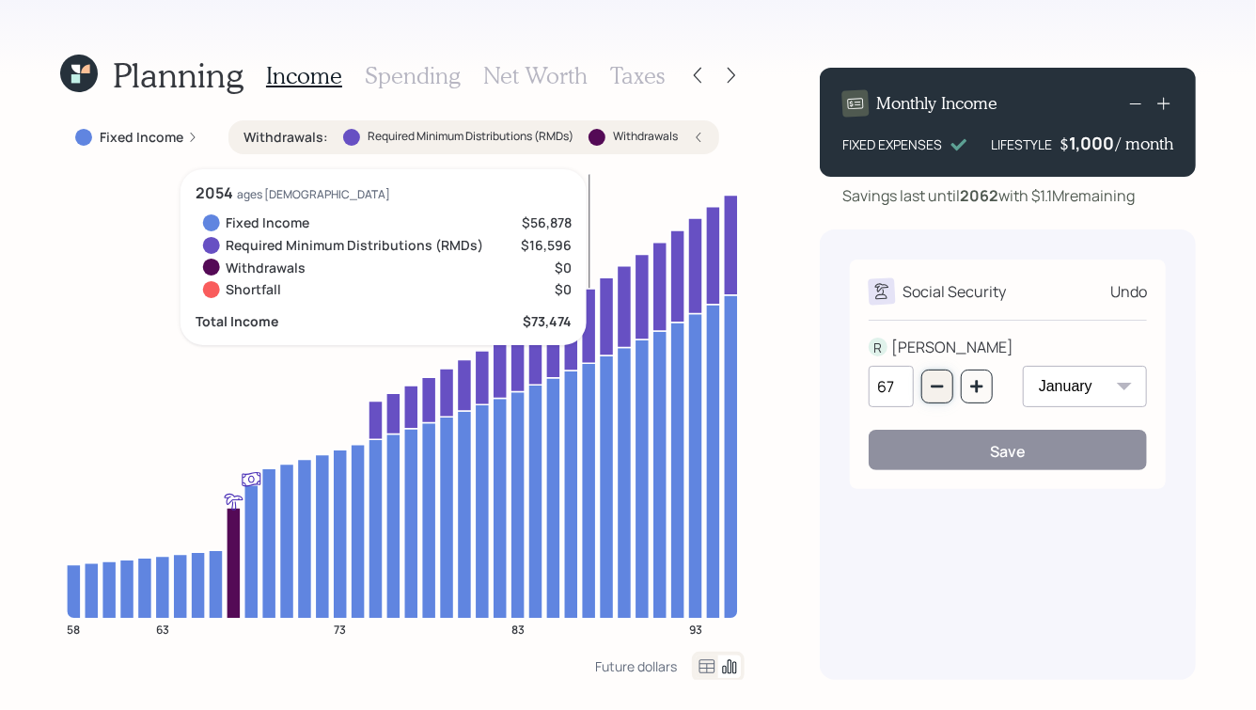
click at [941, 393] on icon "button" at bounding box center [936, 386] width 15 height 15
type input "66"
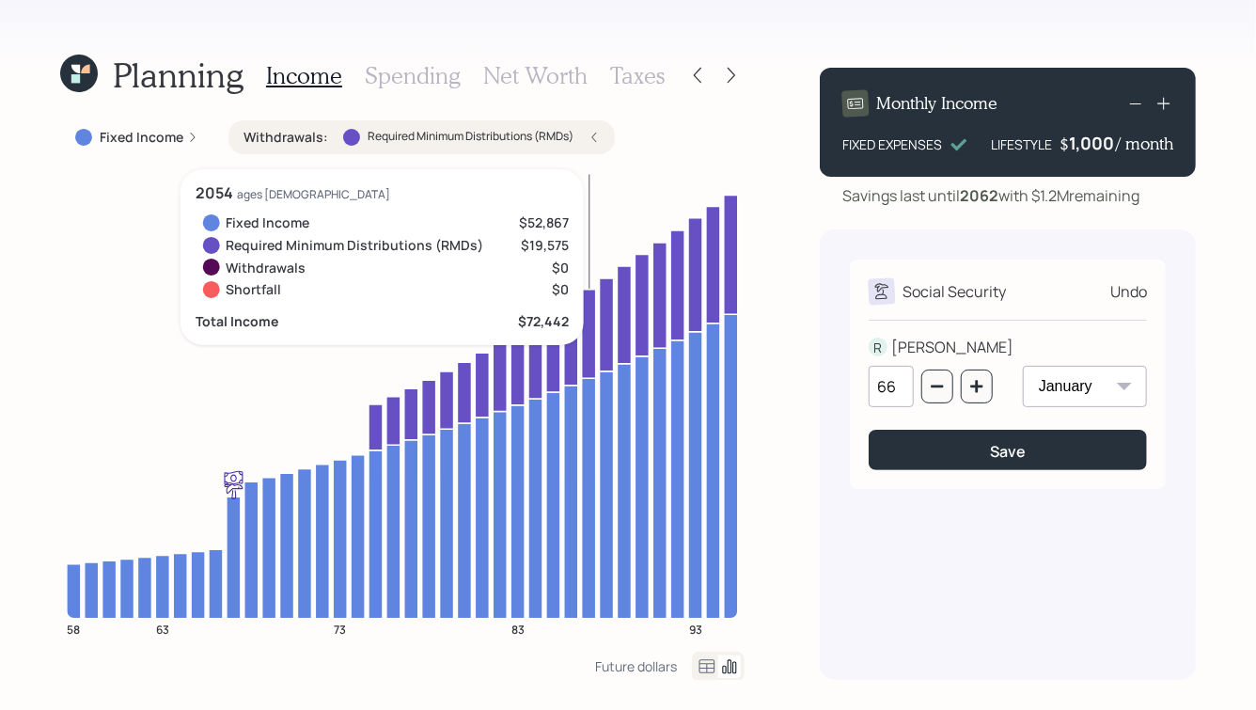
click at [1125, 292] on div "Undo" at bounding box center [1128, 291] width 37 height 23
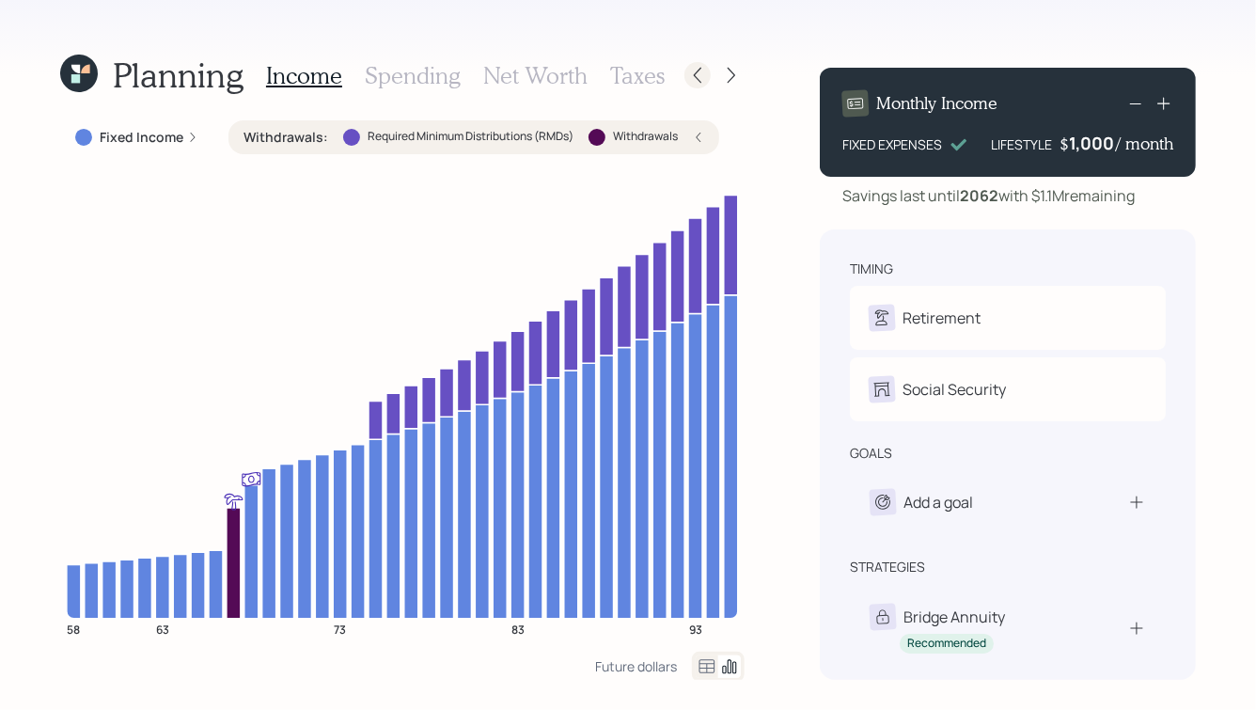
click at [691, 76] on icon at bounding box center [697, 75] width 19 height 19
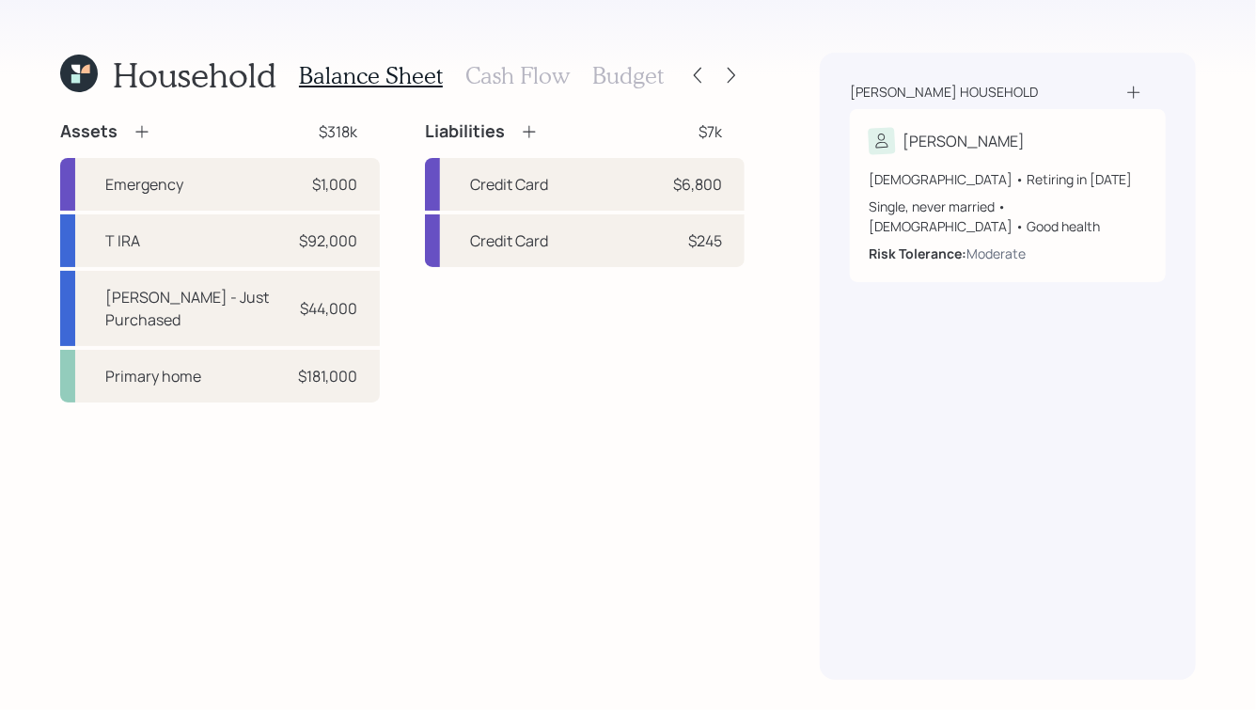
click at [503, 68] on h3 "Cash Flow" at bounding box center [517, 75] width 104 height 27
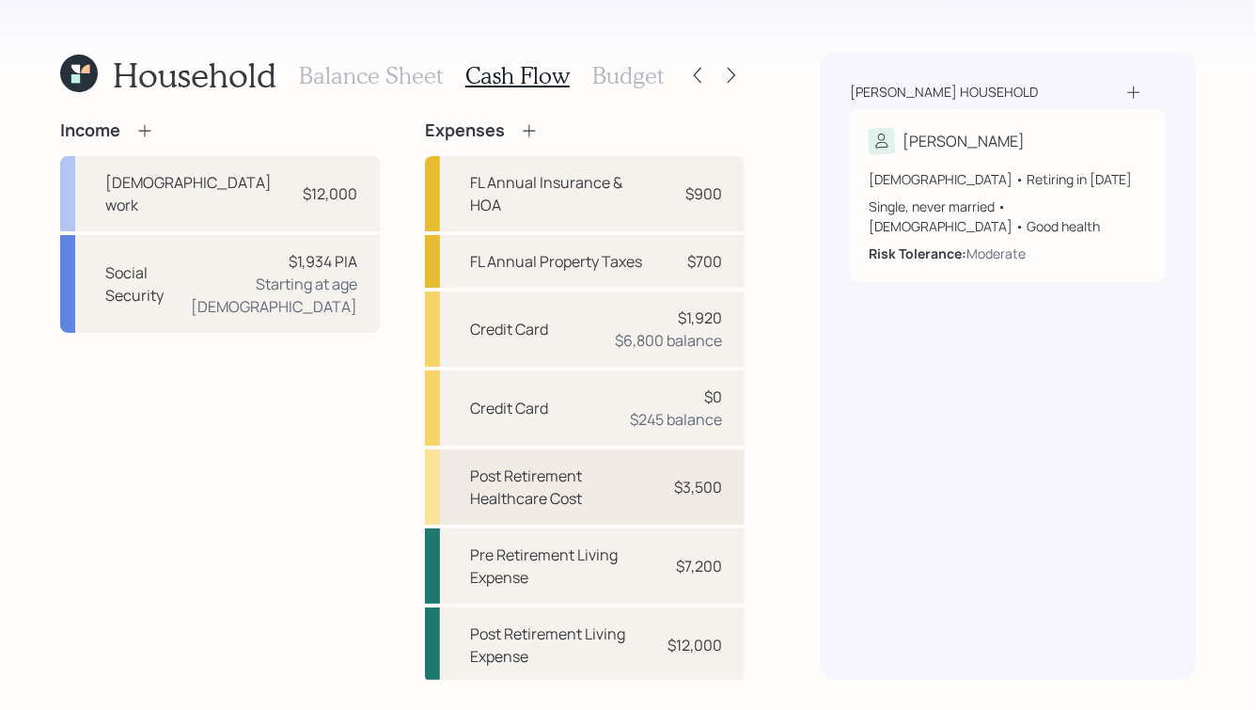
scroll to position [1, 0]
click at [612, 569] on div "Pre Retirement Living Expense" at bounding box center [560, 564] width 180 height 45
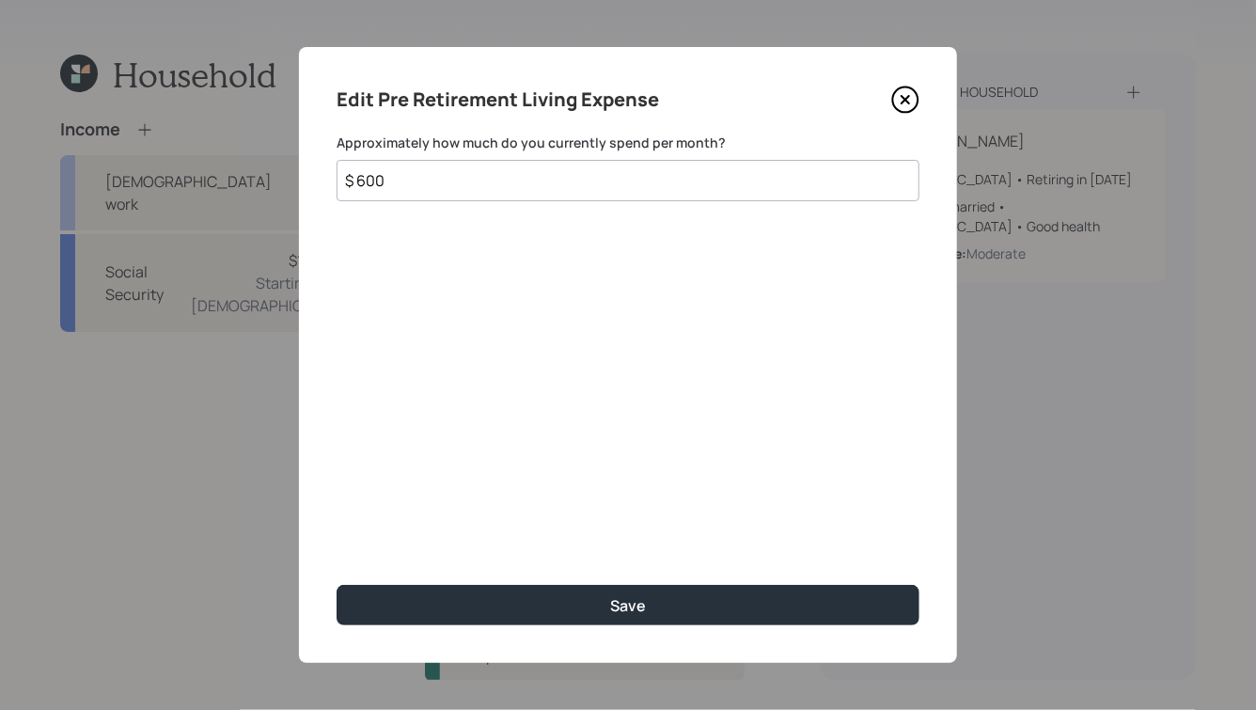
click at [502, 182] on input "$ 600" at bounding box center [627, 180] width 583 height 41
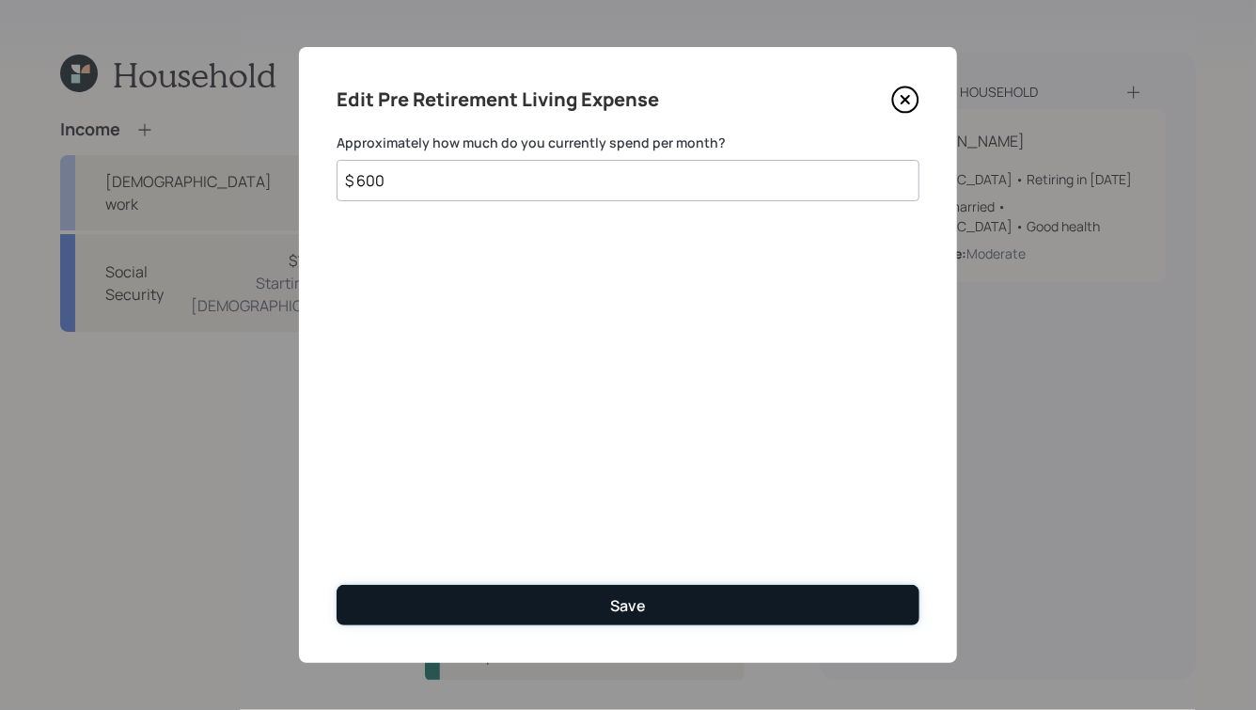
click at [553, 598] on button "Save" at bounding box center [627, 605] width 583 height 40
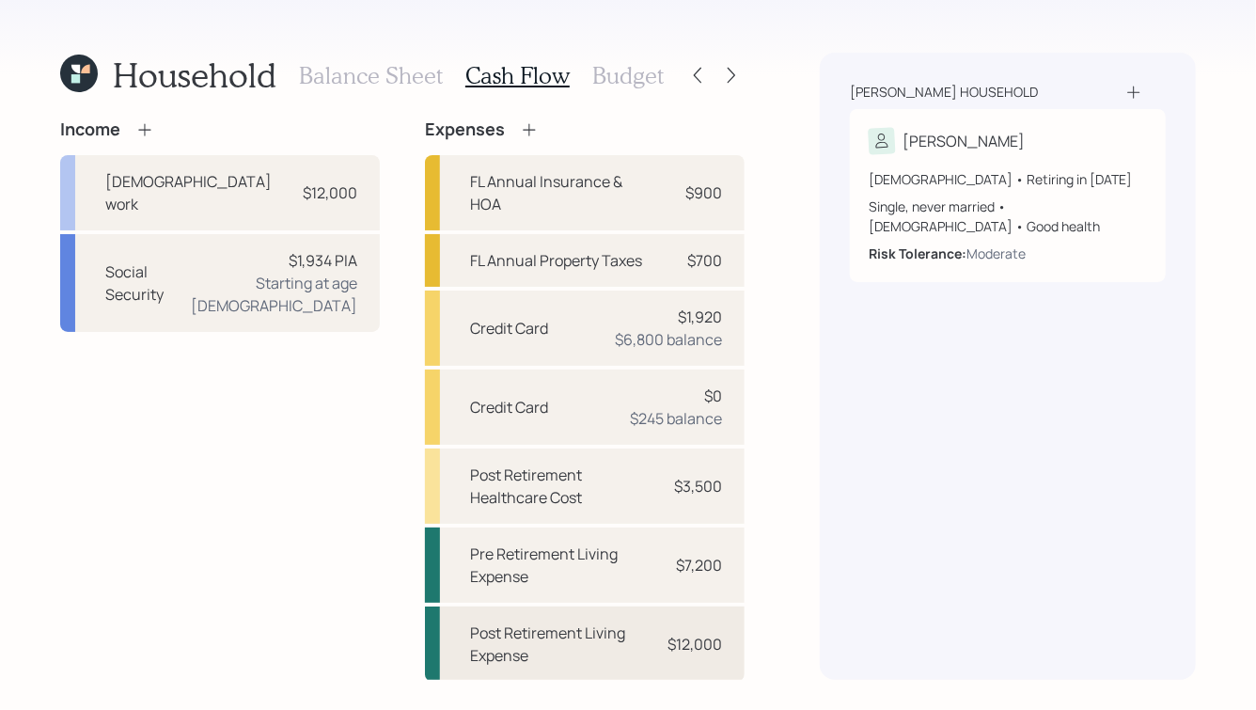
click at [533, 629] on div "Post Retirement Living Expense" at bounding box center [560, 643] width 180 height 45
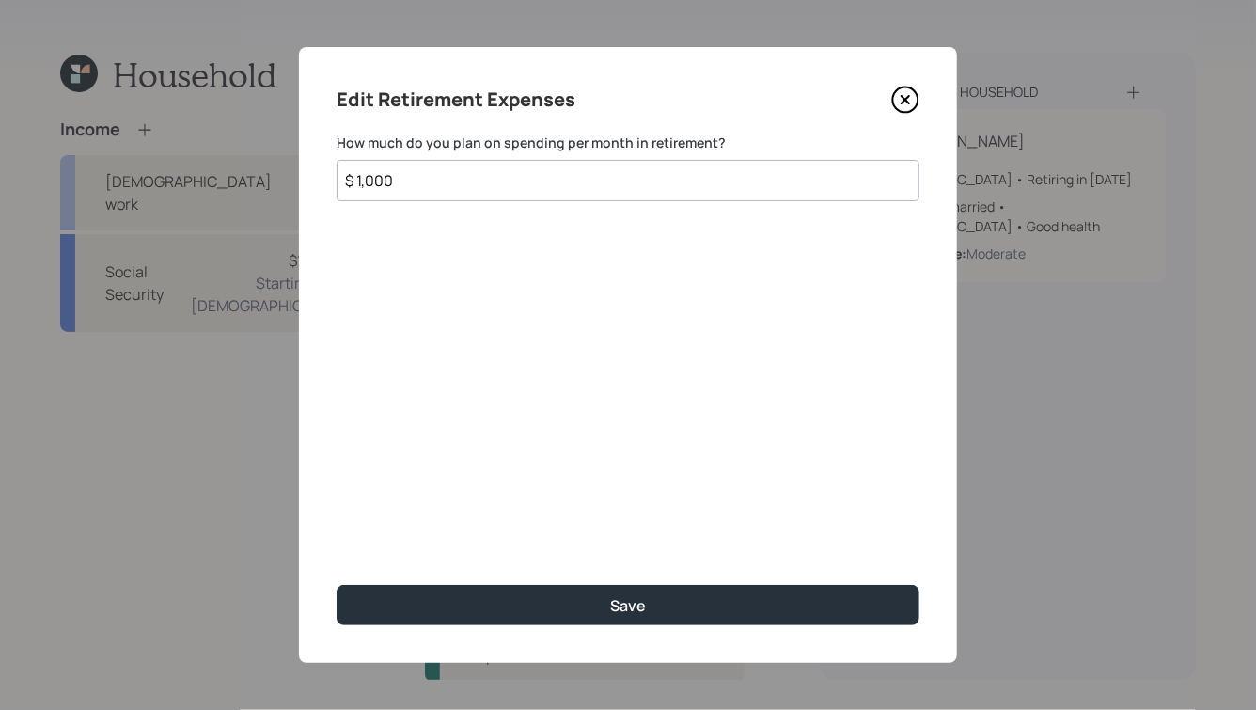
click at [465, 172] on input "$ 1,000" at bounding box center [627, 180] width 583 height 41
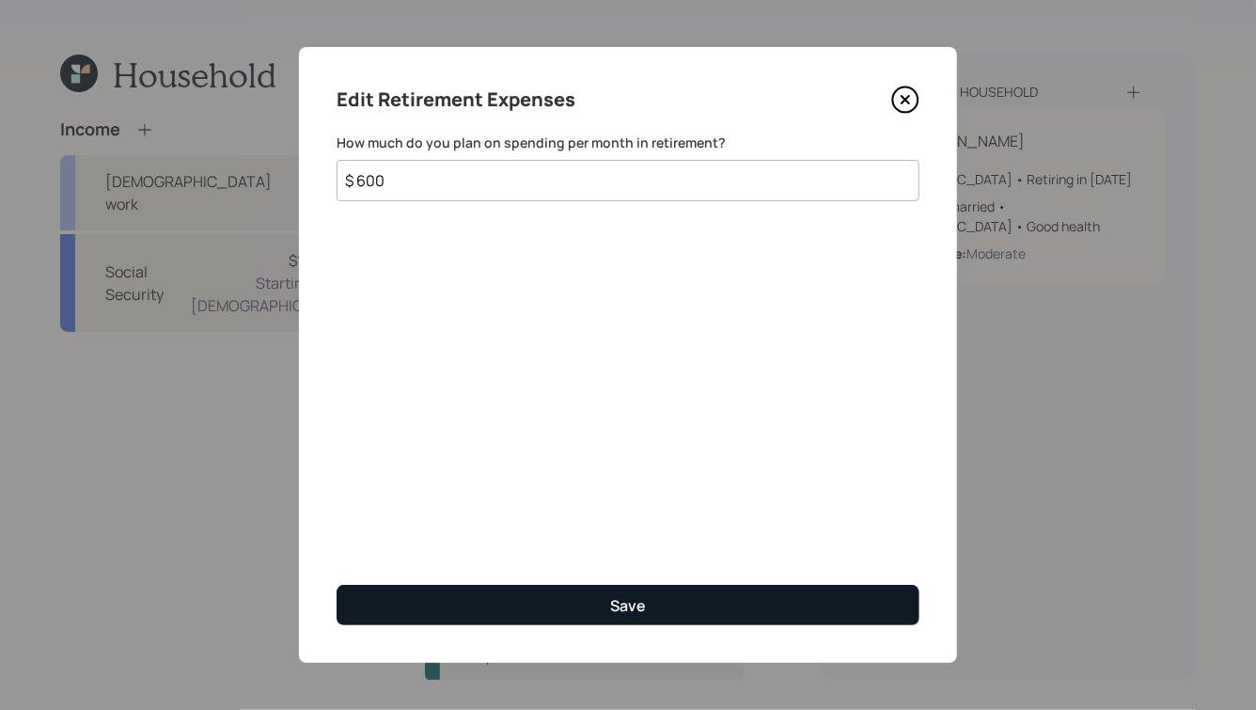
type input "$ 600"
click at [521, 614] on button "Save" at bounding box center [627, 605] width 583 height 40
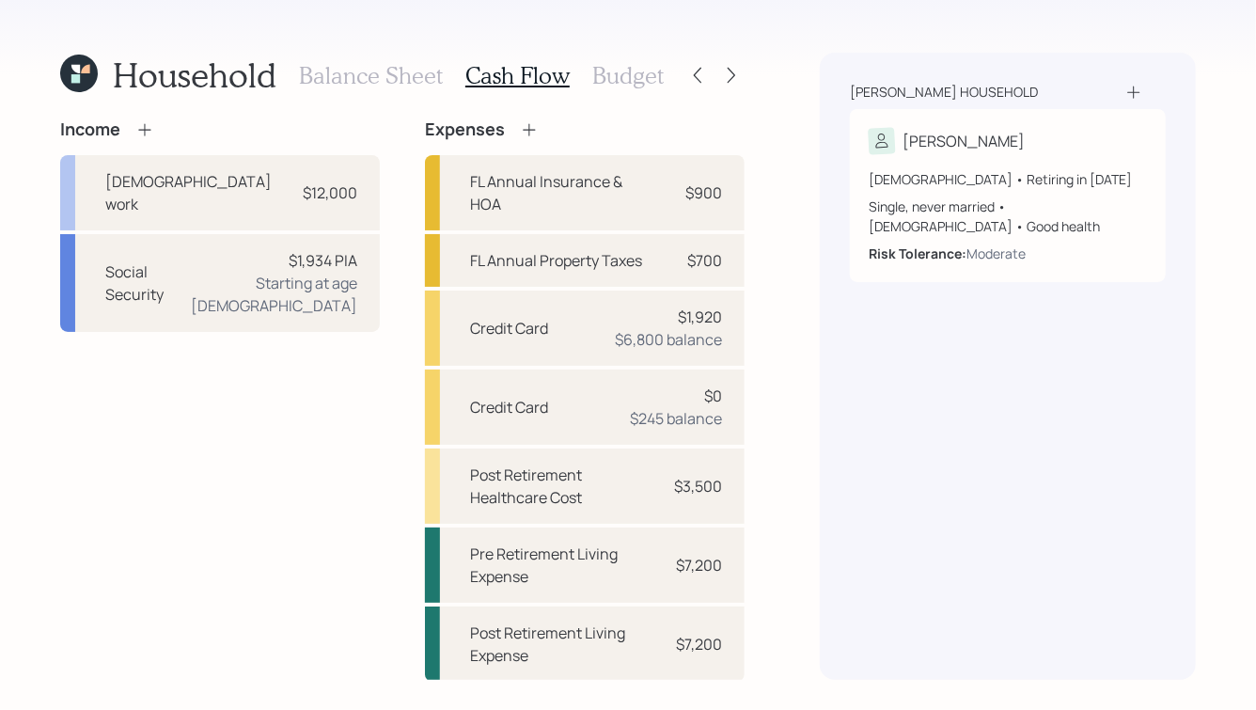
click at [350, 68] on h3 "Balance Sheet" at bounding box center [371, 75] width 144 height 27
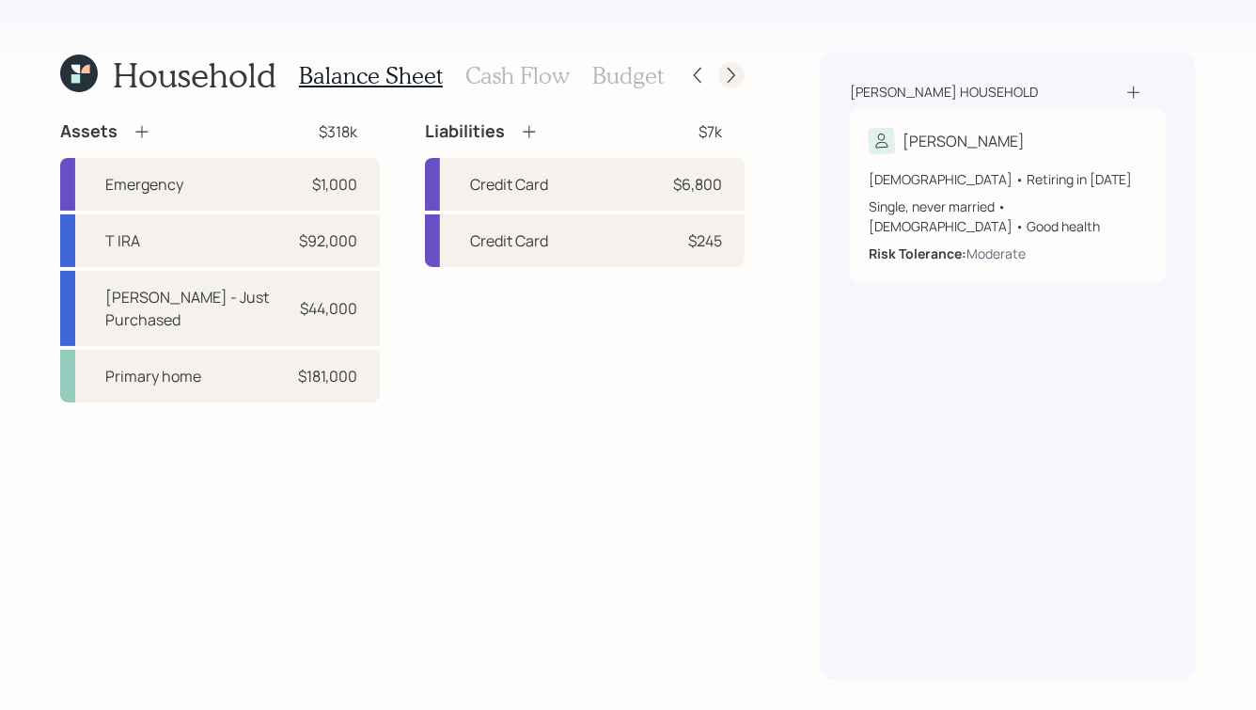
click at [726, 70] on icon at bounding box center [731, 75] width 19 height 19
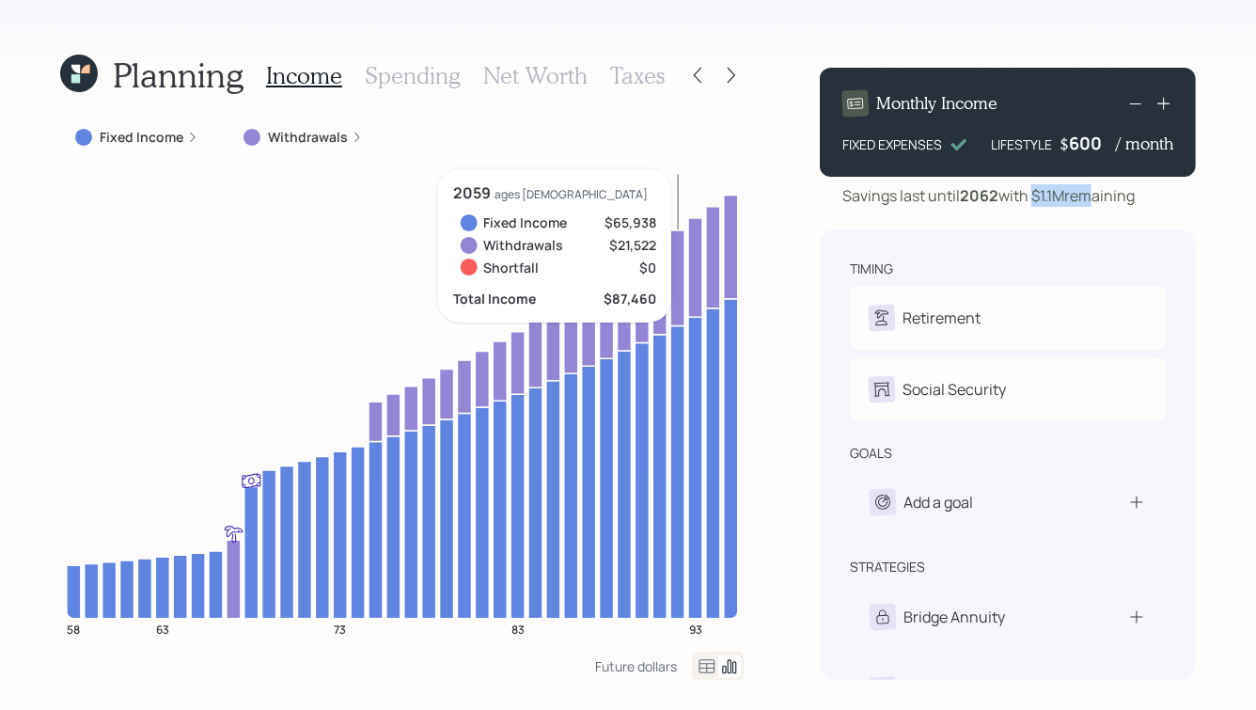
drag, startPoint x: 1036, startPoint y: 194, endPoint x: 1087, endPoint y: 199, distance: 52.0
click at [1087, 199] on div "Savings last until [DATE] with $1.1M remaining" at bounding box center [988, 195] width 292 height 23
click at [77, 77] on icon at bounding box center [75, 78] width 8 height 8
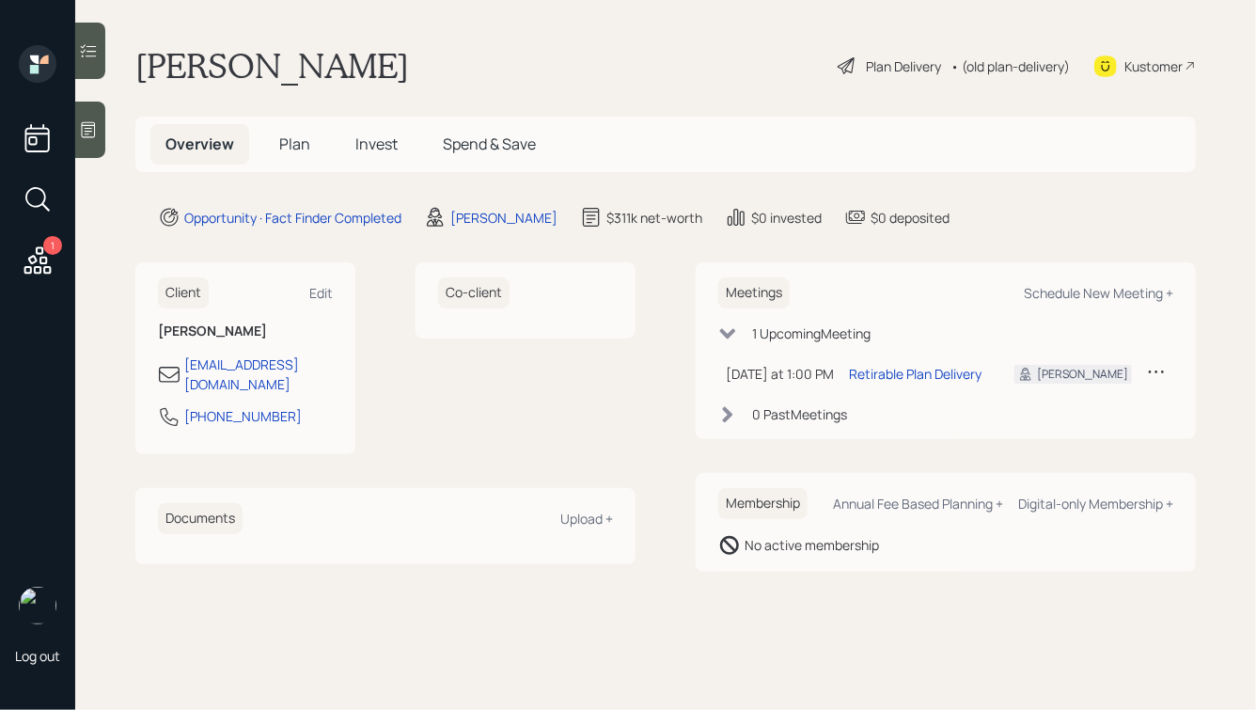
click at [291, 148] on span "Plan" at bounding box center [294, 143] width 31 height 21
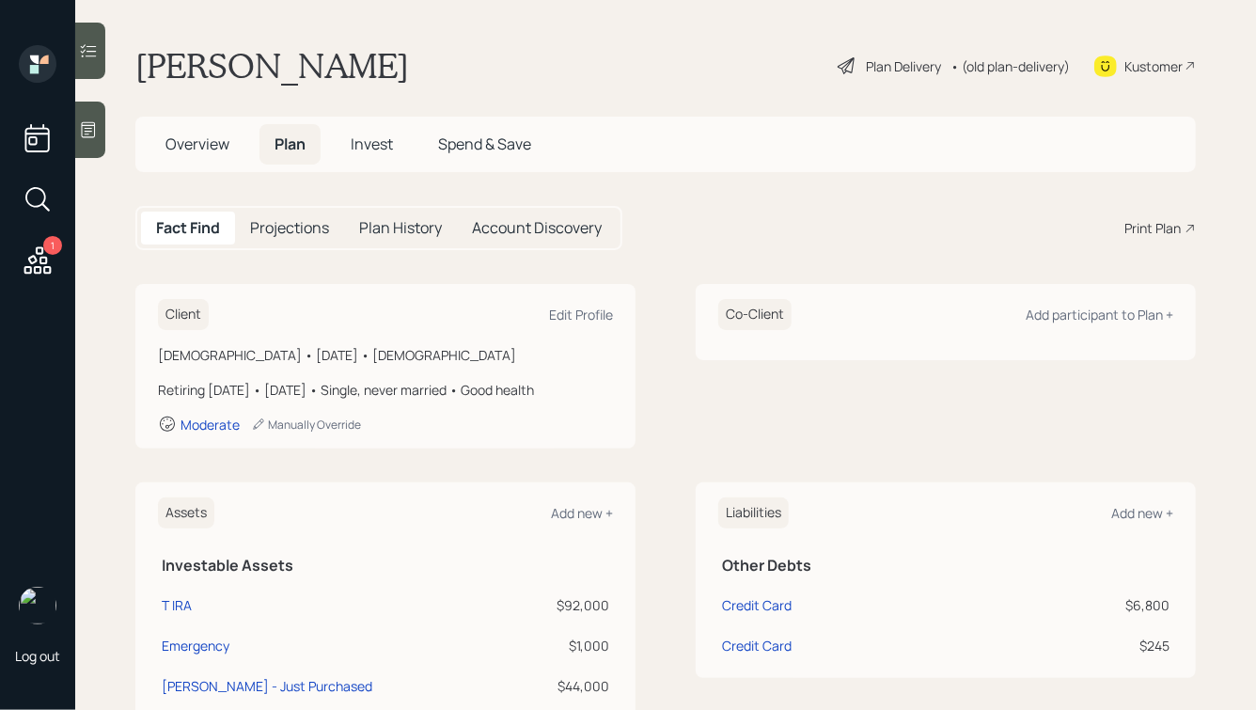
click at [1155, 226] on div "Print Plan" at bounding box center [1152, 228] width 56 height 20
